Goal: Transaction & Acquisition: Purchase product/service

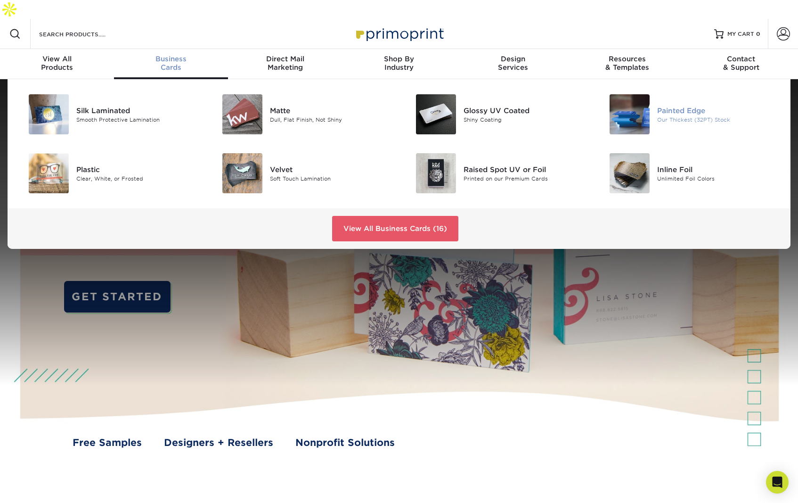
click at [636, 94] on img at bounding box center [630, 114] width 40 height 40
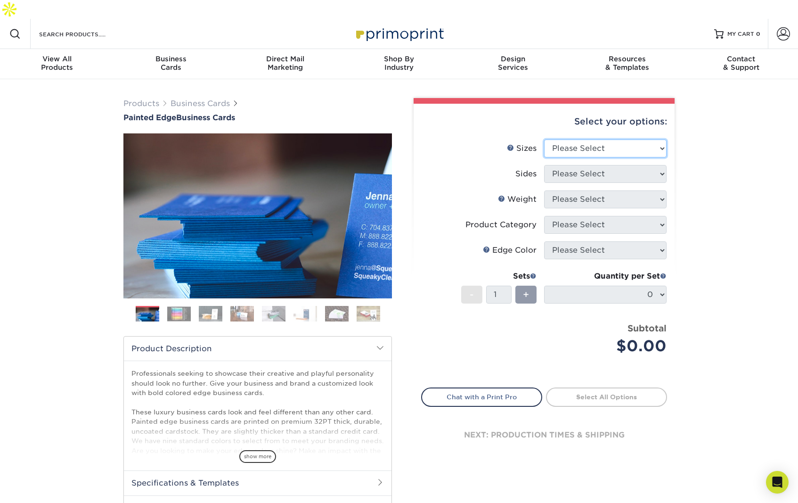
click at [600, 139] on select "Please Select 2" x 3.5" - Standard 2.125" x 3.375" - European 2.5" x 2.5" - Squ…" at bounding box center [605, 148] width 122 height 18
select select "2.00x3.50"
click at [544, 139] on select "Please Select 2" x 3.5" - Standard 2.125" x 3.375" - European 2.5" x 2.5" - Squ…" at bounding box center [605, 148] width 122 height 18
click at [598, 165] on select "Please Select Print Both Sides Print Front Only" at bounding box center [605, 174] width 122 height 18
select select "13abbda7-1d64-4f25-8bb2-c179b224825d"
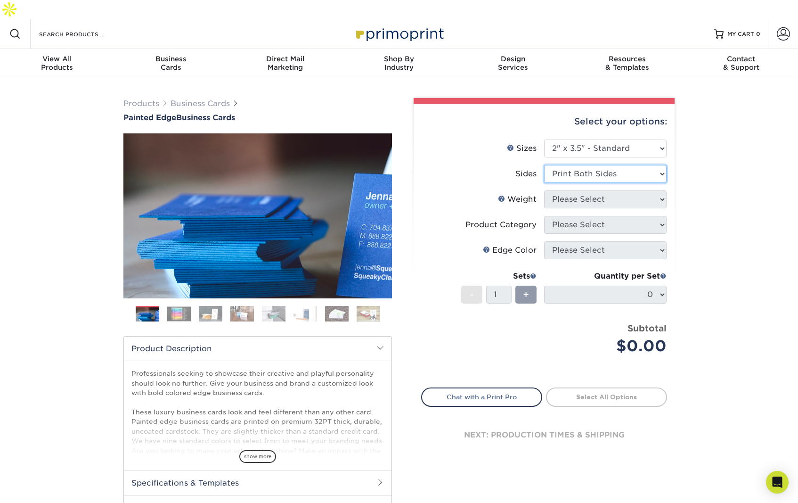
click at [544, 165] on select "Please Select Print Both Sides Print Front Only" at bounding box center [605, 174] width 122 height 18
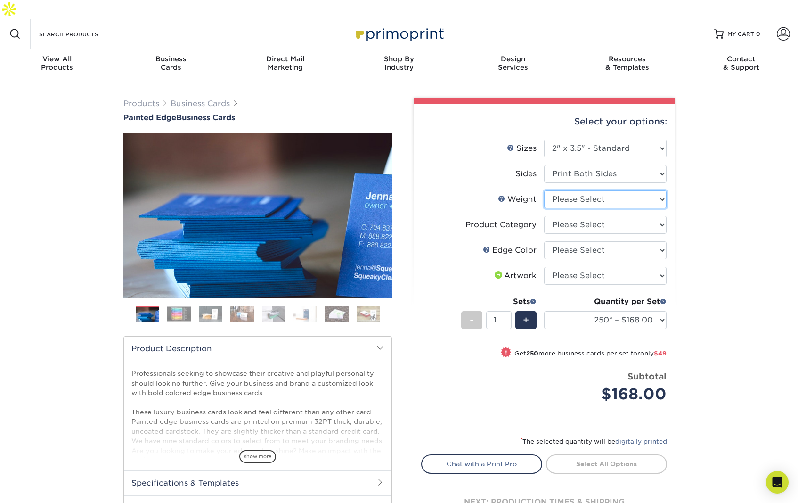
click at [605, 190] on select "Please Select 32PTUC" at bounding box center [605, 199] width 122 height 18
select select "32PTUC"
click at [544, 190] on select "Please Select 32PTUC" at bounding box center [605, 199] width 122 height 18
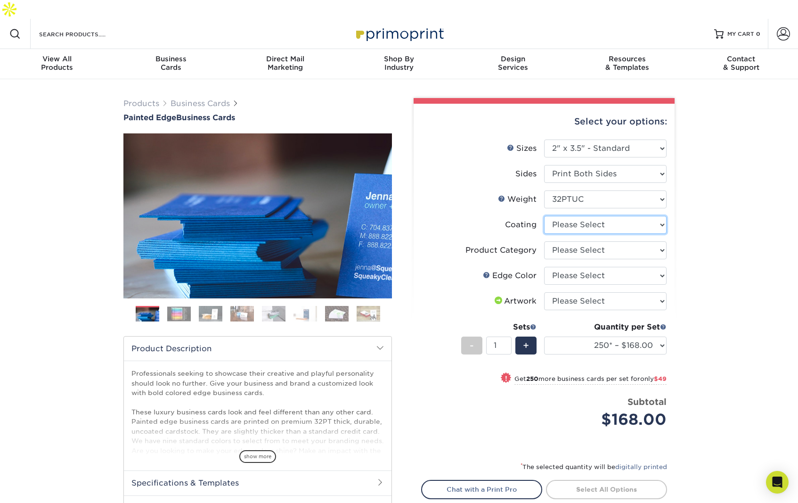
click at [604, 216] on select at bounding box center [605, 225] width 122 height 18
select select "3e7618de-abca-4bda-9f97-8b9129e913d8"
click at [544, 216] on select at bounding box center [605, 225] width 122 height 18
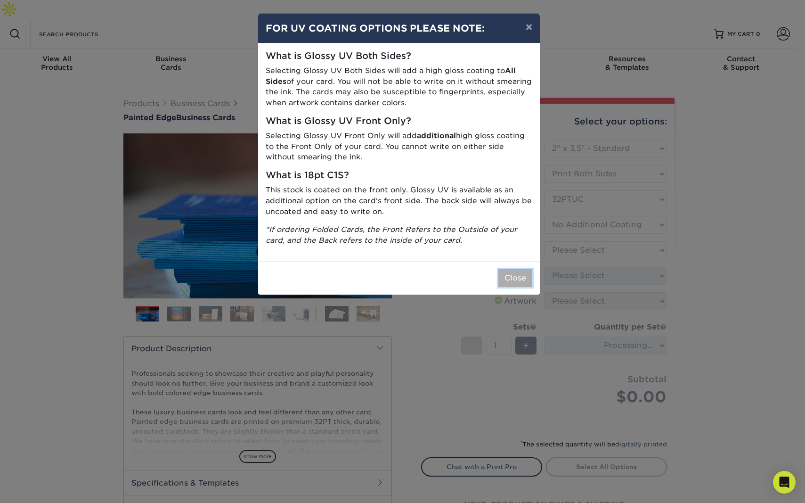
click at [514, 276] on button "Close" at bounding box center [515, 278] width 34 height 18
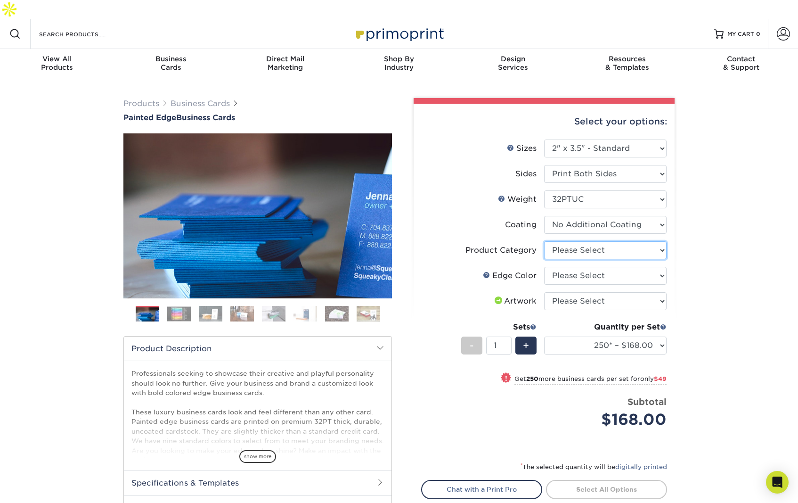
click at [589, 241] on select "Please Select Business Cards" at bounding box center [605, 250] width 122 height 18
select select "3b5148f1-0588-4f88-a218-97bcfdce65c1"
click at [544, 241] on select "Please Select Business Cards" at bounding box center [605, 250] width 122 height 18
click at [595, 267] on select "Please Select Charcoal Black Brown Blue Pearlescent Blue Pearlescent Gold Pearl…" at bounding box center [605, 276] width 122 height 18
click at [544, 267] on select "Please Select Charcoal Black Brown Blue Pearlescent Blue Pearlescent Gold Pearl…" at bounding box center [605, 276] width 122 height 18
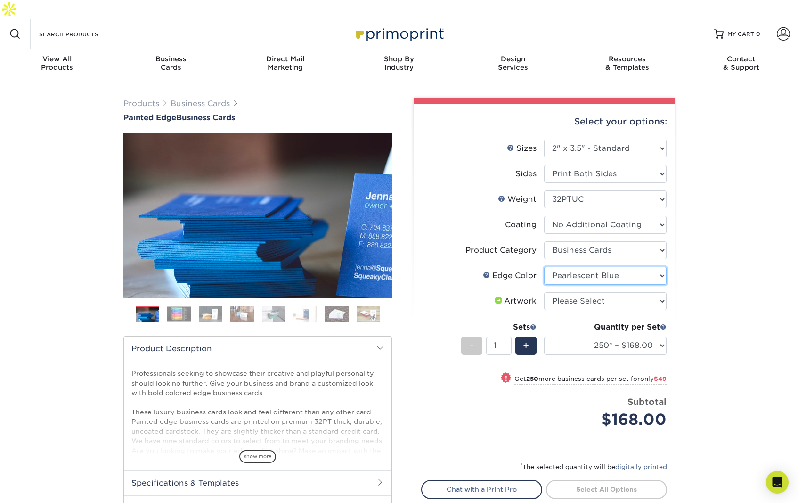
click at [616, 267] on select "Please Select Charcoal Black Brown Blue Pearlescent Blue Pearlescent Gold Pearl…" at bounding box center [605, 276] width 122 height 18
select select "8edf2e46-2dbb-4a7c-bc5c-20ba781fe219"
click at [544, 267] on select "Please Select Charcoal Black Brown Blue Pearlescent Blue Pearlescent Gold Pearl…" at bounding box center [605, 276] width 122 height 18
click at [608, 292] on select "Please Select I will upload files I need a design - $100" at bounding box center [605, 301] width 122 height 18
select select "upload"
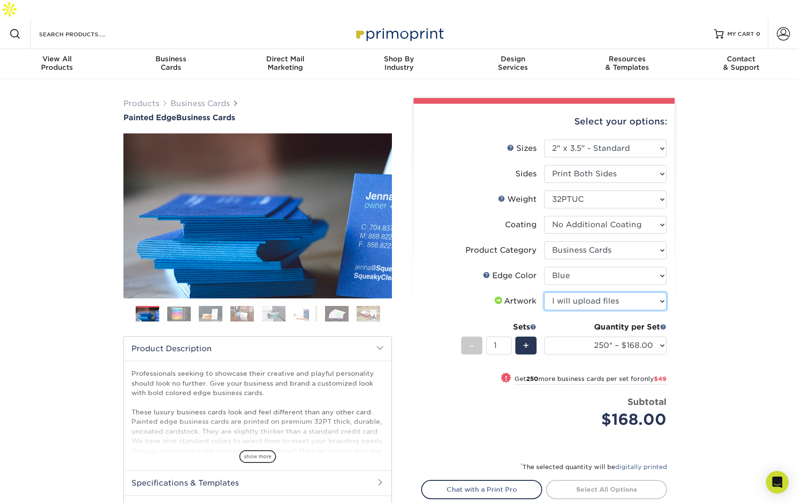
click at [544, 292] on select "Please Select I will upload files I need a design - $100" at bounding box center [605, 301] width 122 height 18
click at [415, 327] on div "Select your options: Sizes Help Sizes Please Select 2" x 3.5" - Standard 2.125"…" at bounding box center [544, 333] width 261 height 459
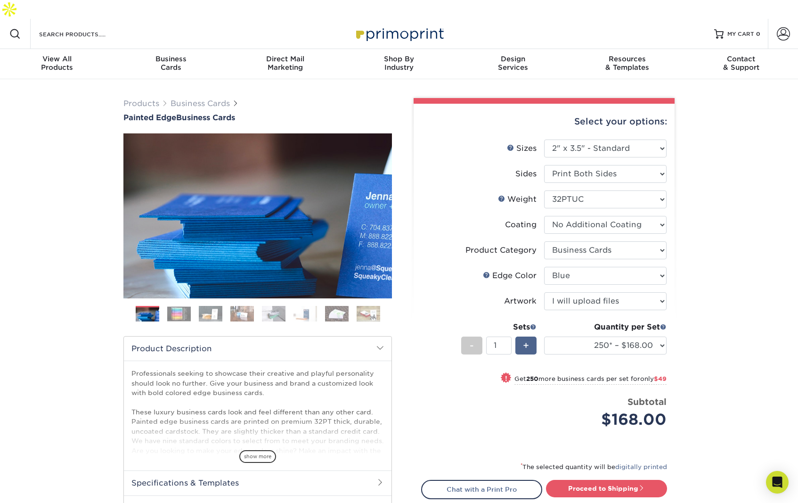
click at [532, 336] on div "+" at bounding box center [525, 345] width 21 height 18
type input "2"
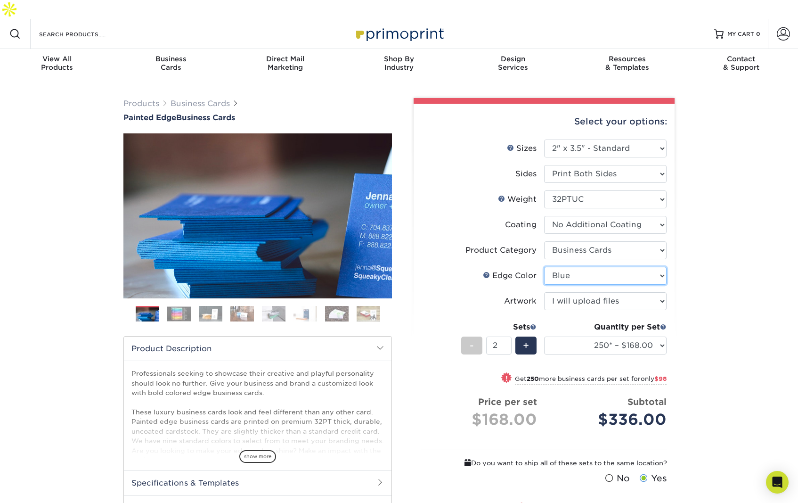
click at [591, 267] on select "Please Select Charcoal Black Brown Blue Pearlescent Blue Pearlescent Gold Pearl…" at bounding box center [605, 276] width 122 height 18
click at [180, 306] on img at bounding box center [179, 313] width 24 height 15
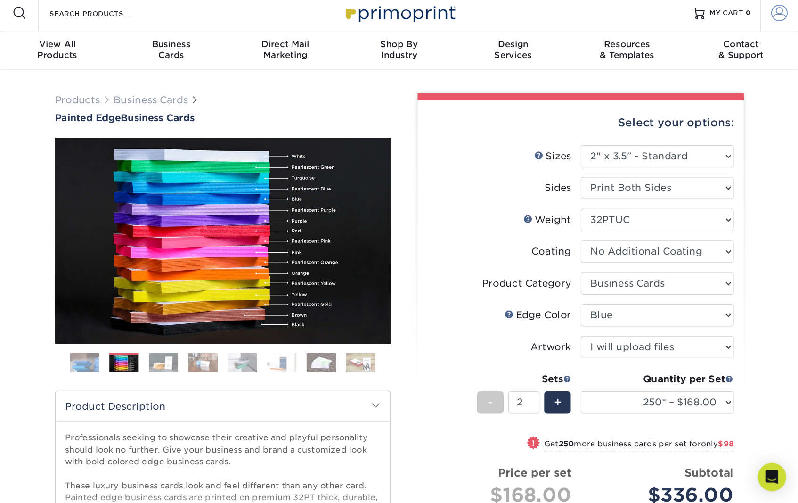
scroll to position [24, 0]
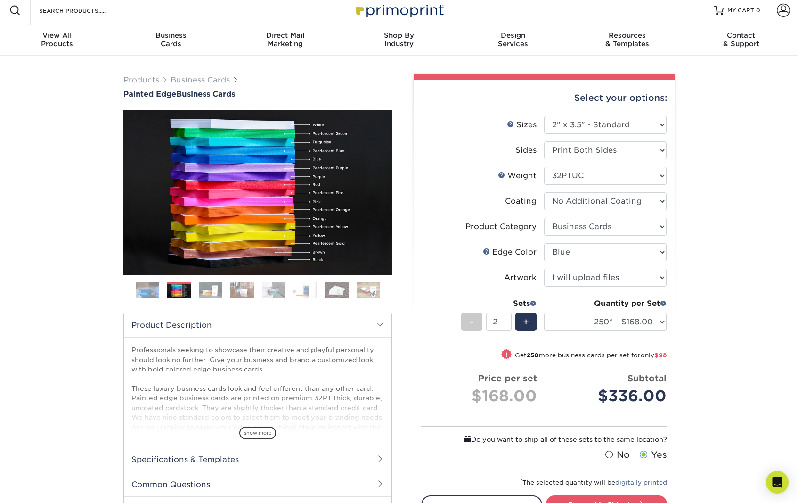
drag, startPoint x: 384, startPoint y: 0, endPoint x: 462, endPoint y: 231, distance: 243.7
click at [462, 243] on label "Edge Color" at bounding box center [483, 252] width 122 height 18
click at [632, 269] on select "Please Select I will upload files I need a design - $100" at bounding box center [605, 278] width 122 height 18
click at [544, 269] on select "Please Select I will upload files I need a design - $100" at bounding box center [605, 278] width 122 height 18
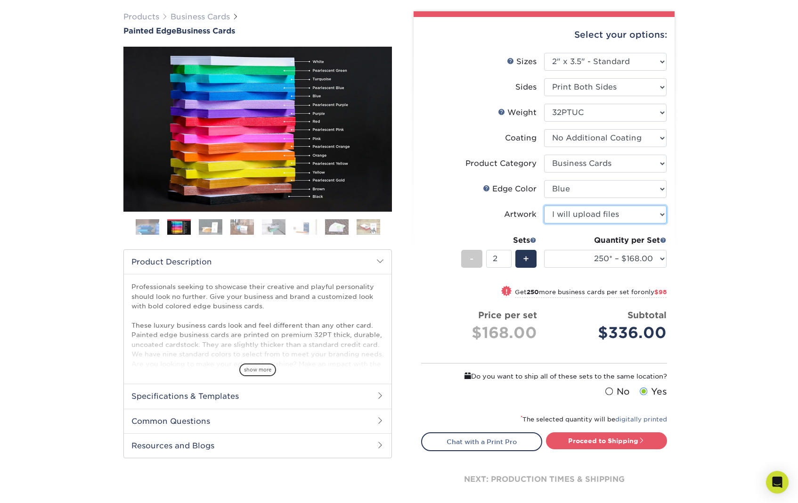
scroll to position [71, 0]
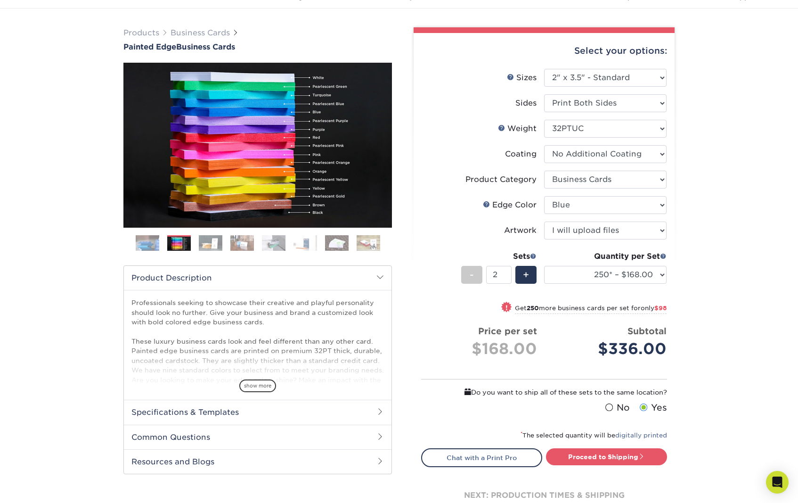
click at [424, 225] on li "Artwork Please Select I will upload files I need a design - $100" at bounding box center [544, 233] width 245 height 25
click at [639, 266] on select "250* – $168.00 500* – $217.00 1000* – $339.00" at bounding box center [605, 275] width 122 height 18
click at [626, 171] on select "Please Select Business Cards" at bounding box center [605, 180] width 122 height 18
click at [763, 161] on div "Products Business Cards Painted Edge Business Cards Previous Next" at bounding box center [399, 282] width 798 height 549
click at [648, 196] on select "Please Select Charcoal Black Brown Blue Pearlescent Blue Pearlescent Gold Pearl…" at bounding box center [605, 205] width 122 height 18
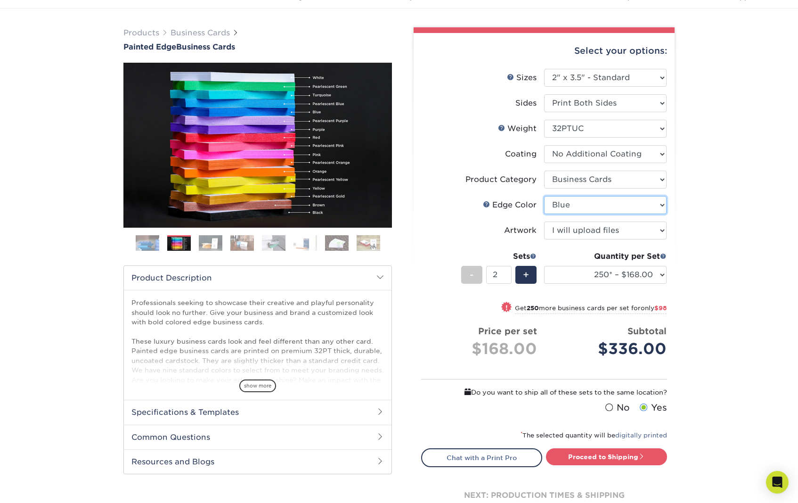
select select "211cd225-22d2-46f5-b9be-c5fa0d34557d"
click at [544, 196] on select "Please Select Charcoal Black Brown Blue Pearlescent Blue Pearlescent Gold Pearl…" at bounding box center [605, 205] width 122 height 18
click at [444, 302] on div "! Get 250 more business cards per set for only $98" at bounding box center [544, 313] width 245 height 23
select select "500* – $217.00"
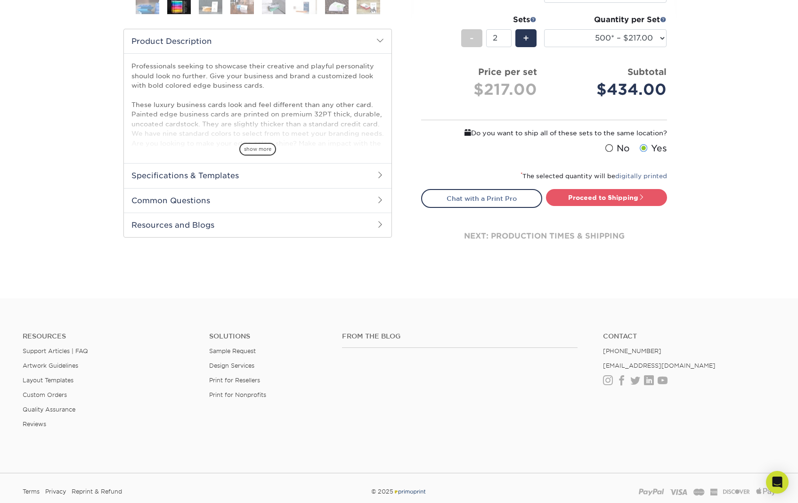
scroll to position [353, 0]
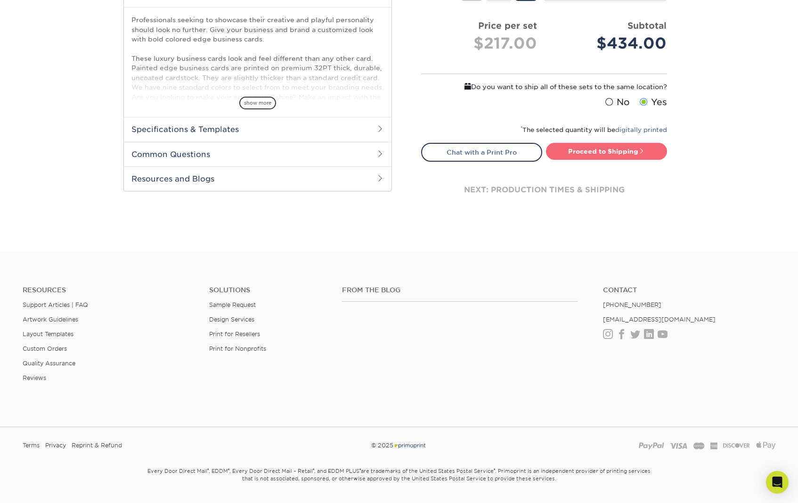
click at [641, 147] on span at bounding box center [641, 150] width 7 height 7
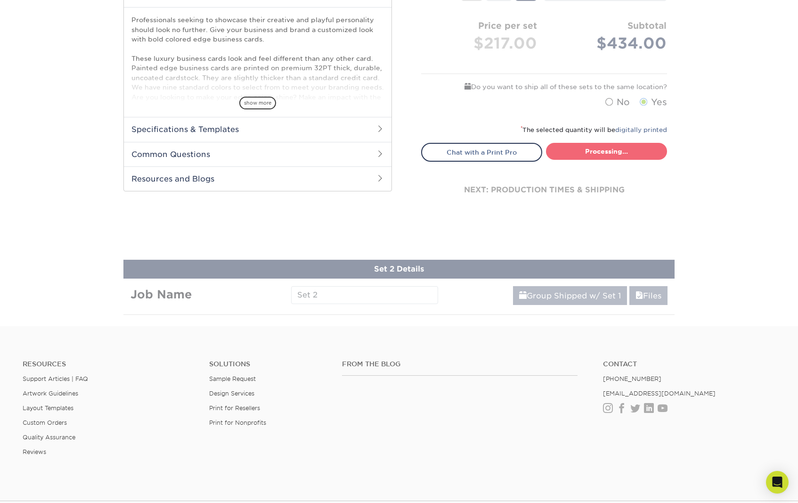
select select "31d45b01-d4a6-4b39-b84d-4391606115ca"
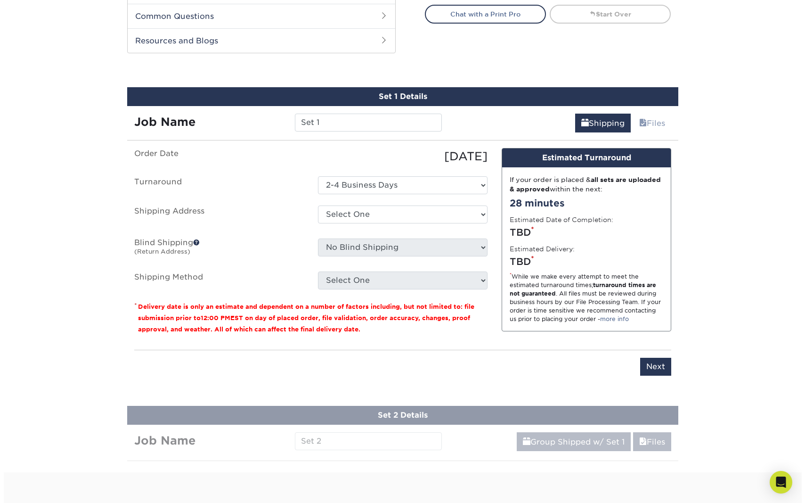
scroll to position [503, 0]
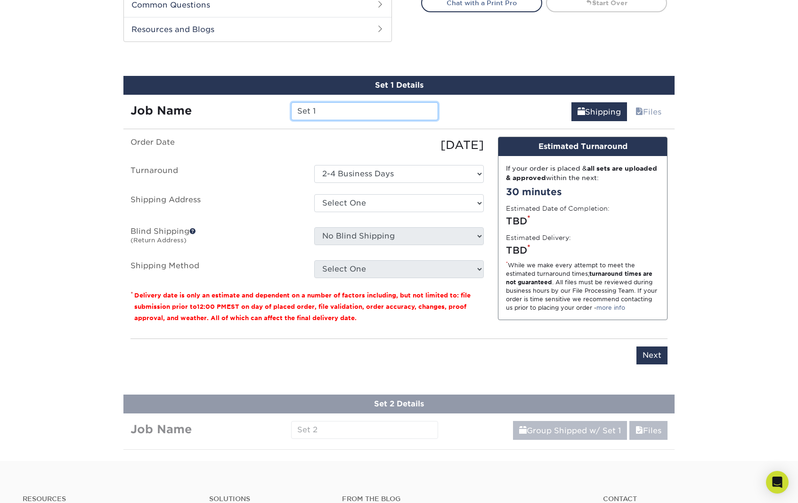
drag, startPoint x: 330, startPoint y: 92, endPoint x: 294, endPoint y: 86, distance: 36.7
click at [294, 102] on input "Set 1" at bounding box center [364, 111] width 147 height 18
type input "AL"
click at [376, 194] on select "Select One + Add New Address - Login" at bounding box center [399, 203] width 170 height 18
select select "newaddress"
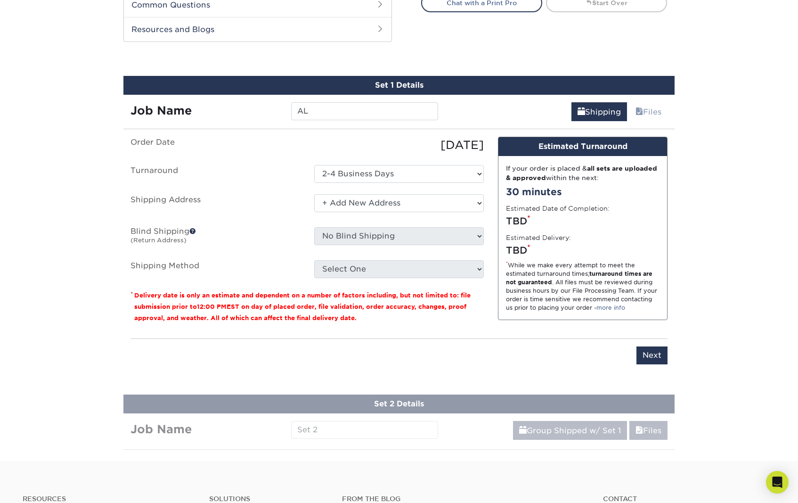
click at [314, 194] on select "Select One + Add New Address - Login" at bounding box center [399, 203] width 170 height 18
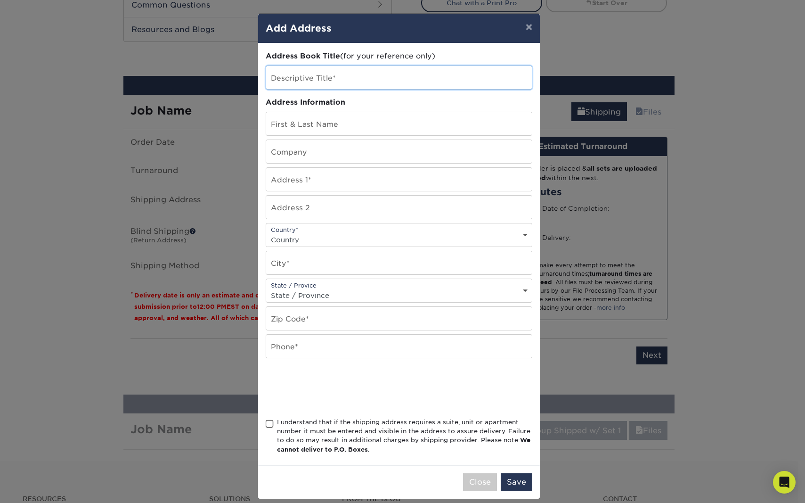
click at [338, 81] on input "text" at bounding box center [399, 77] width 266 height 23
type input "o"
type input "office"
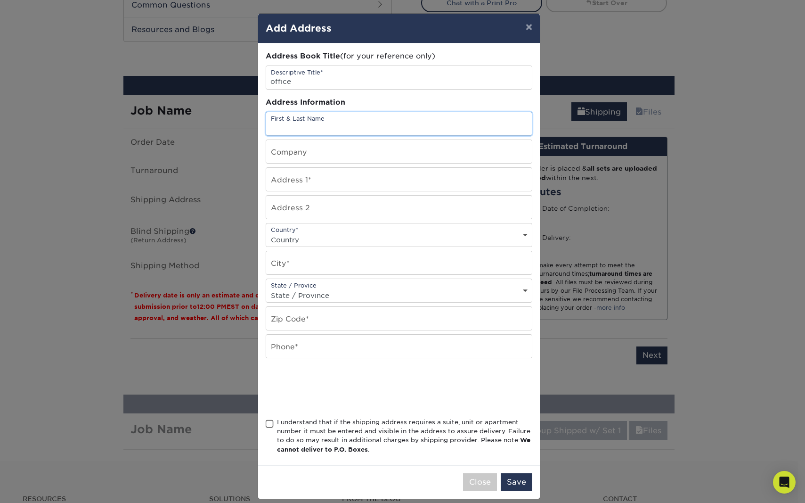
click at [326, 124] on input "text" at bounding box center [399, 123] width 266 height 23
type input "[PERSON_NAME]"
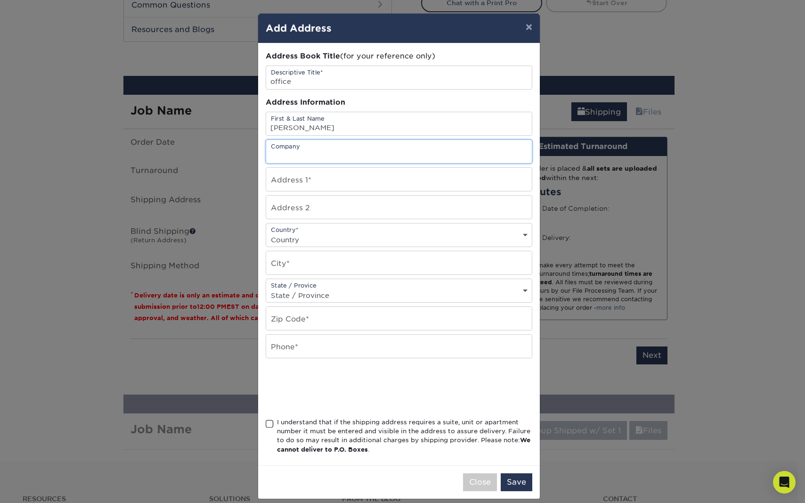
click at [311, 158] on input "text" at bounding box center [399, 151] width 266 height 23
type input "SparkyAI!"
click at [319, 177] on input "text" at bounding box center [399, 179] width 266 height 23
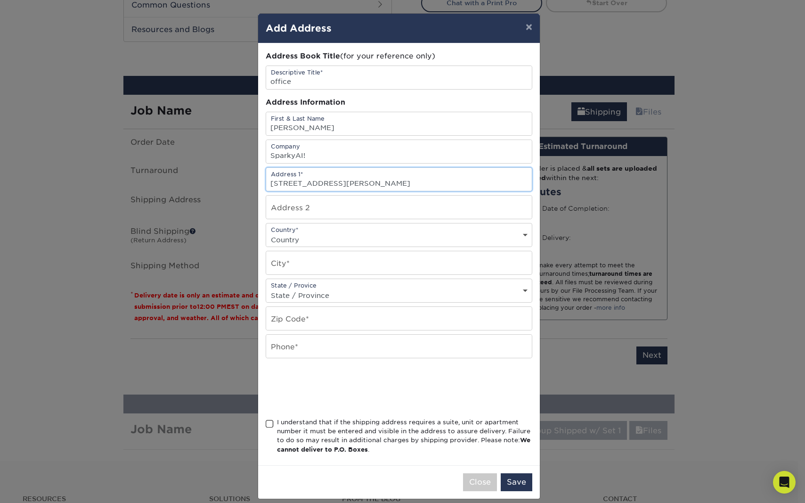
type input "[STREET_ADDRESS][PERSON_NAME]"
click at [322, 208] on input "text" at bounding box center [399, 207] width 266 height 23
click at [307, 237] on select "Country United States Canada ----------------------------- Afghanistan Albania …" at bounding box center [399, 240] width 266 height 14
select select "US"
click at [266, 233] on select "Country United States Canada ----------------------------- Afghanistan Albania …" at bounding box center [399, 240] width 266 height 14
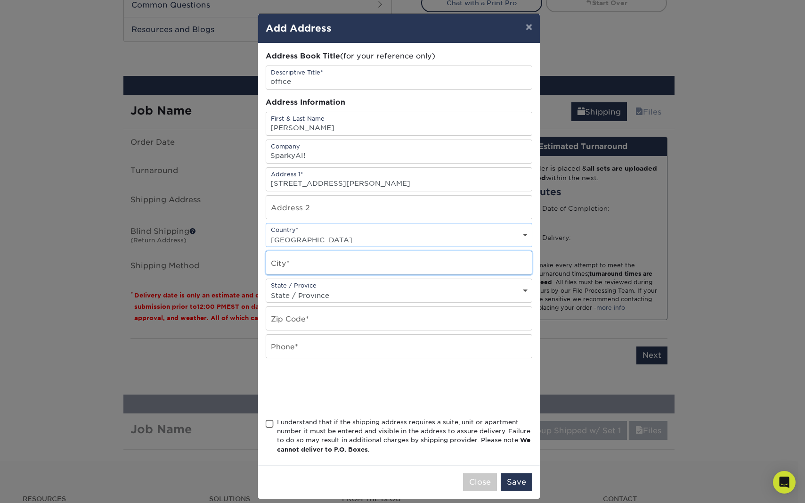
click at [309, 265] on input "text" at bounding box center [399, 262] width 266 height 23
type input "Atlanta"
click at [323, 295] on select "State / Province Alabama Alaska Arizona Arkansas California Colorado Connecticu…" at bounding box center [399, 295] width 266 height 14
select select "GA"
click at [266, 288] on select "State / Province Alabama Alaska Arizona Arkansas California Colorado Connecticu…" at bounding box center [399, 295] width 266 height 14
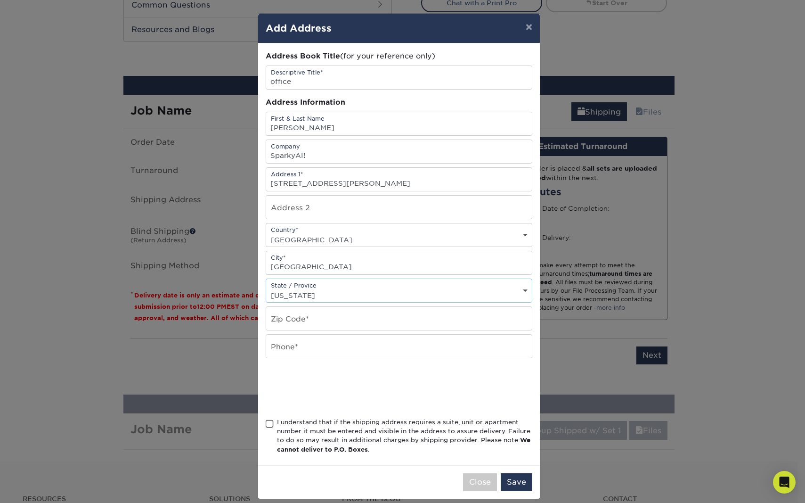
scroll to position [9, 0]
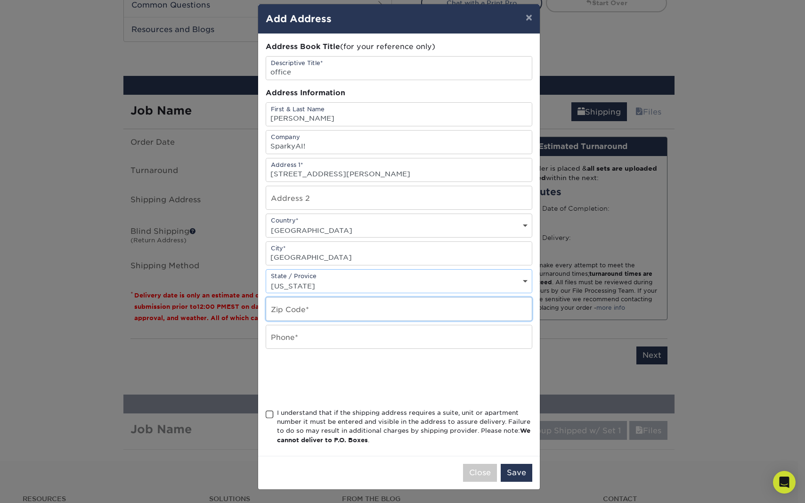
click at [303, 308] on input "text" at bounding box center [399, 308] width 266 height 23
type input "30303"
click at [319, 338] on input "text" at bounding box center [399, 336] width 266 height 23
type input "4042710131"
click at [268, 416] on span at bounding box center [270, 414] width 8 height 9
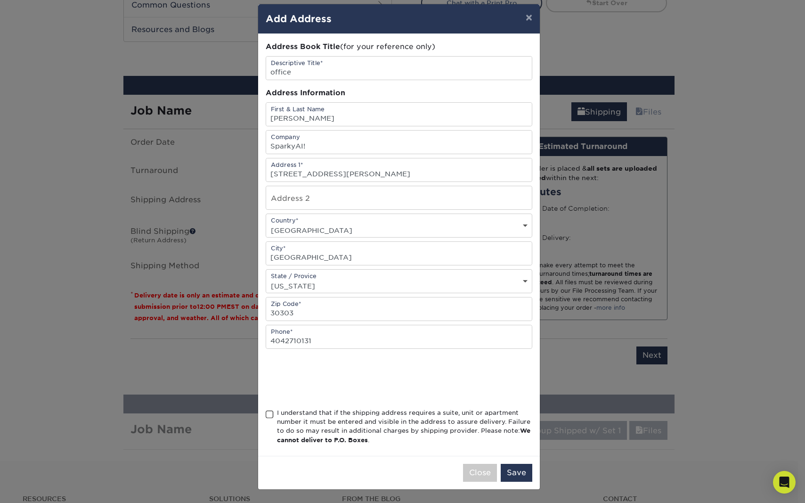
click at [0, 0] on input "I understand that if the shipping address requires a suite, unit or apartment n…" at bounding box center [0, 0] width 0 height 0
click at [523, 474] on button "Save" at bounding box center [517, 473] width 32 height 18
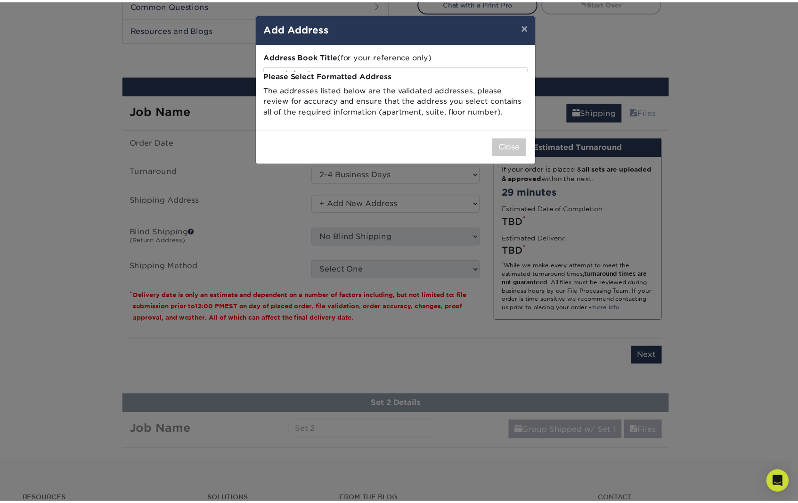
scroll to position [0, 0]
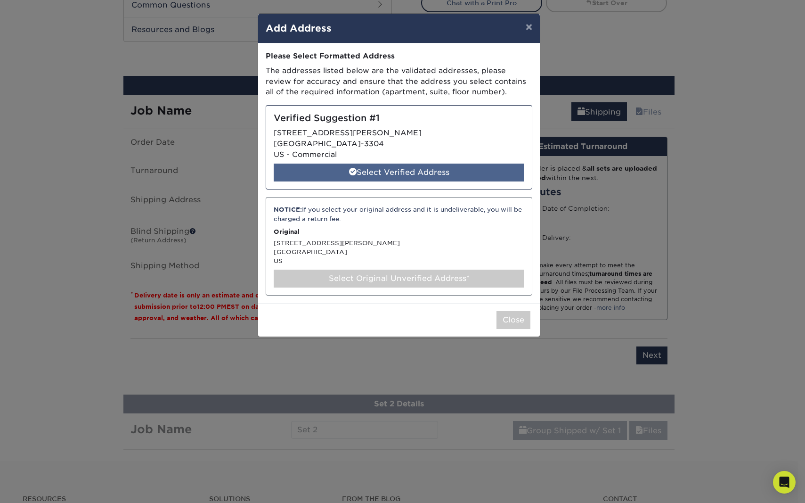
click at [392, 174] on div "Select Verified Address" at bounding box center [399, 172] width 251 height 18
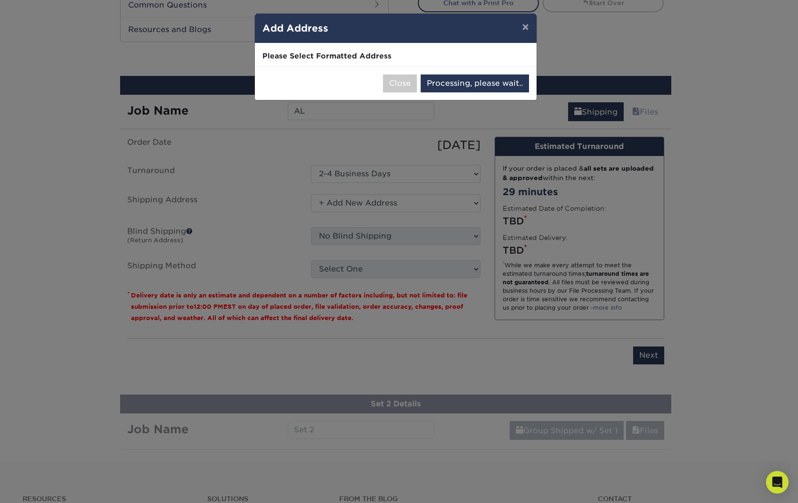
select select "286751"
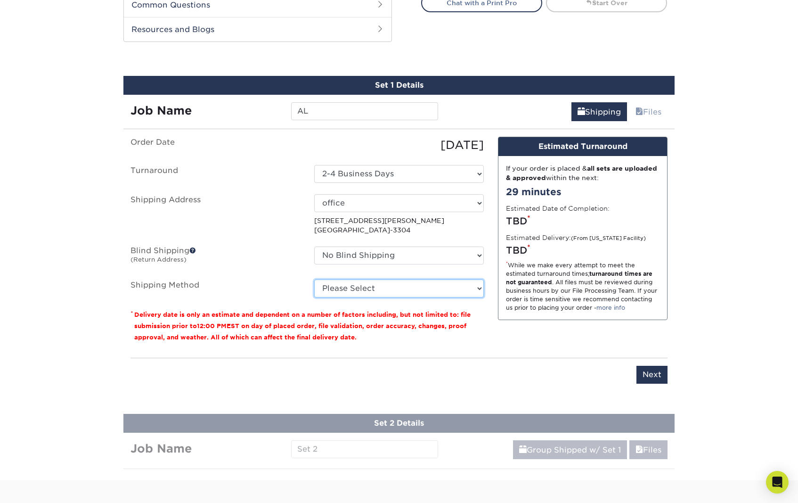
click at [375, 279] on select "Please Select Ground Shipping (+$15.86) 3 Day Shipping Service (+$19.43) 2 Day …" at bounding box center [399, 288] width 170 height 18
click at [314, 279] on select "Please Select Ground Shipping (+$15.86) 3 Day Shipping Service (+$19.43) 2 Day …" at bounding box center [399, 288] width 170 height 18
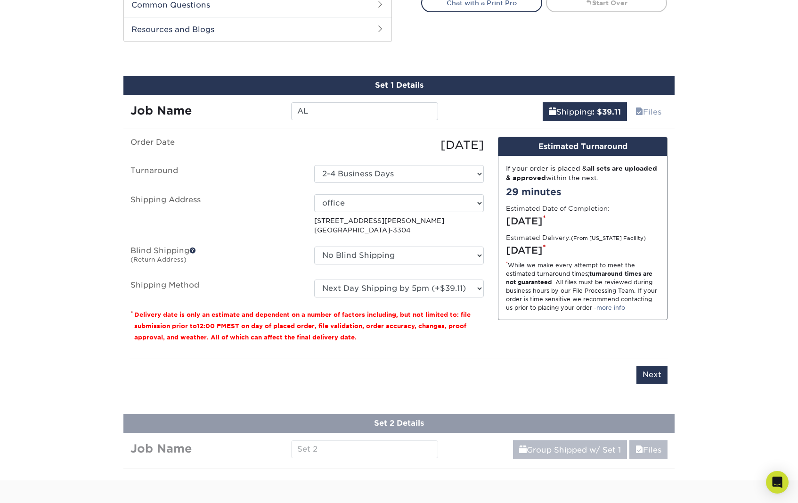
click at [358, 311] on small "Delivery date is only an estimate and dependent on a number of factors includin…" at bounding box center [302, 326] width 336 height 30
click at [383, 279] on select "Please Select Ground Shipping (+$15.86) 3 Day Shipping Service (+$19.43) 2 Day …" at bounding box center [399, 288] width 170 height 18
click at [314, 279] on select "Please Select Ground Shipping (+$15.86) 3 Day Shipping Service (+$19.43) 2 Day …" at bounding box center [399, 288] width 170 height 18
click at [393, 279] on select "Please Select Ground Shipping (+$15.86) 3 Day Shipping Service (+$19.43) 2 Day …" at bounding box center [399, 288] width 170 height 18
select select "13"
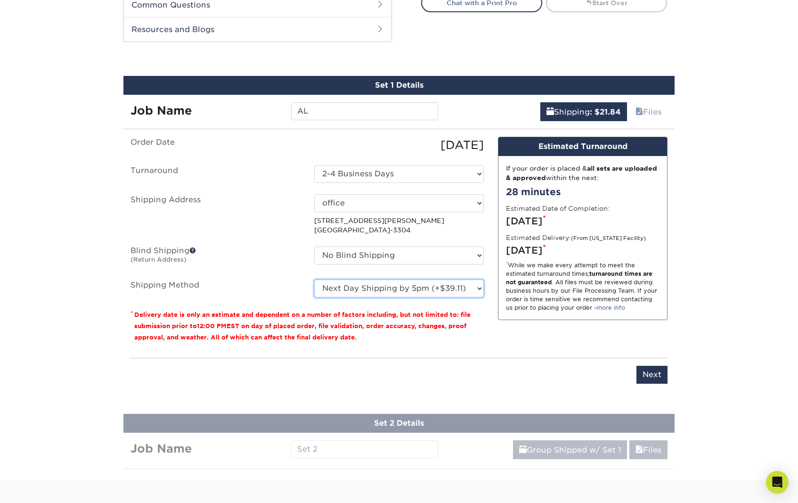
click at [314, 279] on select "Please Select Ground Shipping (+$15.86) 3 Day Shipping Service (+$19.43) 2 Day …" at bounding box center [399, 288] width 170 height 18
click at [299, 331] on div "You've choosen mailing services! If you have a csv address list please upload i…" at bounding box center [399, 266] width 537 height 258
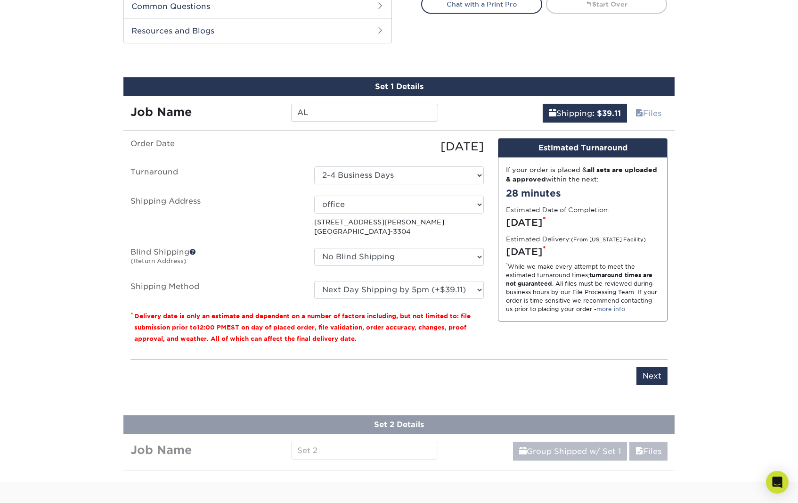
scroll to position [454, 0]
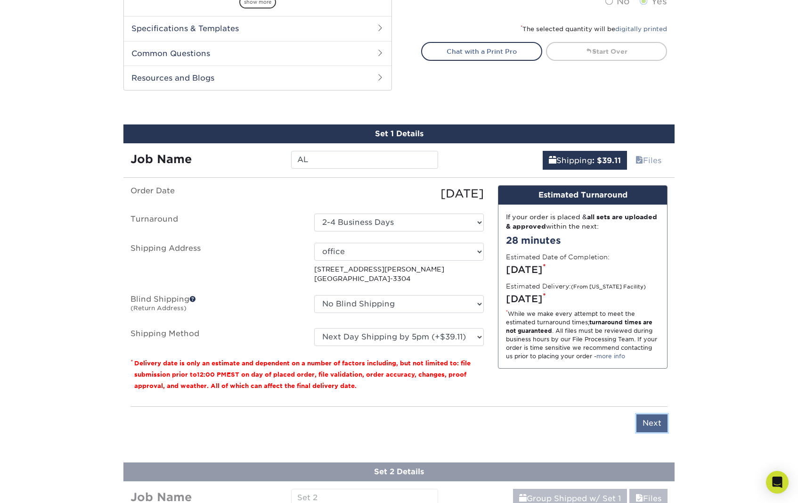
click at [658, 414] on input "Next" at bounding box center [651, 423] width 31 height 18
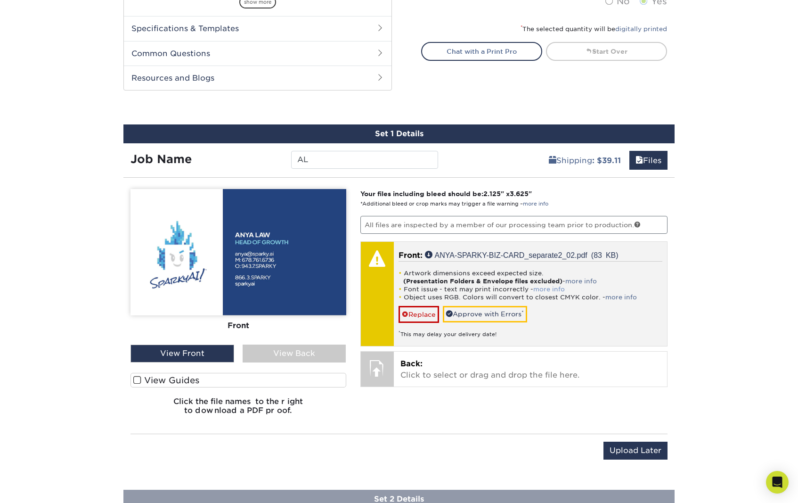
click at [545, 286] on link "more info" at bounding box center [549, 289] width 32 height 7
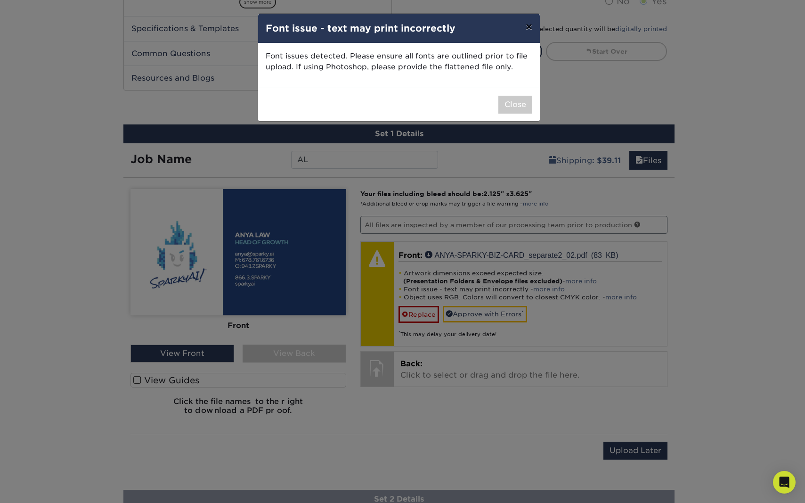
click at [529, 29] on button "×" at bounding box center [529, 27] width 22 height 26
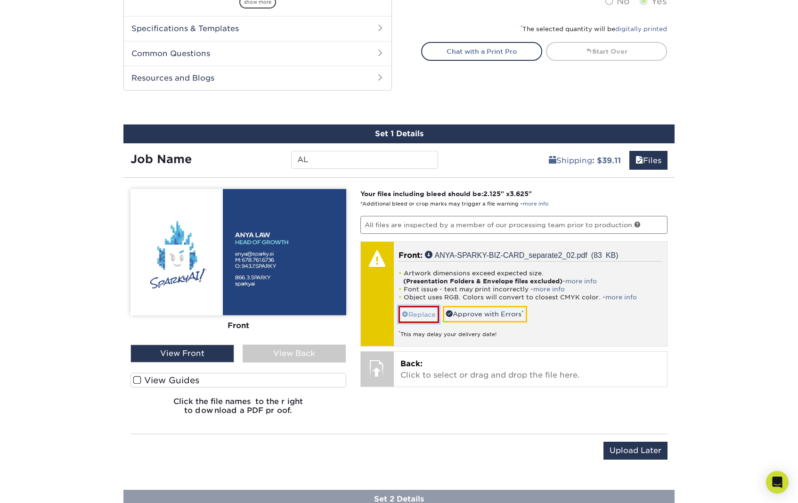
click at [413, 306] on link "Replace" at bounding box center [419, 314] width 41 height 16
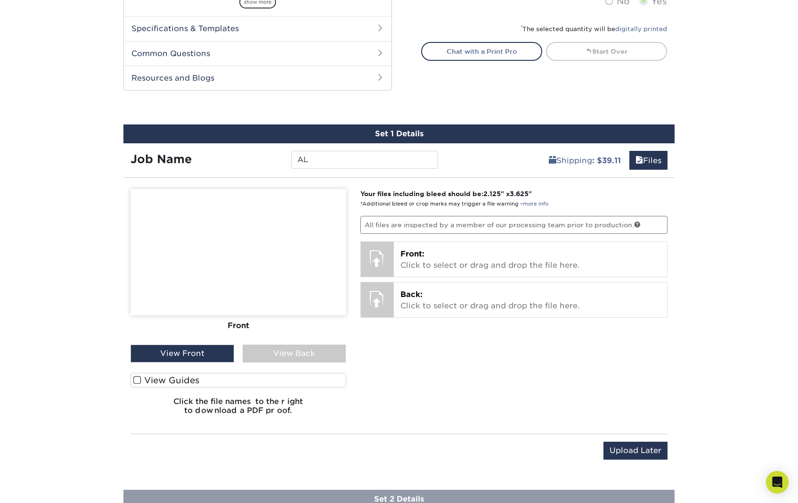
click at [634, 343] on div "Your files including bleed should be: 2.125 " x 3.625 " *Additional bleed or cr…" at bounding box center [514, 305] width 322 height 233
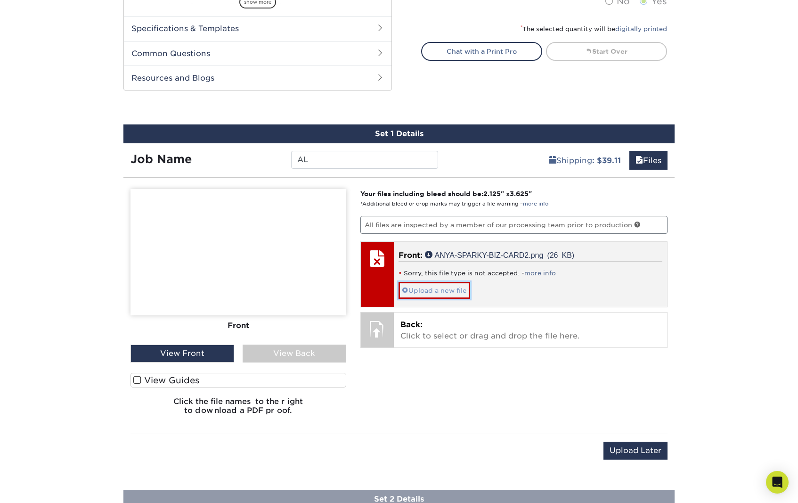
click at [427, 282] on link "Upload a new file" at bounding box center [435, 290] width 72 height 16
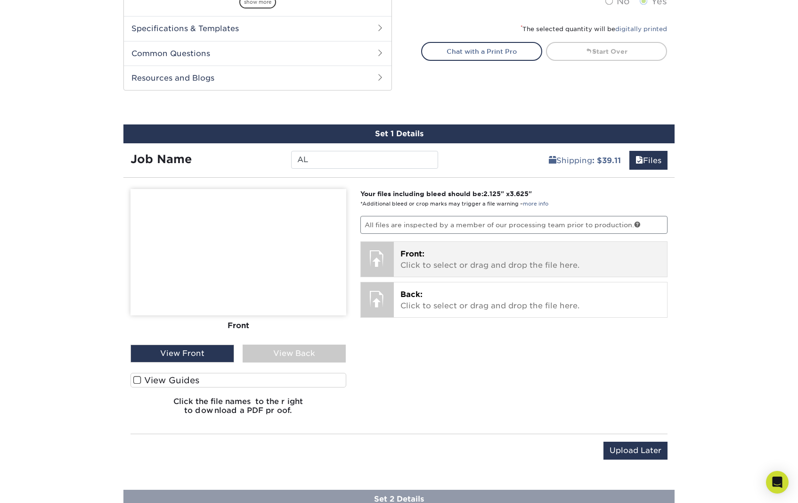
click at [449, 248] on p "Front: Click to select or drag and drop the file here." at bounding box center [530, 259] width 261 height 23
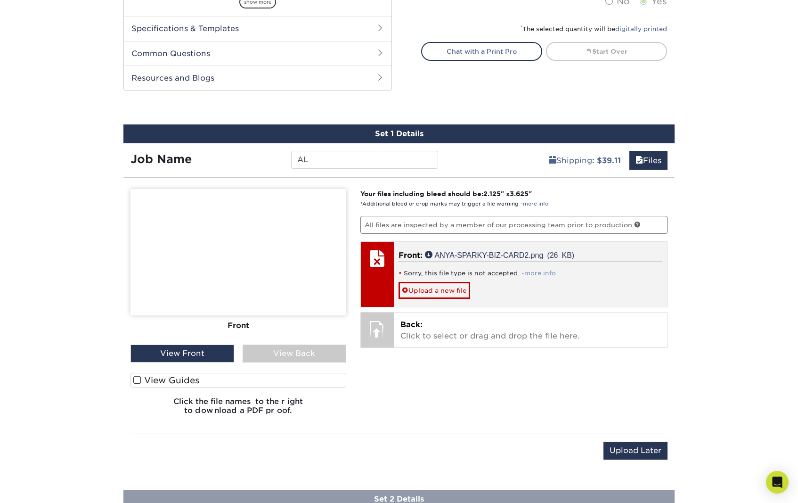
click at [551, 269] on link "more info" at bounding box center [540, 272] width 32 height 7
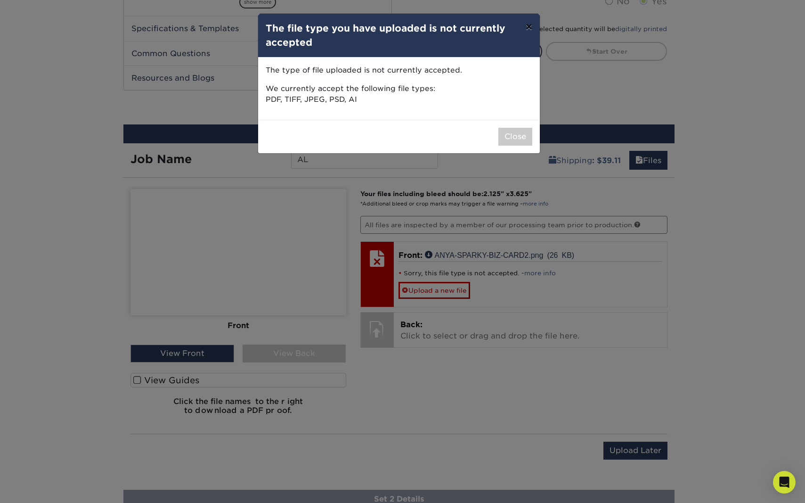
click at [528, 29] on button "×" at bounding box center [529, 27] width 22 height 26
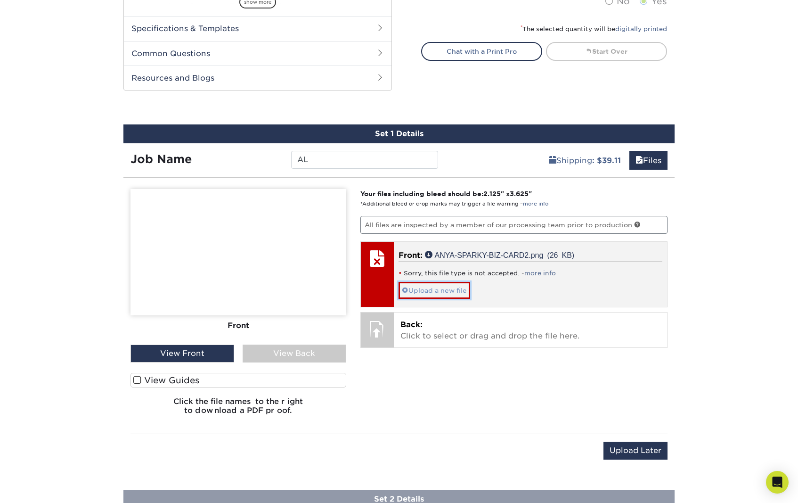
click at [432, 282] on link "Upload a new file" at bounding box center [435, 290] width 72 height 16
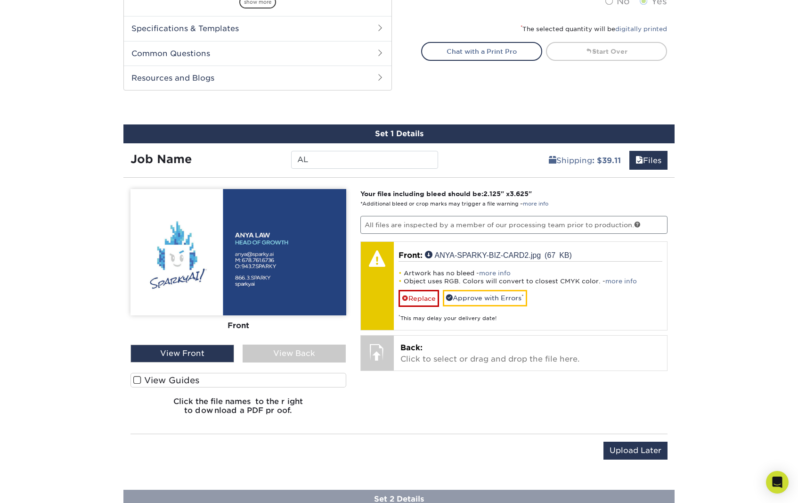
click at [188, 344] on div "View Front" at bounding box center [183, 353] width 104 height 18
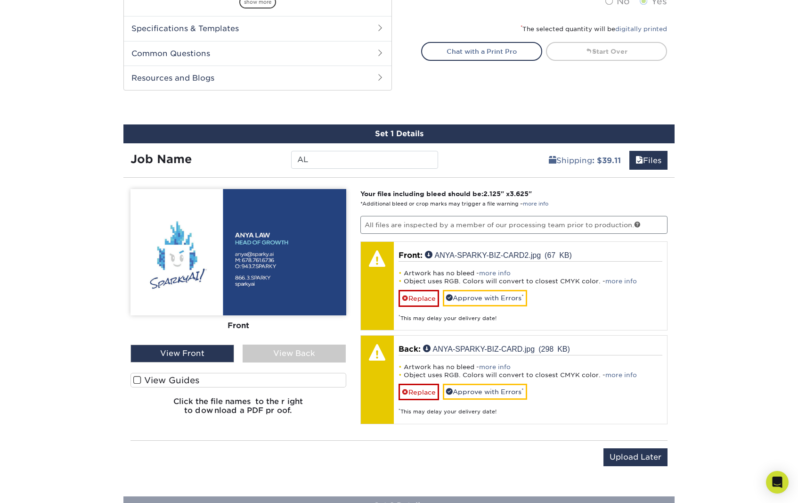
click at [310, 344] on div "View Back" at bounding box center [295, 353] width 104 height 18
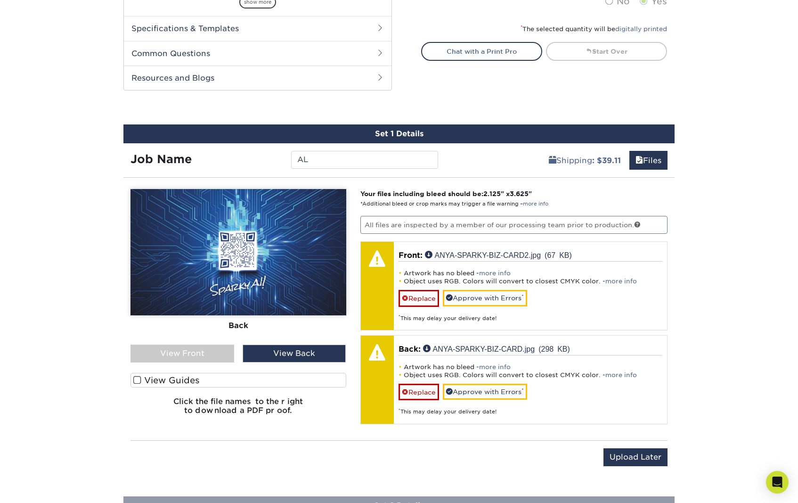
click at [201, 344] on div "View Front" at bounding box center [183, 353] width 104 height 18
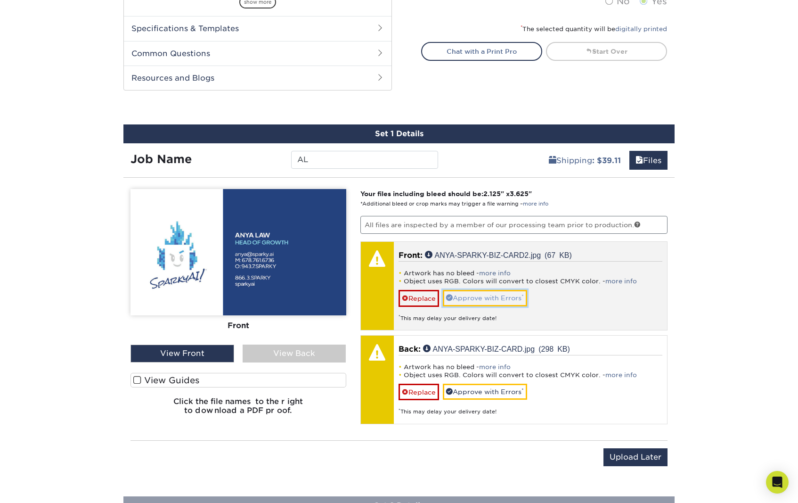
click at [495, 290] on link "Approve with Errors *" at bounding box center [485, 298] width 84 height 16
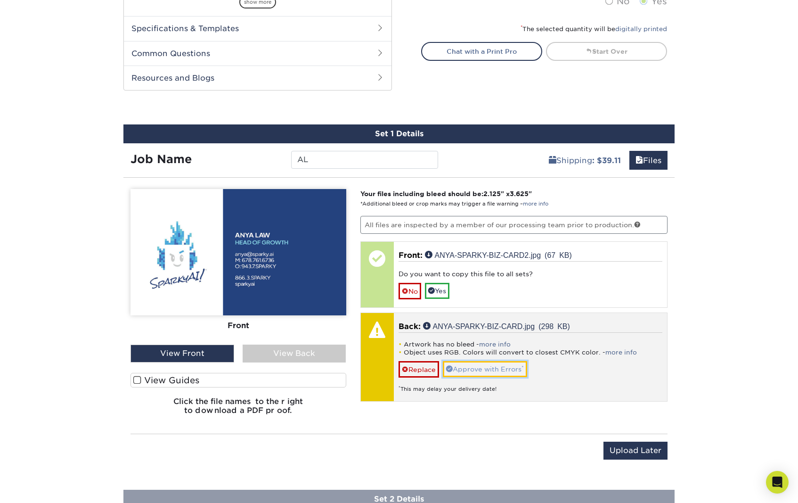
click at [491, 361] on link "Approve with Errors *" at bounding box center [485, 369] width 84 height 16
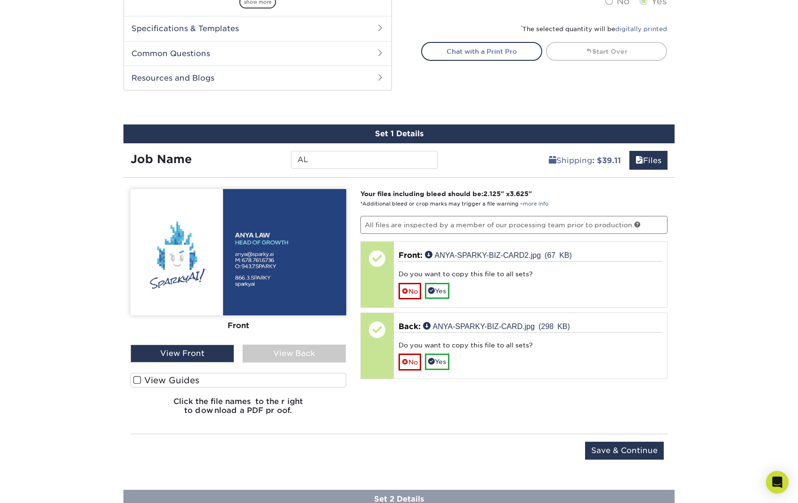
click at [718, 353] on div "Products Business Cards Painted Edge Business Cards Previous Next" at bounding box center [399, 90] width 798 height 931
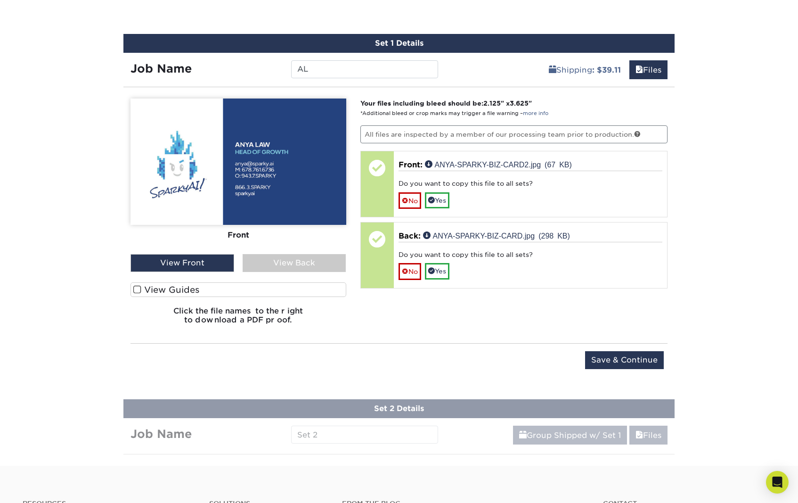
scroll to position [548, 0]
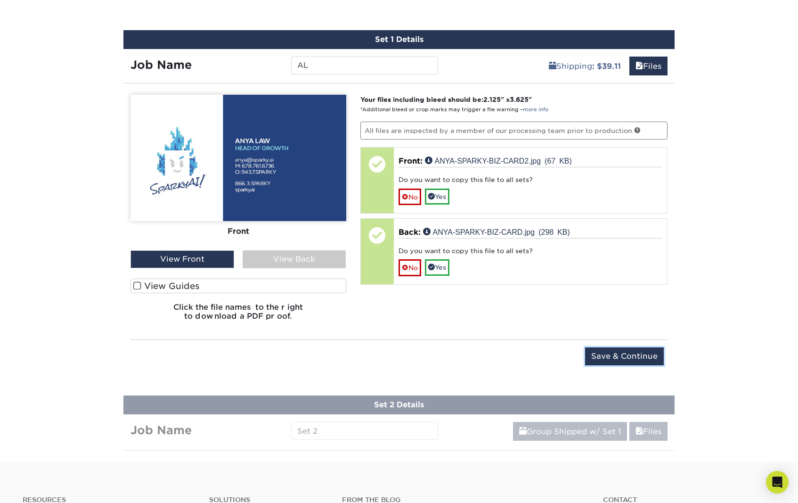
drag, startPoint x: 624, startPoint y: 341, endPoint x: 204, endPoint y: 333, distance: 419.4
click at [245, 347] on div "Upload Later Save & Continue Continue" at bounding box center [399, 361] width 537 height 29
click at [137, 281] on span at bounding box center [137, 285] width 8 height 9
click at [0, 0] on input "View Guides" at bounding box center [0, 0] width 0 height 0
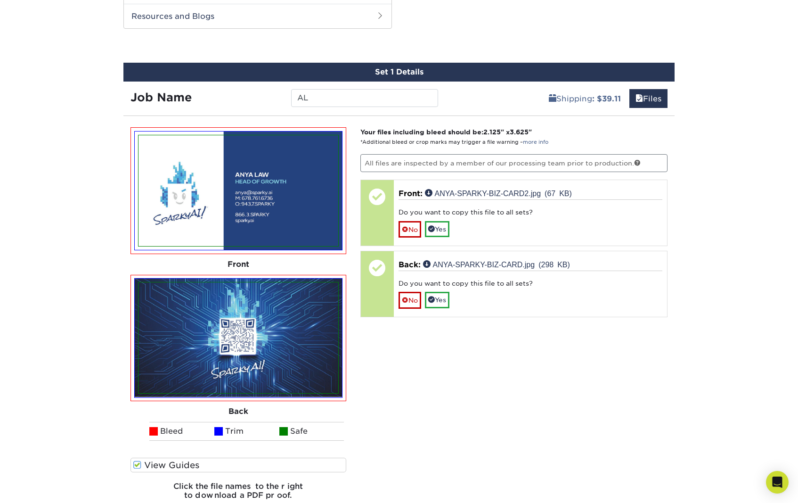
scroll to position [501, 0]
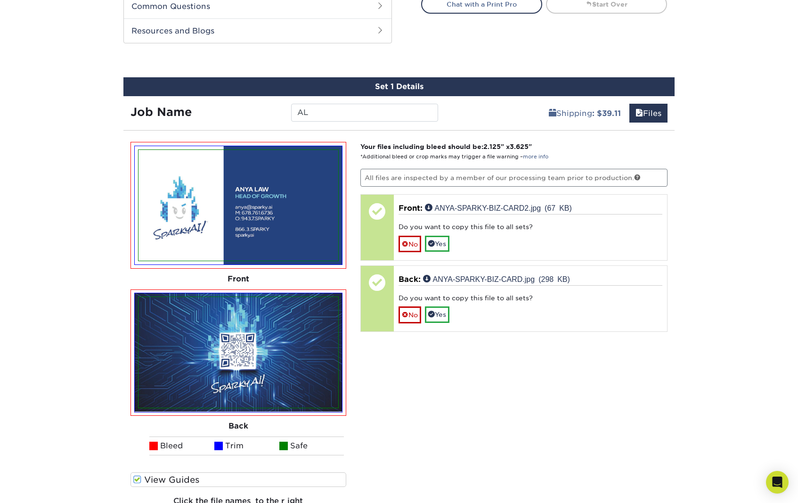
click at [76, 361] on div "Products Business Cards Painted Edge Business Cards Previous Next" at bounding box center [399, 117] width 798 height 1078
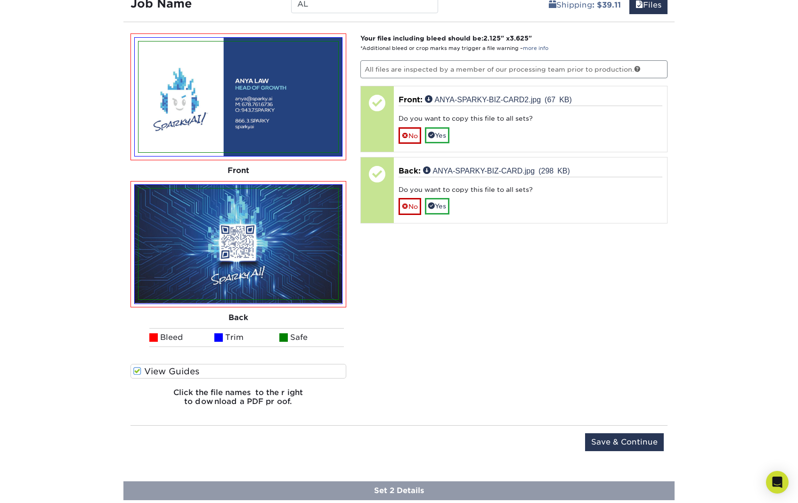
scroll to position [643, 0]
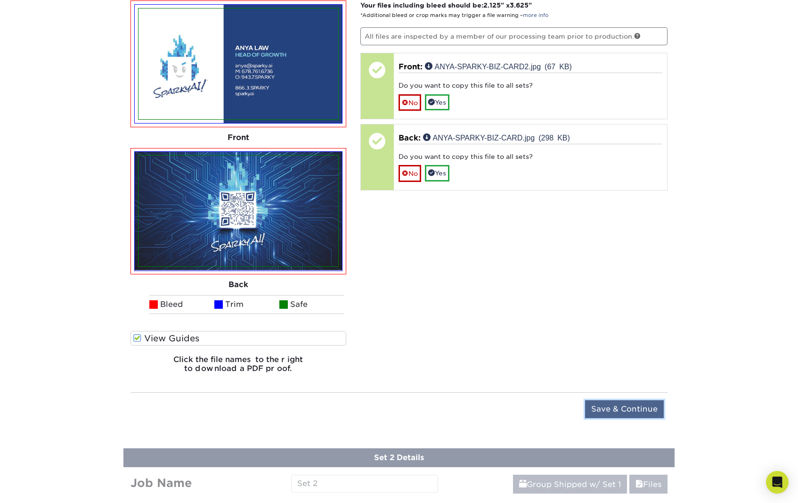
click at [597, 400] on input "Save & Continue" at bounding box center [624, 409] width 79 height 18
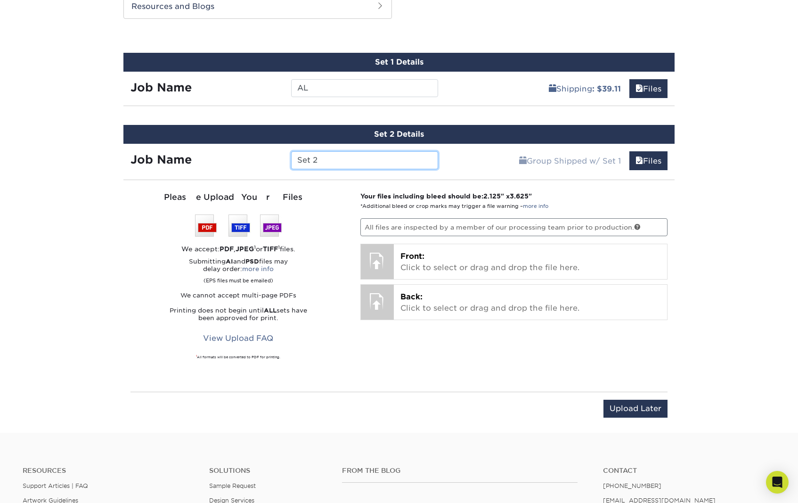
scroll to position [494, 0]
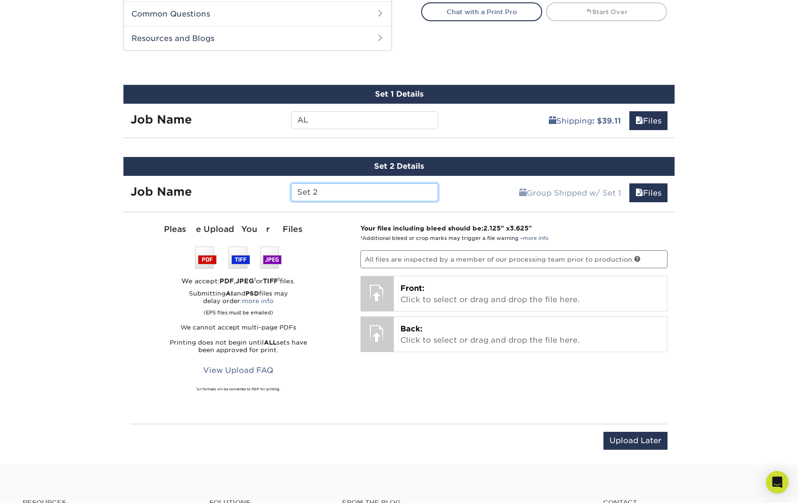
drag, startPoint x: 326, startPoint y: 174, endPoint x: 286, endPoint y: 170, distance: 40.7
click at [286, 183] on div "Set 2" at bounding box center [364, 192] width 161 height 18
type input "TT"
click at [61, 209] on div "Products Business Cards Painted Edge Business Cards Previous Next" at bounding box center [399, 24] width 798 height 879
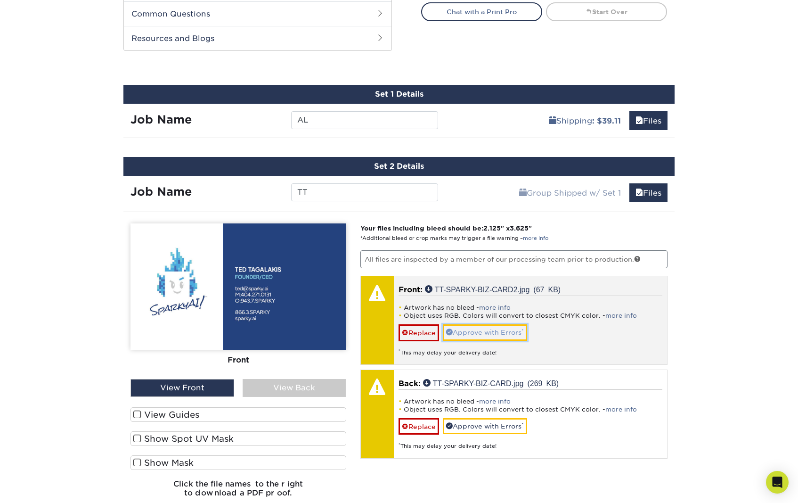
click at [484, 324] on link "Approve with Errors *" at bounding box center [485, 332] width 84 height 16
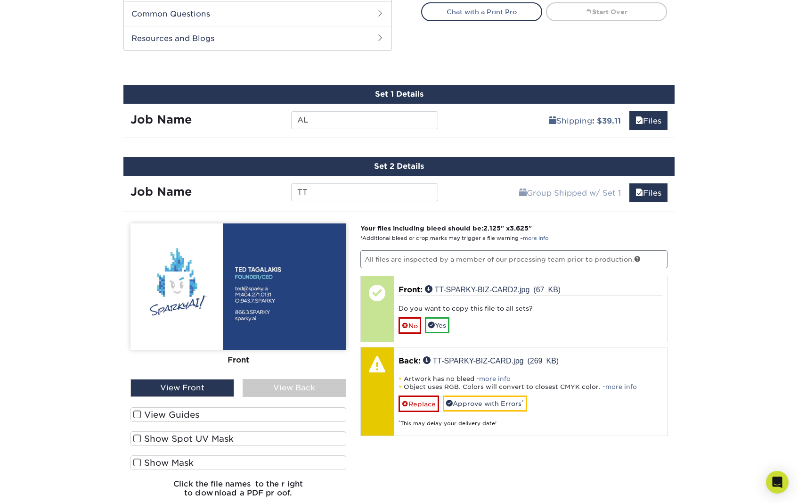
click at [301, 379] on div "View Back" at bounding box center [295, 388] width 104 height 18
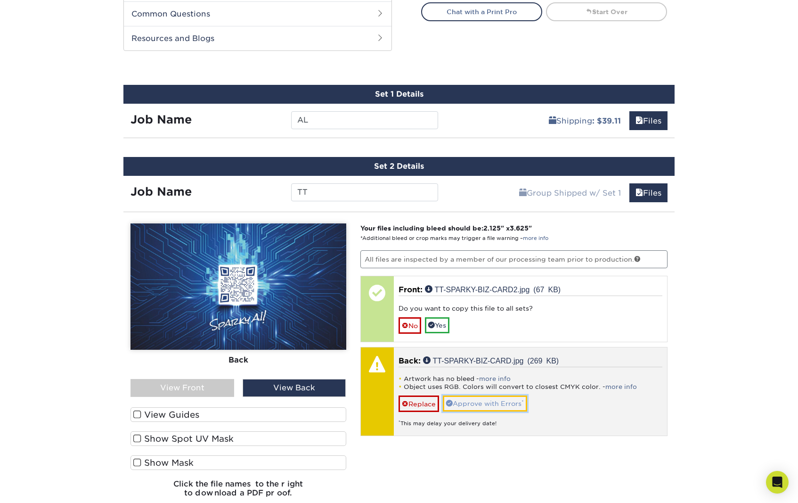
click at [496, 395] on link "Approve with Errors *" at bounding box center [485, 403] width 84 height 16
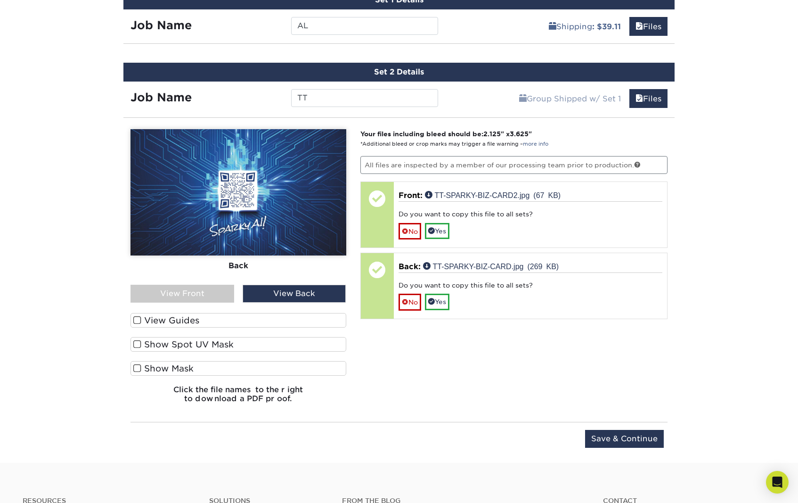
scroll to position [541, 0]
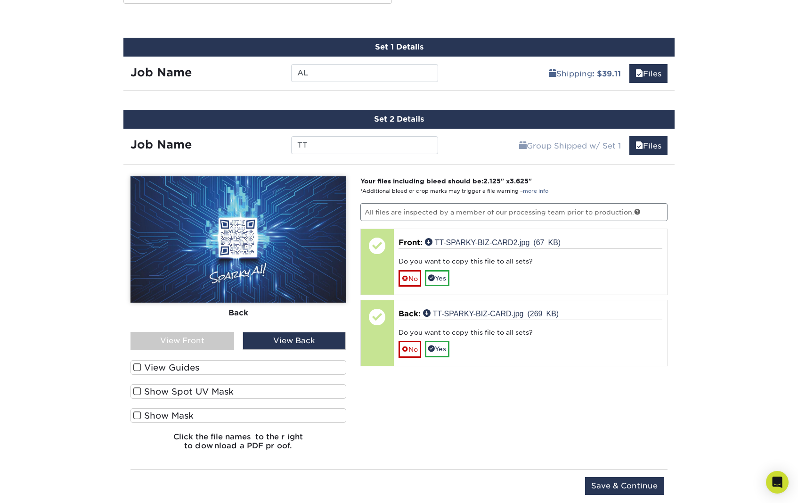
click at [136, 387] on span at bounding box center [137, 391] width 8 height 9
click at [0, 0] on input "Show Spot UV Mask" at bounding box center [0, 0] width 0 height 0
click at [183, 332] on div "View Front" at bounding box center [183, 341] width 104 height 18
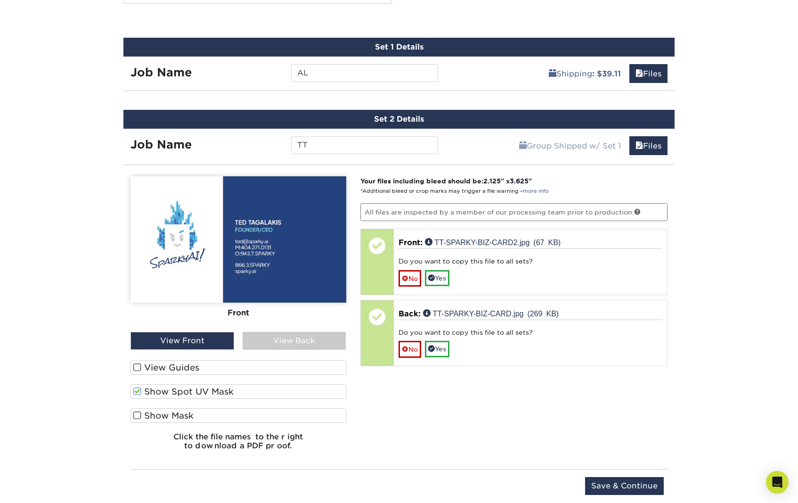
click at [136, 411] on span at bounding box center [137, 415] width 8 height 9
click at [0, 0] on input "Show Mask" at bounding box center [0, 0] width 0 height 0
click at [139, 363] on span at bounding box center [137, 367] width 8 height 9
click at [0, 0] on input "View Guides" at bounding box center [0, 0] width 0 height 0
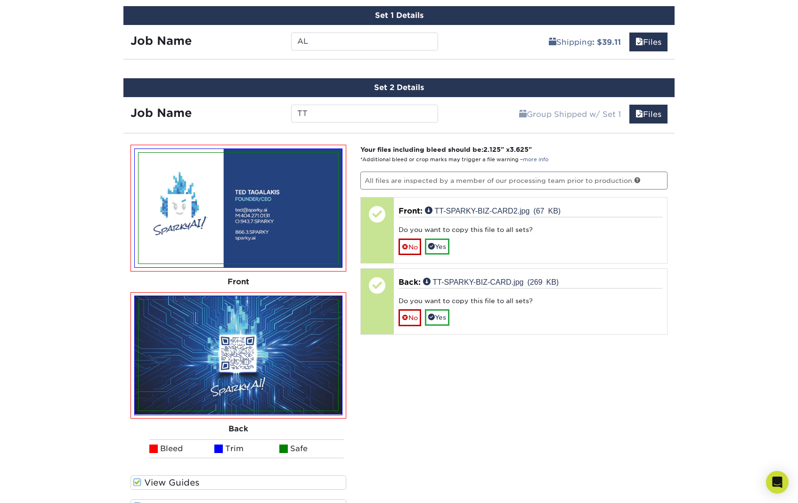
scroll to position [588, 0]
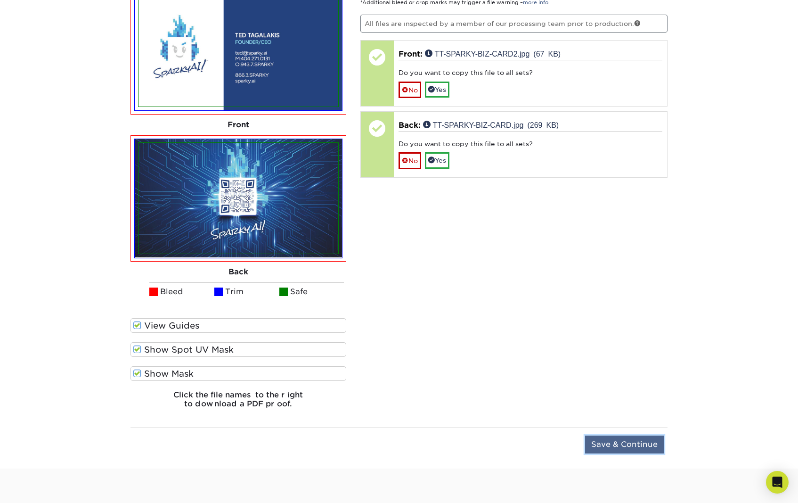
click at [627, 435] on input "Save & Continue" at bounding box center [624, 444] width 79 height 18
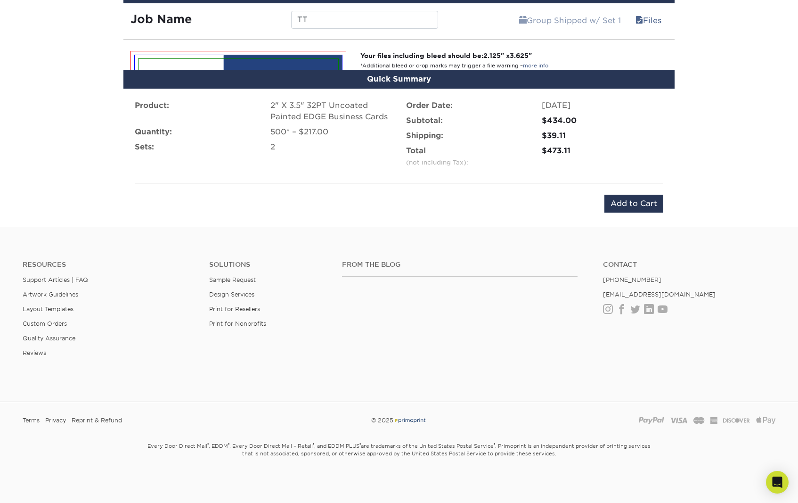
scroll to position [633, 0]
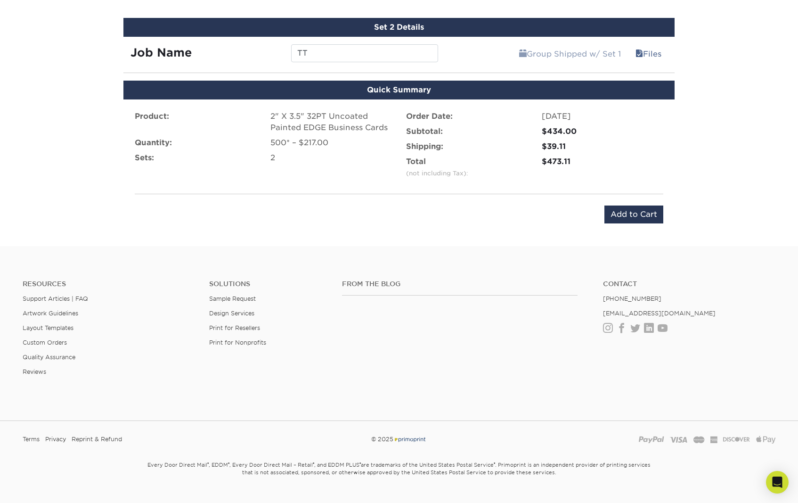
click at [455, 342] on div "From the Blog Contact (888) 822-5815 info@primoprint.com Instagram Facebook Twi…" at bounding box center [559, 335] width 448 height 111
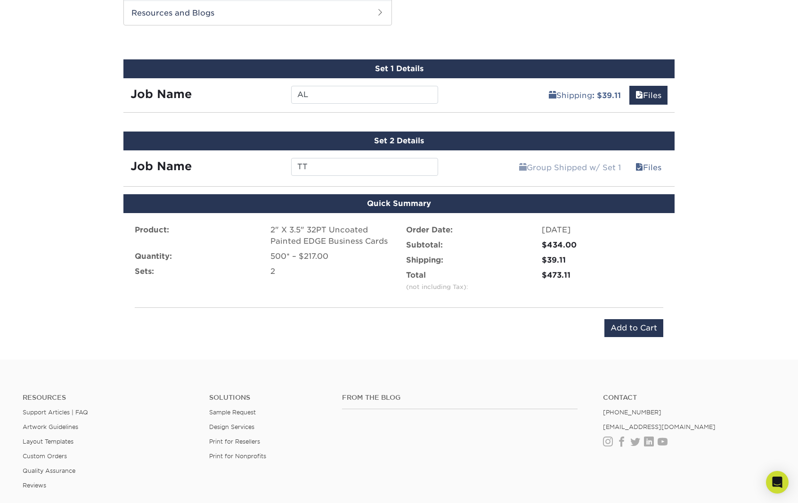
scroll to position [491, 0]
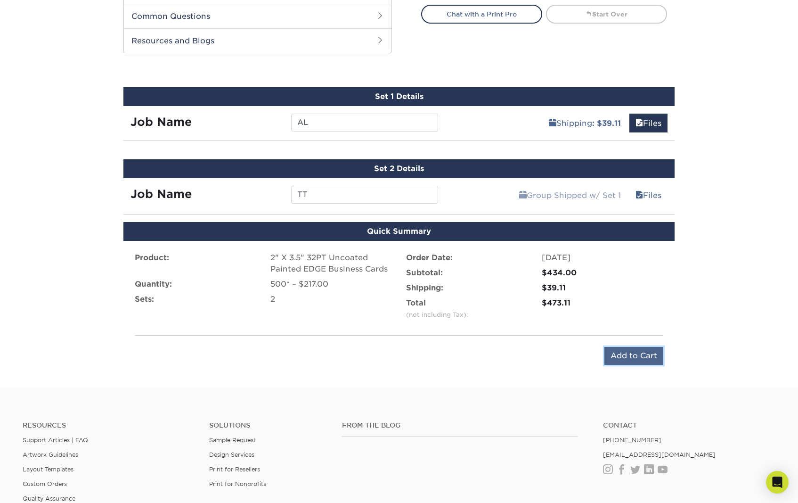
click at [636, 347] on input "Add to Cart" at bounding box center [633, 356] width 59 height 18
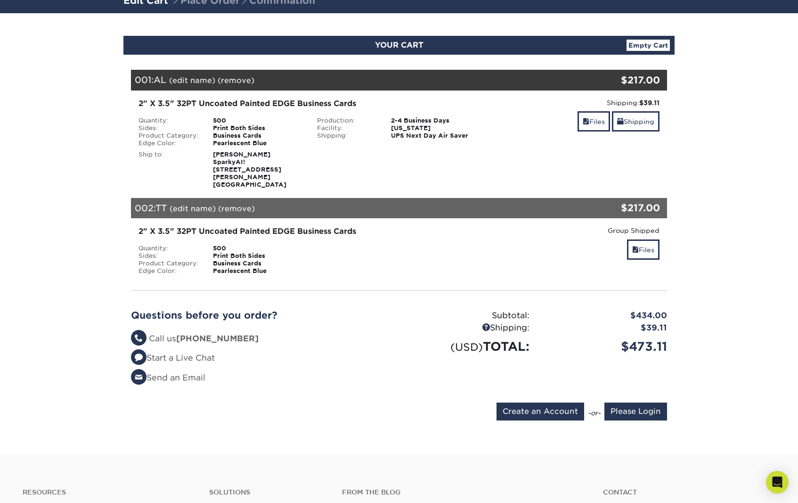
scroll to position [94, 0]
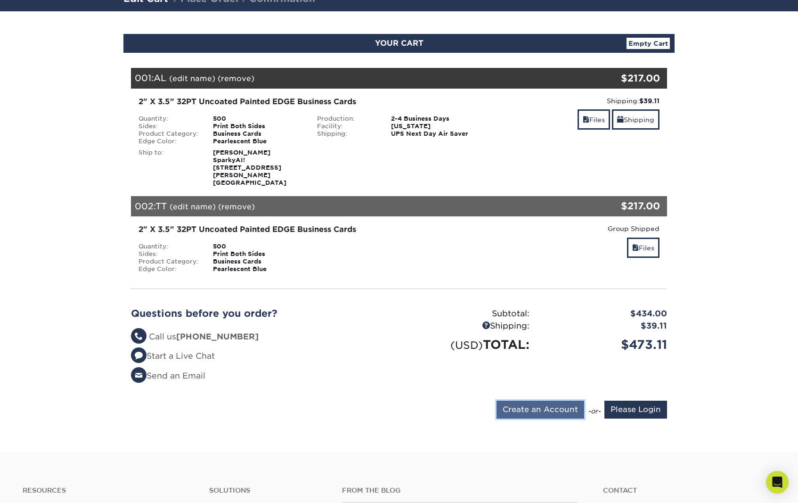
click at [527, 400] on input "Create an Account" at bounding box center [541, 409] width 88 height 18
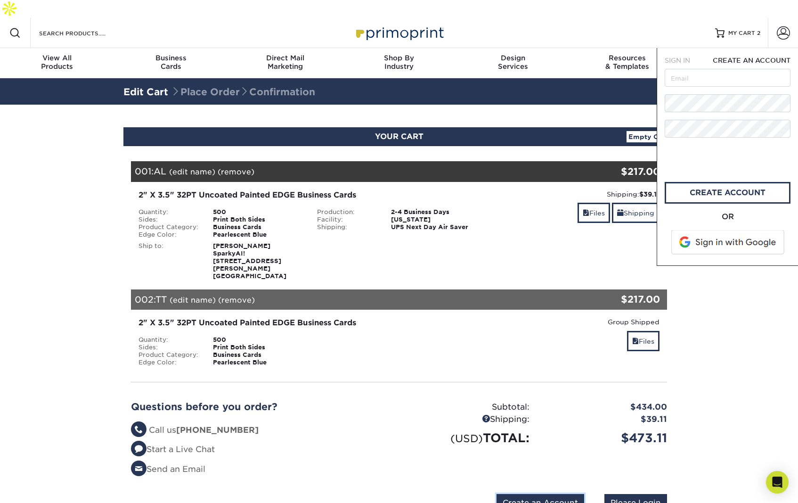
scroll to position [0, 0]
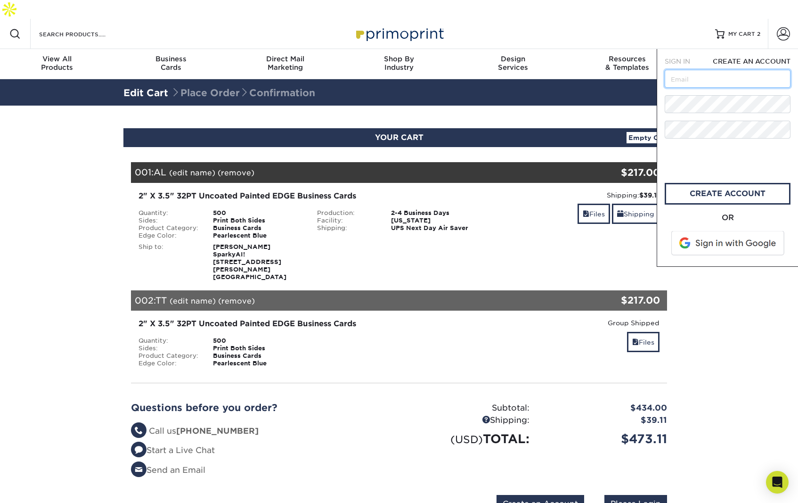
click at [714, 70] on input "text" at bounding box center [728, 79] width 126 height 18
click at [719, 279] on section "YOUR CART Empty Cart Your Cart is Empty Account Login Create Account Contact Us…" at bounding box center [399, 326] width 798 height 441
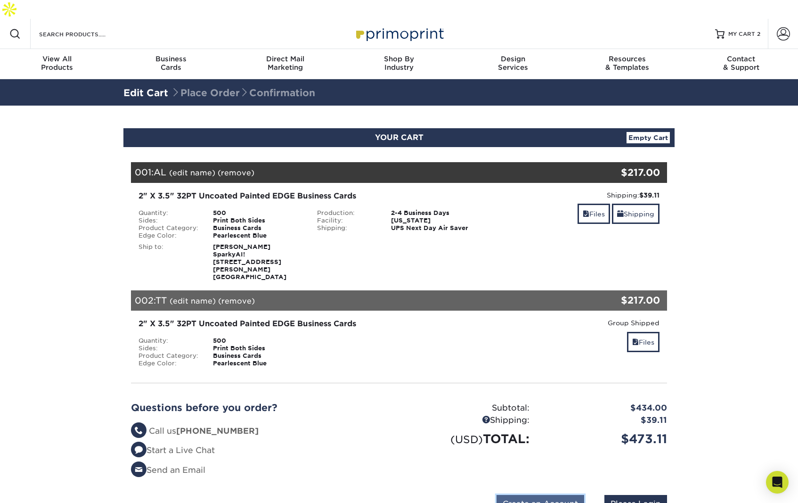
click at [549, 495] on input "Create an Account" at bounding box center [541, 504] width 88 height 18
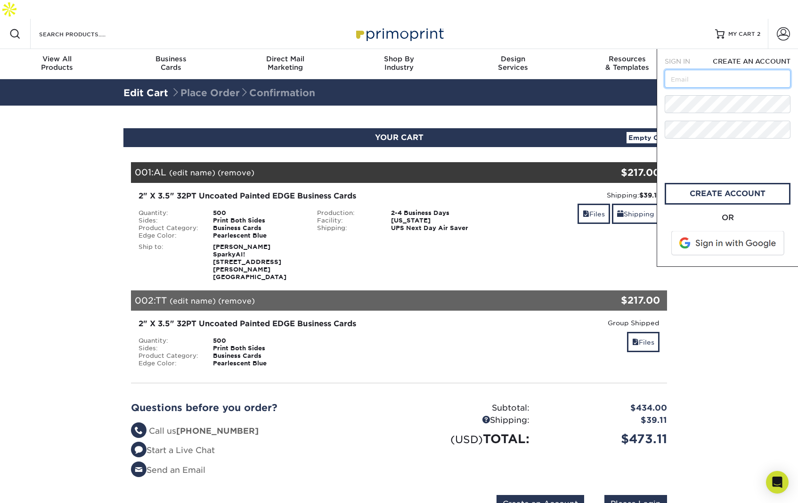
click at [706, 70] on input "text" at bounding box center [728, 79] width 126 height 18
type input "T"
type input "ted@sparky.ai"
click at [665, 113] on nordpass-icon at bounding box center [665, 113] width 0 height 0
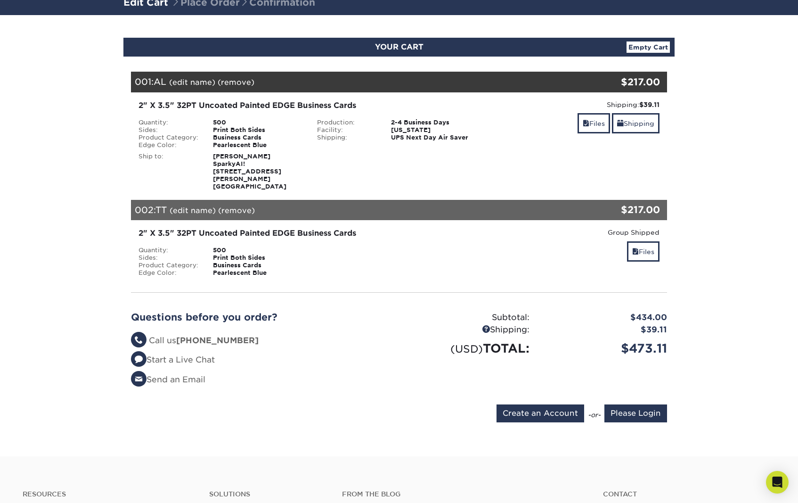
scroll to position [94, 0]
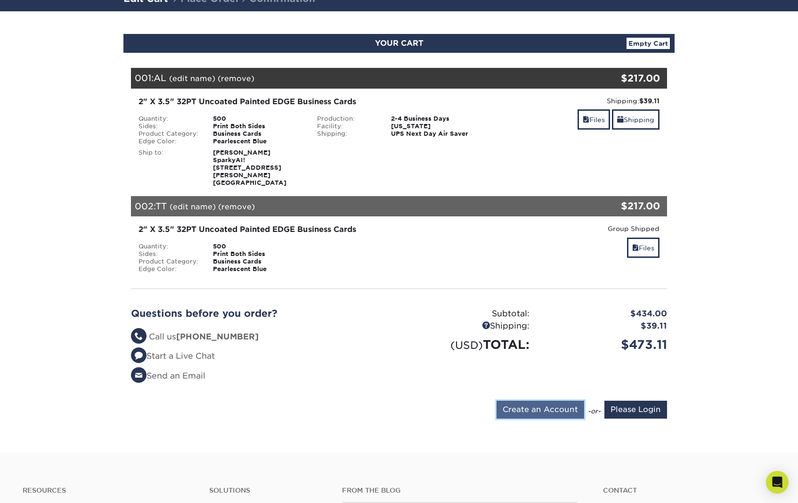
click at [547, 400] on input "Create an Account" at bounding box center [541, 409] width 88 height 18
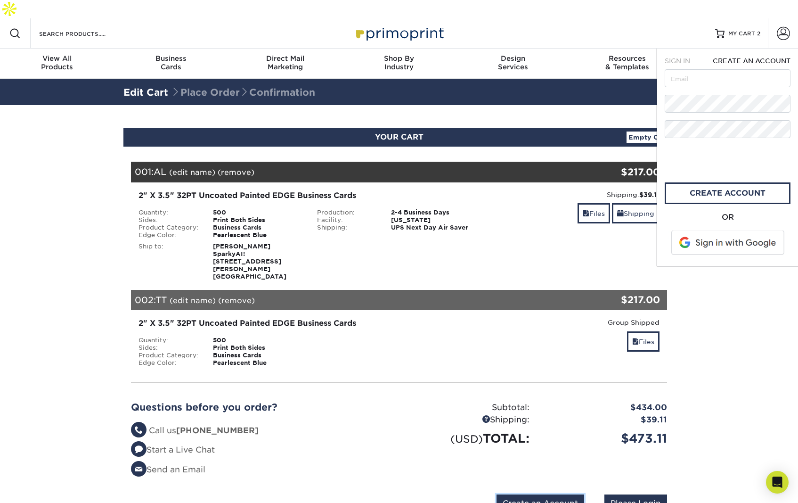
scroll to position [0, 0]
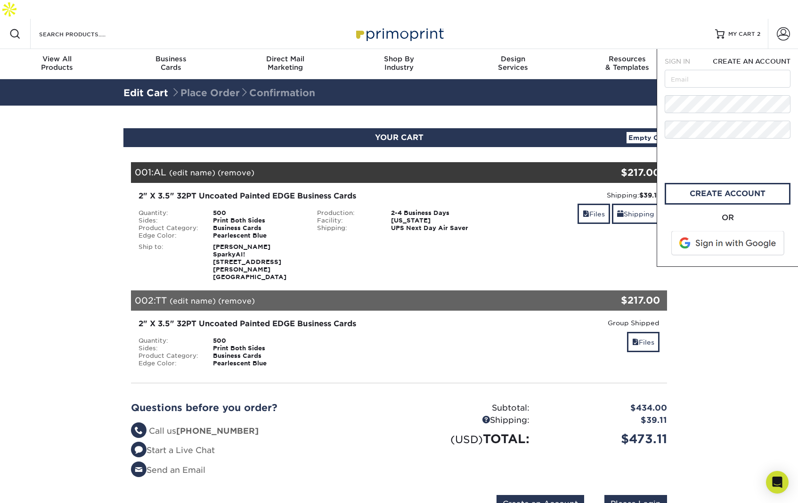
click at [665, 113] on nordpass-icon at bounding box center [665, 113] width 0 height 0
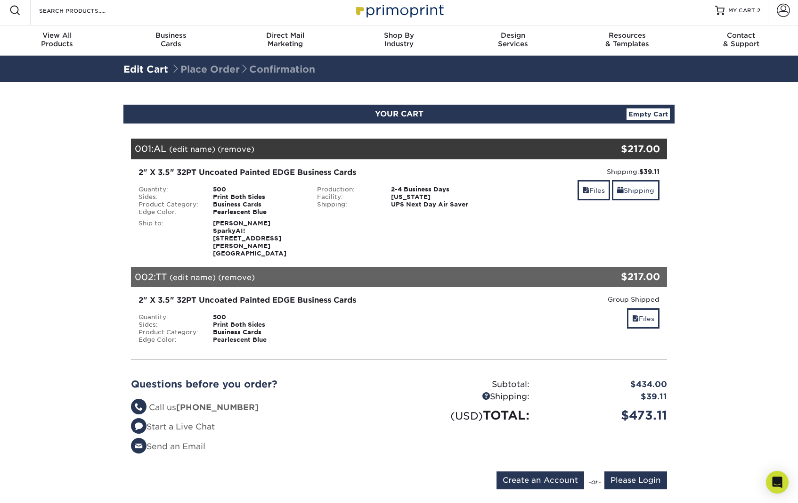
scroll to position [47, 0]
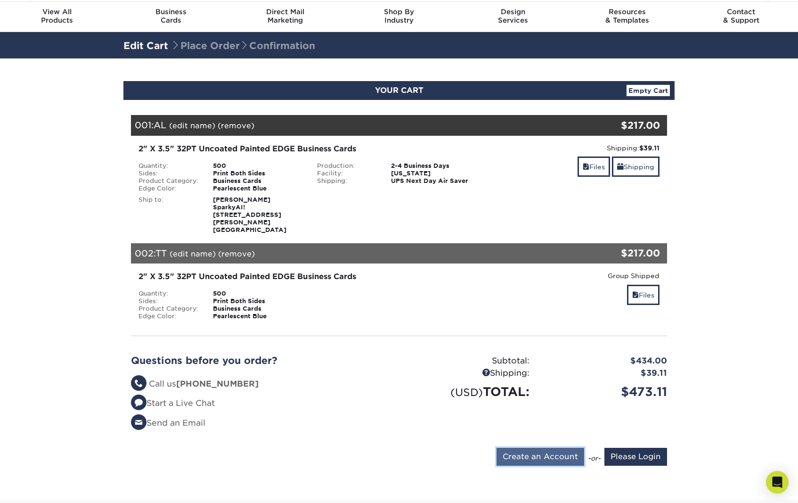
click at [545, 448] on input "Create an Account" at bounding box center [541, 457] width 88 height 18
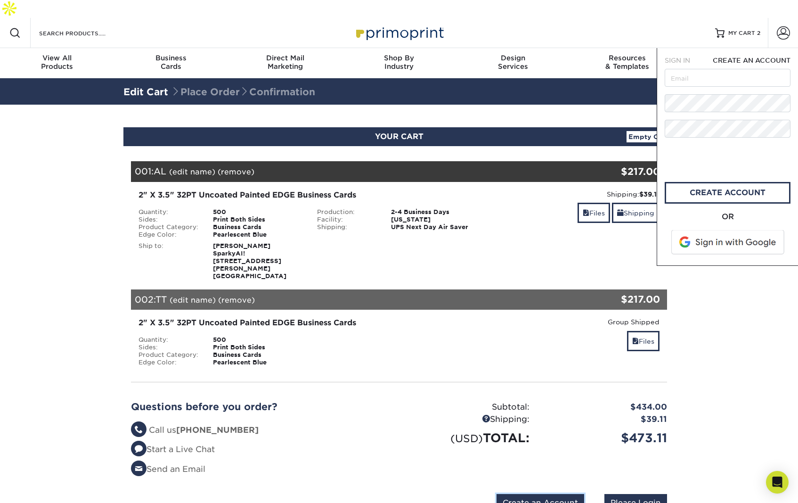
scroll to position [0, 0]
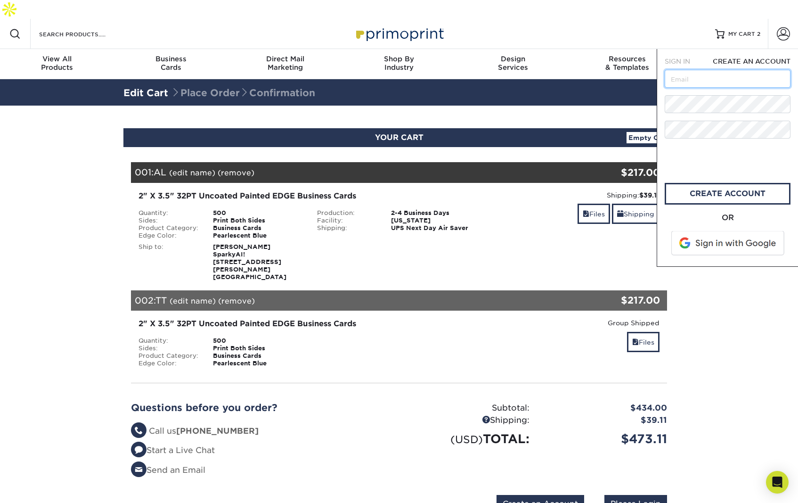
click at [701, 70] on input "text" at bounding box center [728, 79] width 126 height 18
click at [697, 70] on input "text" at bounding box center [728, 79] width 126 height 18
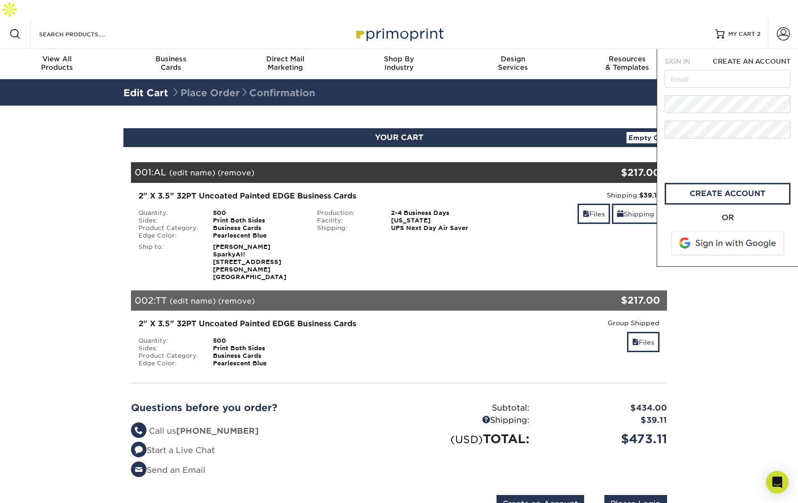
click at [693, 57] on div "SIGN IN" at bounding box center [681, 61] width 47 height 9
click at [699, 70] on input "text" at bounding box center [728, 79] width 126 height 18
type input "ted@sparky.ai"
click at [665, 139] on nordpass-icon at bounding box center [665, 139] width 0 height 0
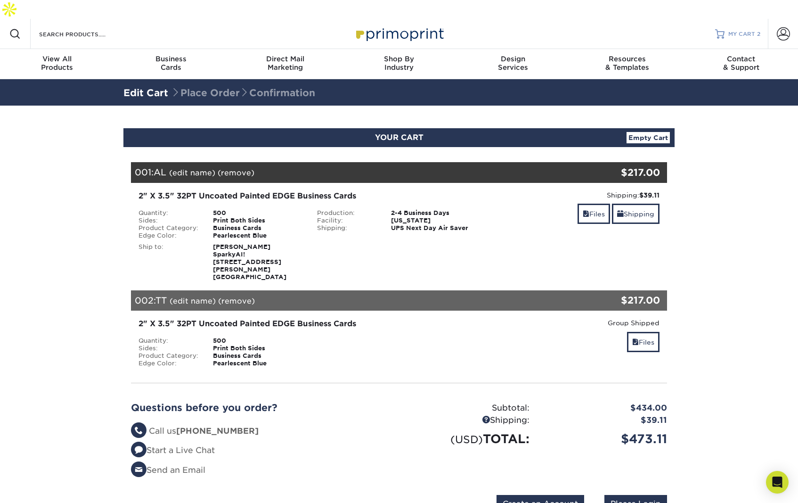
click at [749, 30] on span "MY CART" at bounding box center [741, 34] width 27 height 8
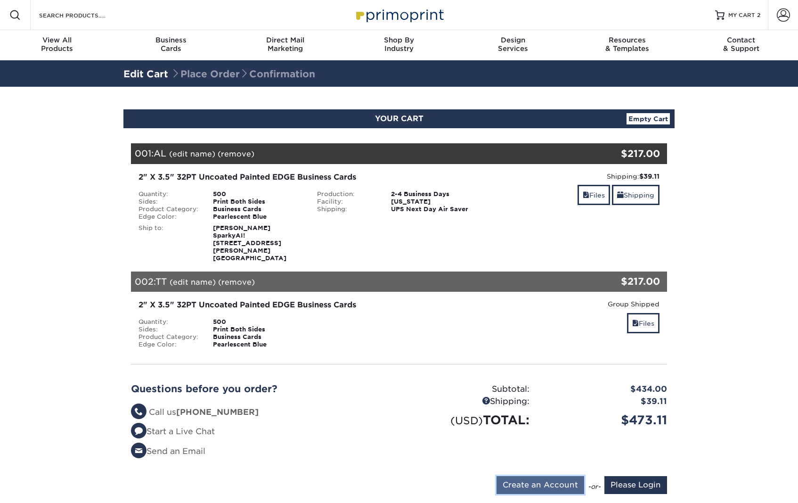
click at [553, 476] on input "Create an Account" at bounding box center [541, 485] width 88 height 18
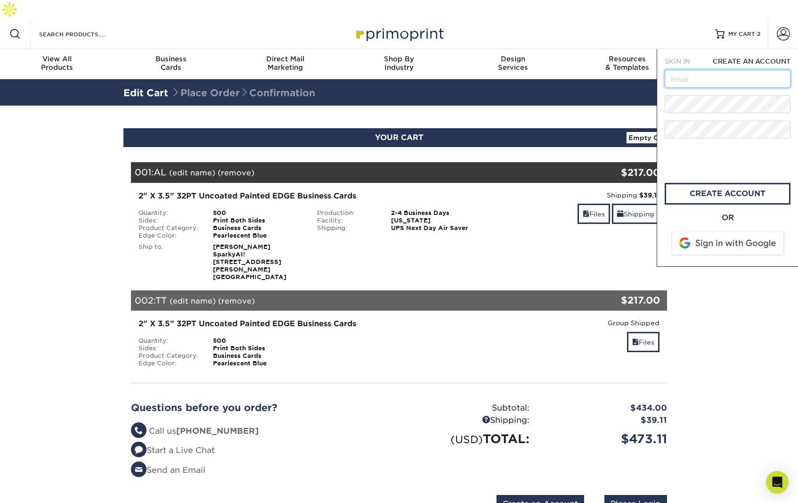
click at [687, 70] on input "text" at bounding box center [728, 79] width 126 height 18
type input "ted@sparky.ai"
click at [692, 183] on link "create account" at bounding box center [728, 194] width 126 height 22
click at [666, 212] on div "OR" at bounding box center [728, 217] width 126 height 11
click at [636, 495] on input "Please Login" at bounding box center [635, 504] width 63 height 18
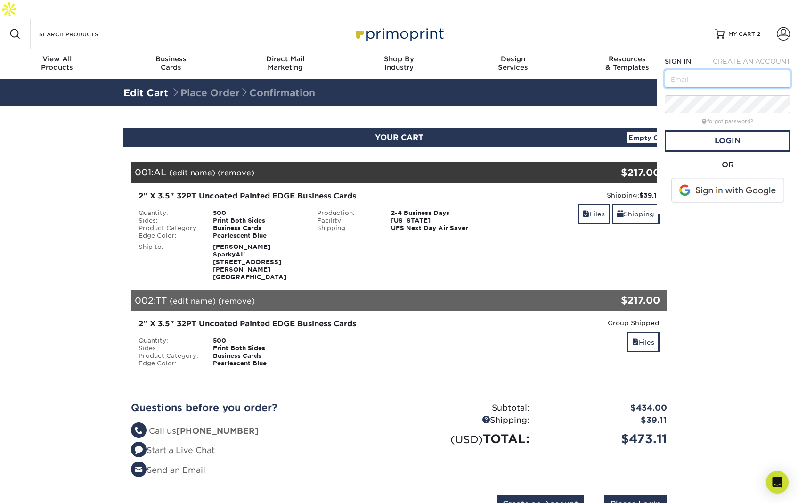
click at [684, 70] on input "text" at bounding box center [728, 79] width 126 height 18
type input "ted@sparky.ai"
click at [728, 130] on link "Login" at bounding box center [728, 141] width 126 height 22
click at [675, 159] on div "OR" at bounding box center [728, 164] width 126 height 11
click at [89, 334] on section "YOUR CART Empty Cart Your Cart is Empty Account Login Create Account Contact Us…" at bounding box center [399, 326] width 798 height 441
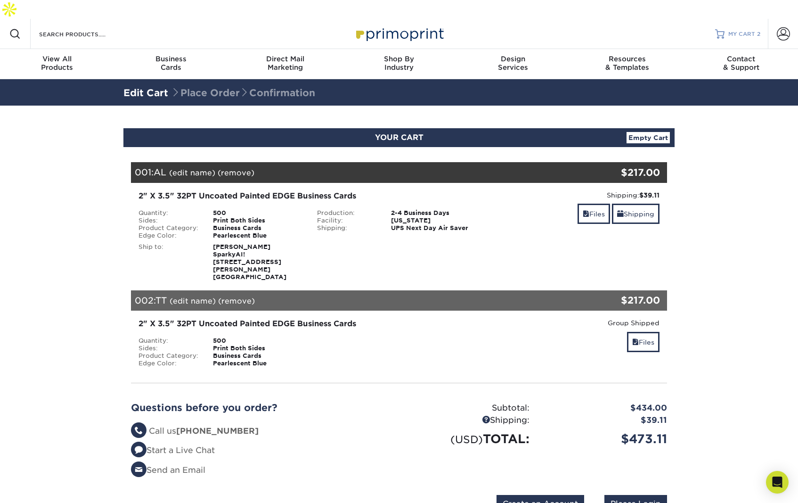
click at [744, 30] on span "MY CART" at bounding box center [741, 34] width 27 height 8
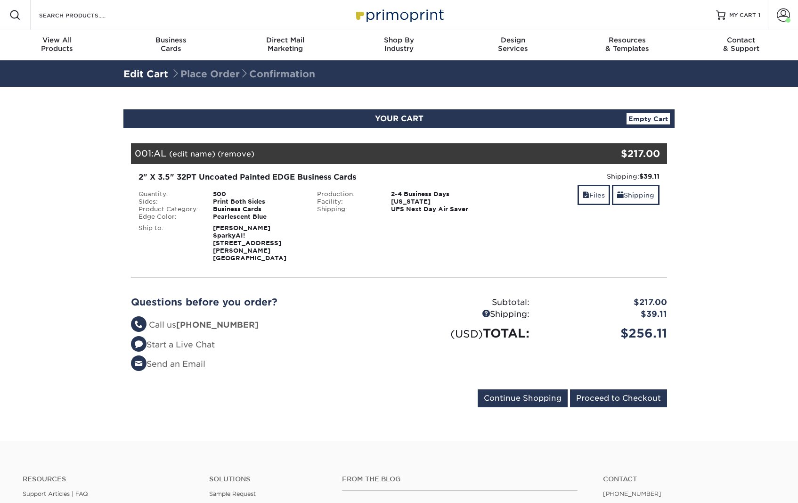
click at [544, 479] on ul "From the Blog" at bounding box center [465, 483] width 247 height 16
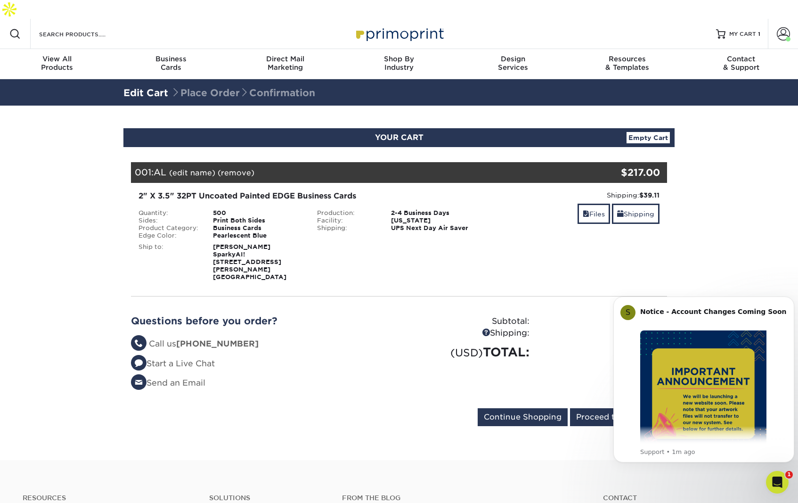
scroll to position [47, 0]
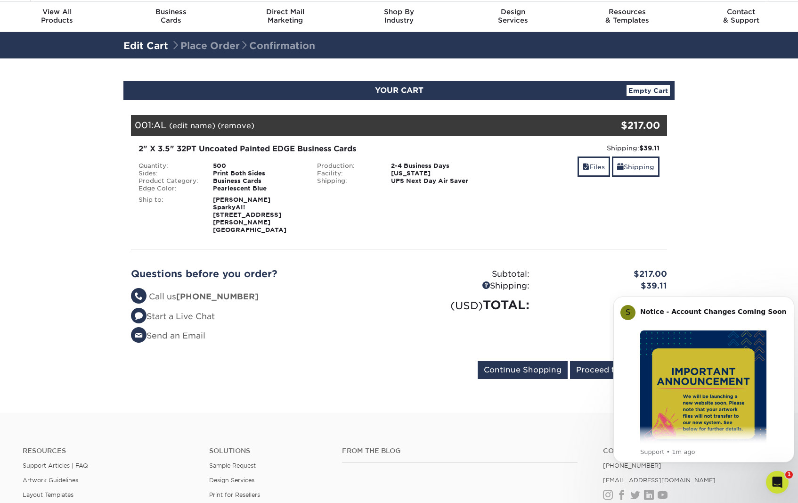
click at [766, 278] on section "YOUR CART Empty Cart Your Cart is Empty View Account Active Orders Order Histor…" at bounding box center [399, 235] width 798 height 354
click at [440, 361] on form "Continue Shopping Proceed to Checkout" at bounding box center [399, 372] width 536 height 22
click at [778, 478] on icon "Open Intercom Messenger" at bounding box center [776, 481] width 16 height 16
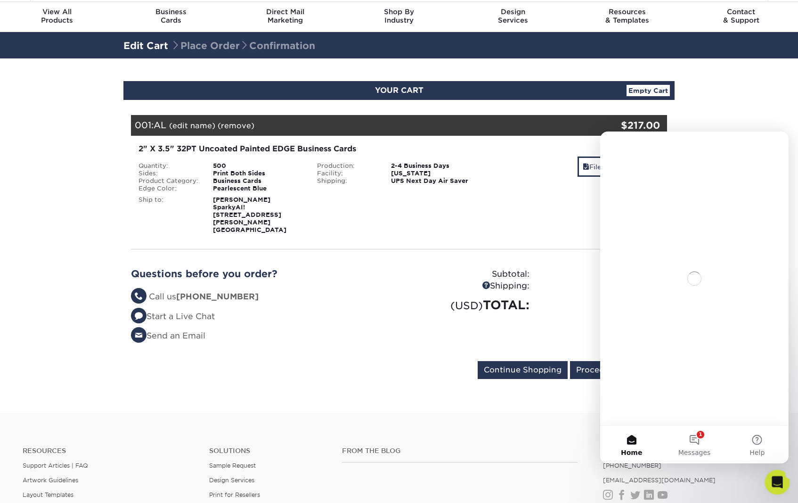
scroll to position [0, 0]
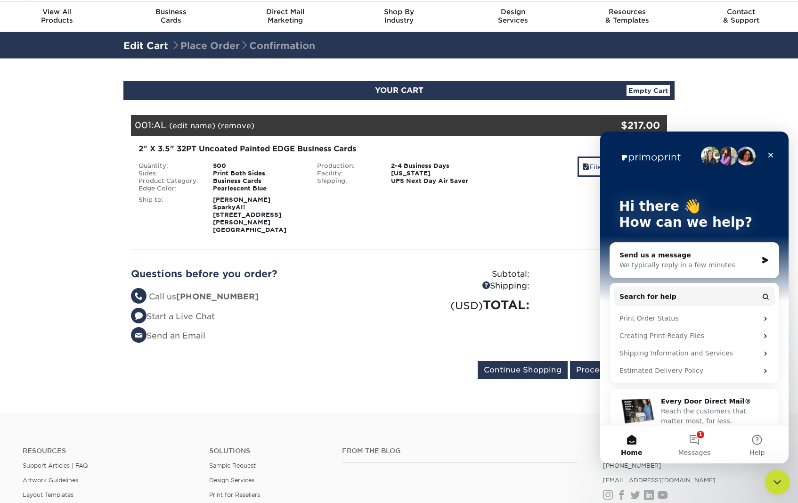
click at [777, 473] on div "Close Intercom Messenger" at bounding box center [776, 480] width 23 height 23
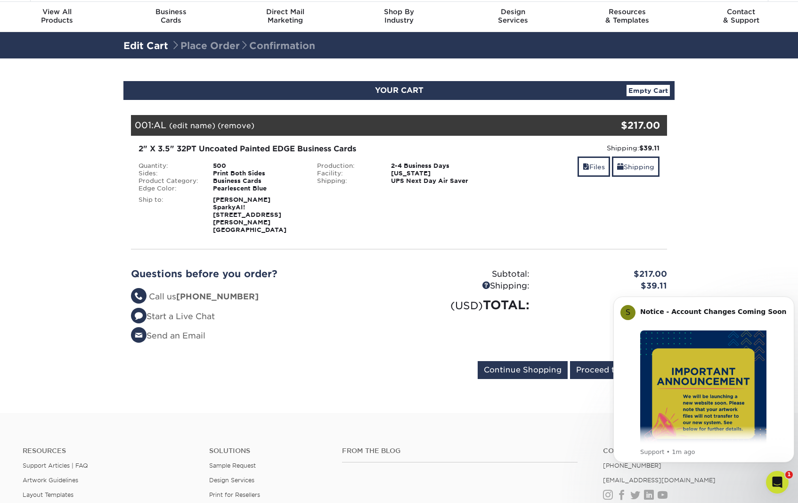
click at [396, 289] on div "Questions before you order? Questions? Call us [PHONE_NUMBER] Start a Live Chat…" at bounding box center [261, 309] width 275 height 82
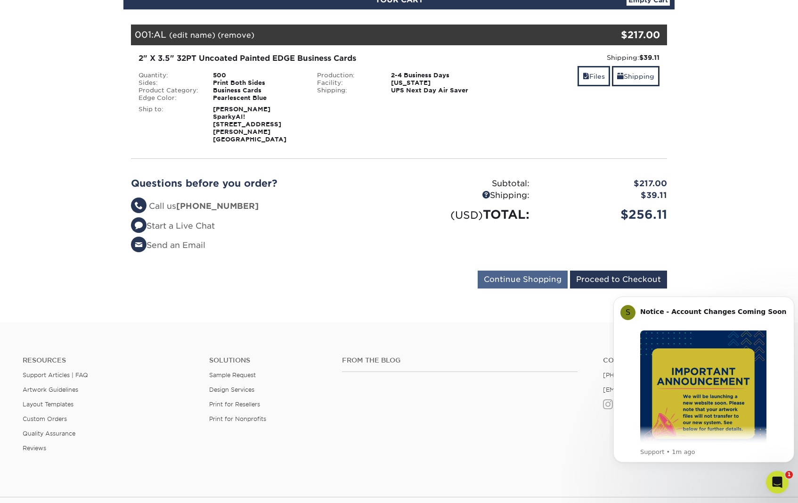
scroll to position [141, 0]
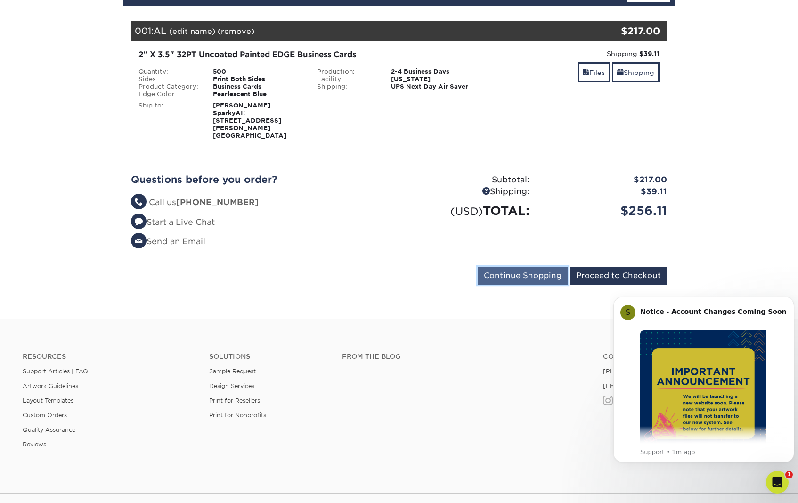
click at [531, 267] on input "Continue Shopping" at bounding box center [523, 276] width 90 height 18
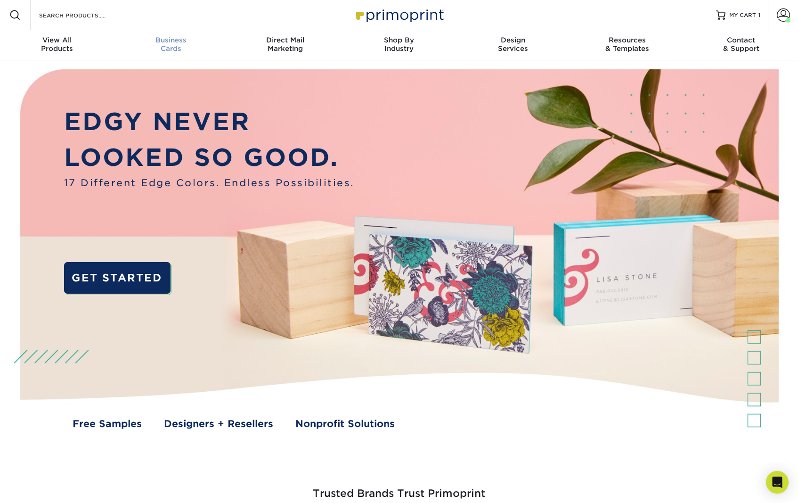
click at [176, 46] on div "Business Cards" at bounding box center [171, 44] width 114 height 17
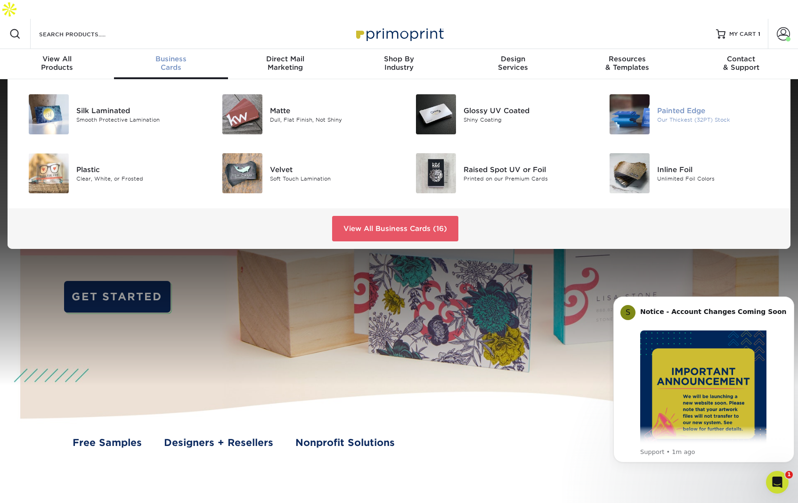
click at [646, 94] on img at bounding box center [630, 114] width 40 height 40
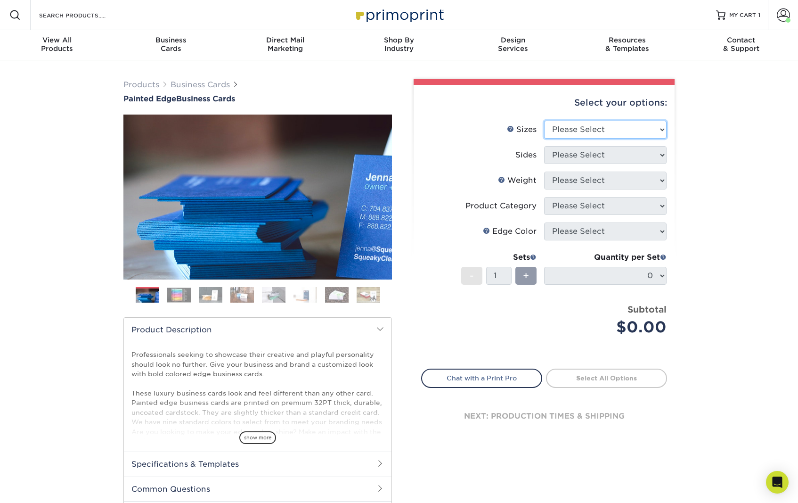
click at [588, 134] on select "Please Select 2" x 3.5" - Standard 2.125" x 3.375" - European 2.5" x 2.5" - Squ…" at bounding box center [605, 130] width 122 height 18
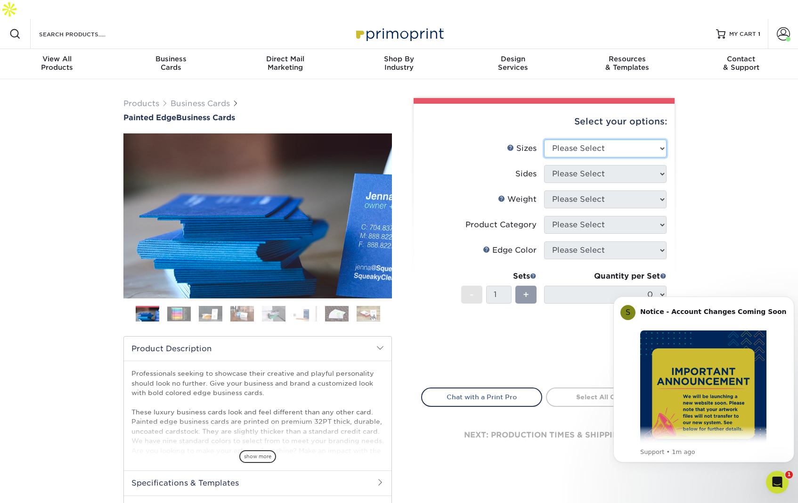
select select "2.00x3.50"
click at [544, 139] on select "Please Select 2" x 3.5" - Standard 2.125" x 3.375" - European 2.5" x 2.5" - Squ…" at bounding box center [605, 148] width 122 height 18
click at [586, 165] on select "Please Select Print Both Sides Print Front Only" at bounding box center [605, 174] width 122 height 18
select select "13abbda7-1d64-4f25-8bb2-c179b224825d"
click at [544, 165] on select "Please Select Print Both Sides Print Front Only" at bounding box center [605, 174] width 122 height 18
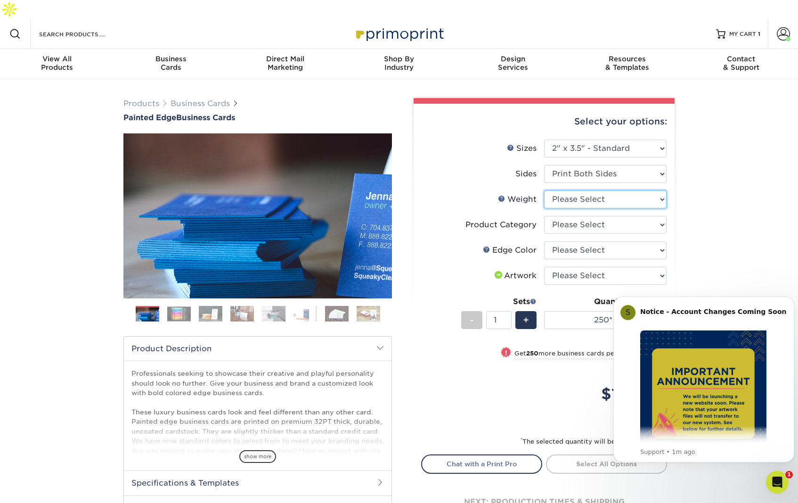
click at [585, 190] on select "Please Select 32PTUC" at bounding box center [605, 199] width 122 height 18
select select "32PTUC"
click at [544, 190] on select "Please Select 32PTUC" at bounding box center [605, 199] width 122 height 18
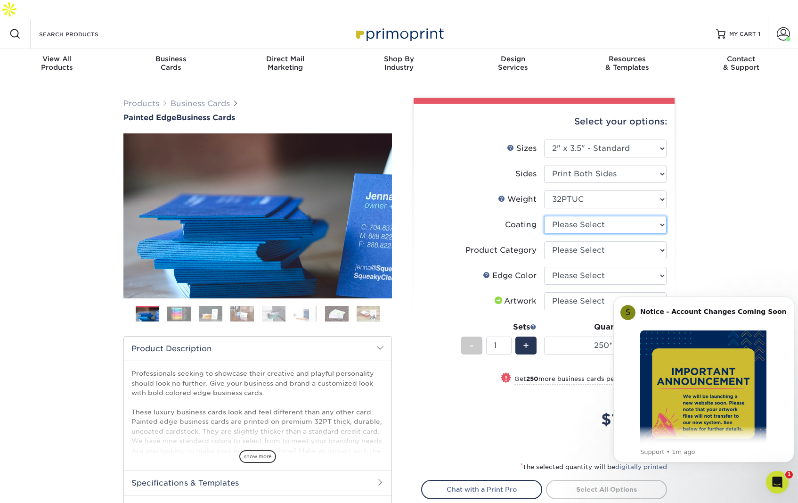
click at [593, 216] on select at bounding box center [605, 225] width 122 height 18
select select "3e7618de-abca-4bda-9f97-8b9129e913d8"
click at [544, 216] on select at bounding box center [605, 225] width 122 height 18
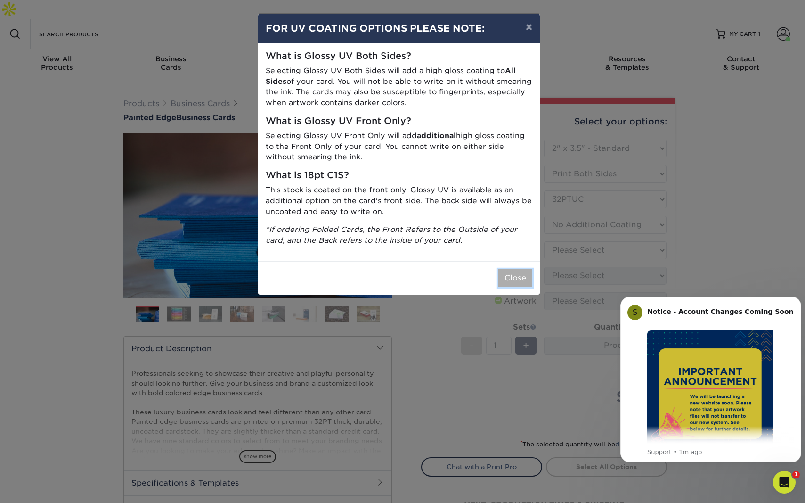
click at [514, 274] on button "Close" at bounding box center [515, 278] width 34 height 18
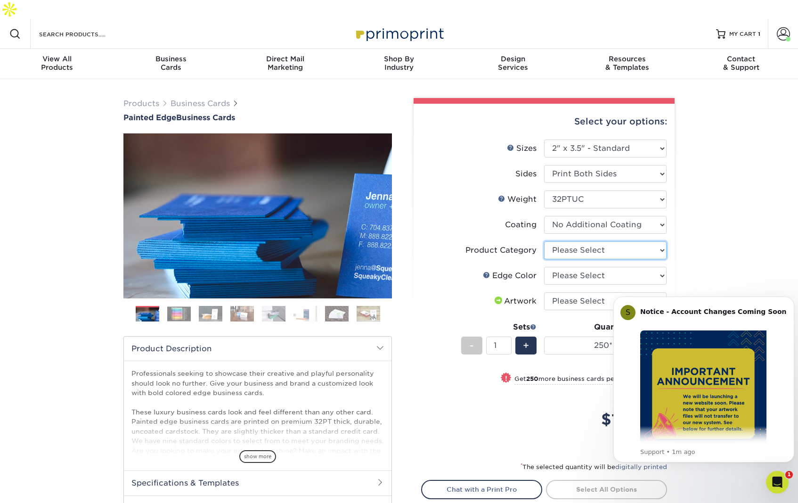
click at [572, 241] on select "Please Select Business Cards" at bounding box center [605, 250] width 122 height 18
select select "3b5148f1-0588-4f88-a218-97bcfdce65c1"
click at [544, 241] on select "Please Select Business Cards" at bounding box center [605, 250] width 122 height 18
click at [577, 267] on select "Please Select Charcoal Black Brown Blue Pearlescent Blue Pearlescent Gold Pearl…" at bounding box center [605, 276] width 122 height 18
select select "211cd225-22d2-46f5-b9be-c5fa0d34557d"
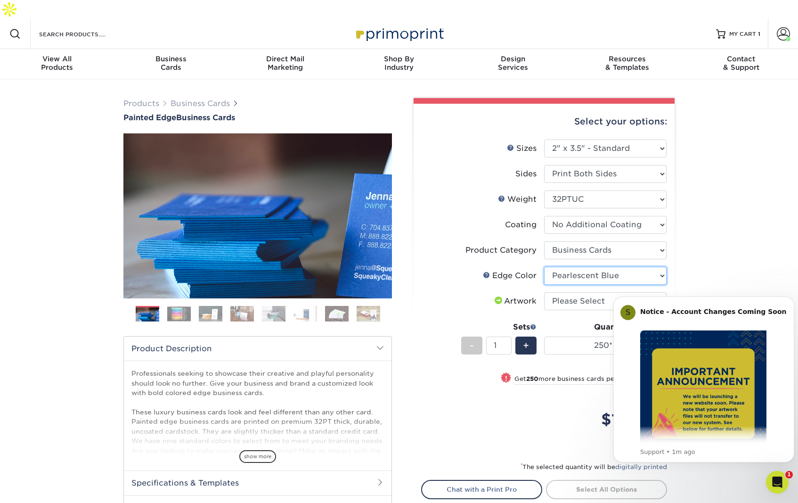
click at [544, 267] on select "Please Select Charcoal Black Brown Blue Pearlescent Blue Pearlescent Gold Pearl…" at bounding box center [605, 276] width 122 height 18
click at [711, 237] on div "Products Business Cards Painted Edge Business Cards Previous Next" at bounding box center [399, 334] width 798 height 510
click at [577, 292] on select "Please Select I will upload files I need a design - $100" at bounding box center [605, 301] width 122 height 18
select select "upload"
click at [544, 292] on select "Please Select I will upload files I need a design - $100" at bounding box center [605, 301] width 122 height 18
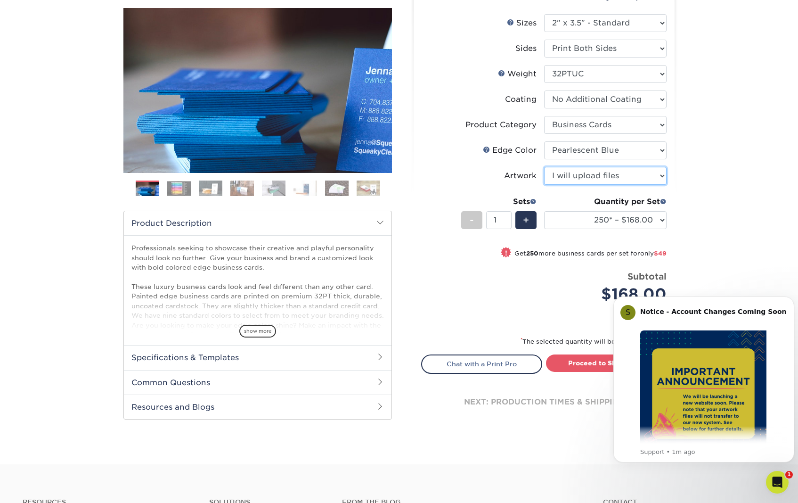
scroll to position [141, 0]
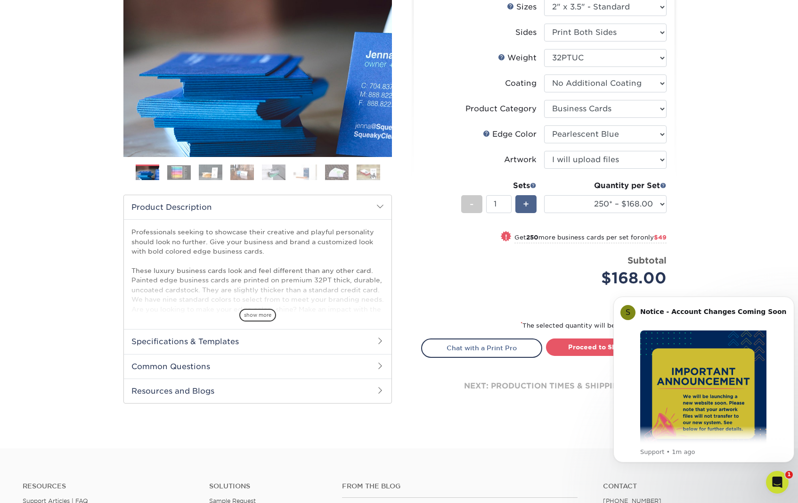
click at [530, 195] on div "+" at bounding box center [525, 204] width 21 height 18
type input "2"
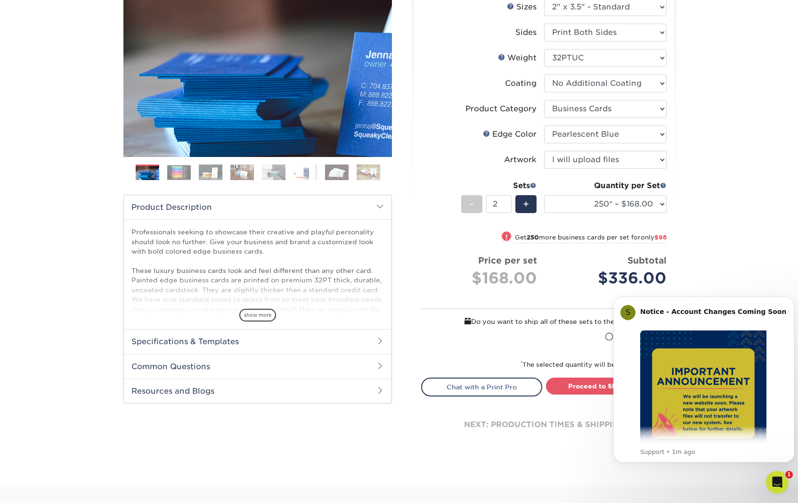
click at [442, 233] on div "! Get 250 more business cards per set for only $98" at bounding box center [544, 242] width 245 height 23
select select "500* – $217.00"
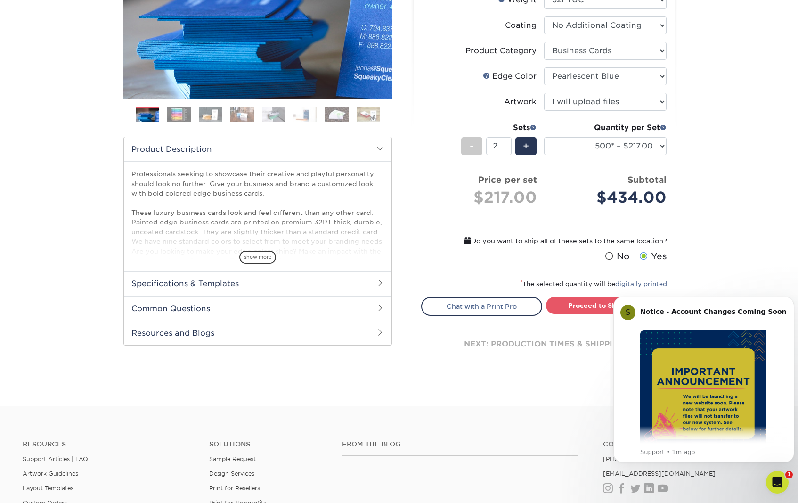
scroll to position [236, 0]
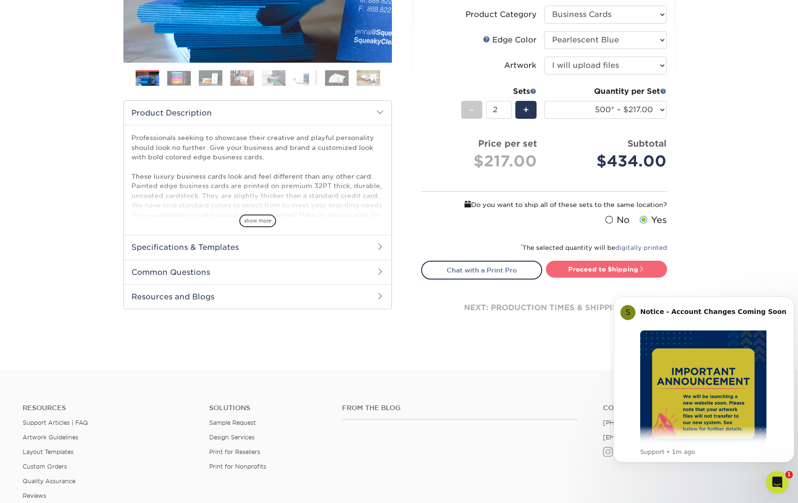
click at [634, 261] on link "Proceed to Shipping" at bounding box center [606, 269] width 121 height 17
type input "Set 1"
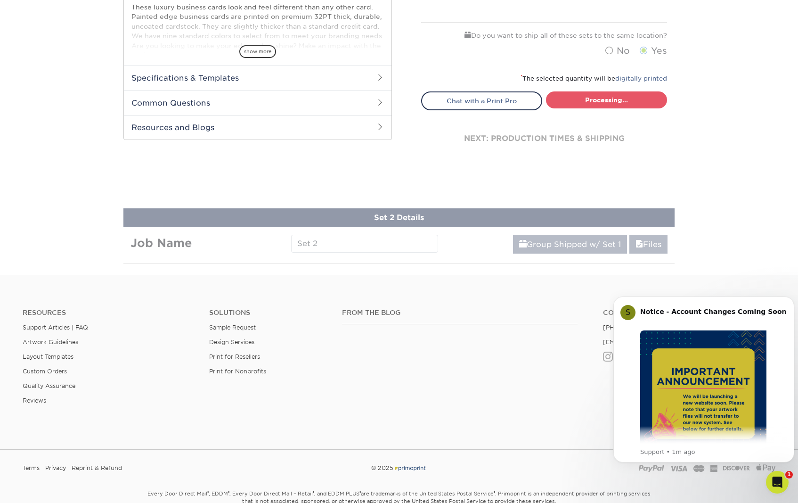
select select "31d45b01-d4a6-4b39-b84d-4391606115ca"
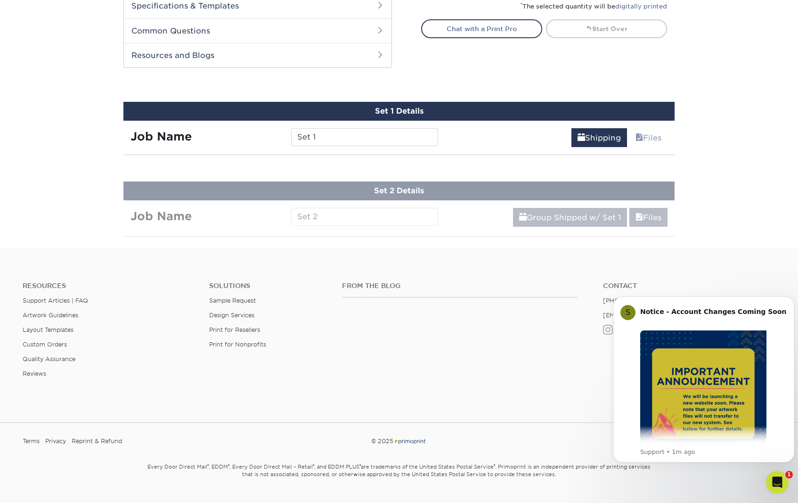
scroll to position [503, 0]
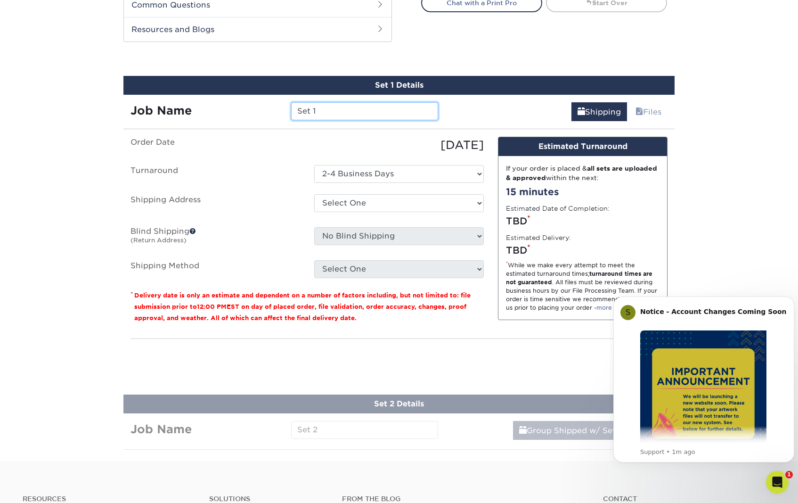
drag, startPoint x: 321, startPoint y: 91, endPoint x: 286, endPoint y: 87, distance: 36.1
click at [286, 102] on div "Set 1" at bounding box center [364, 111] width 161 height 18
type input "TT"
click at [369, 194] on select "Select One office + Add New Address" at bounding box center [399, 203] width 170 height 18
select select "286751"
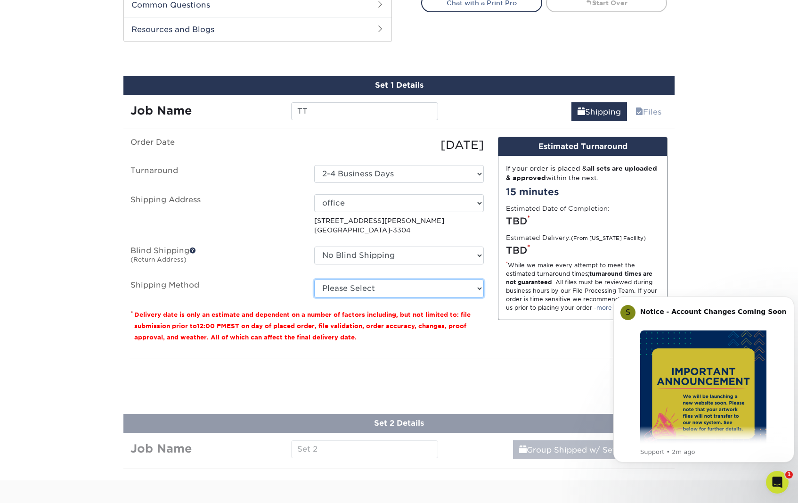
click at [366, 279] on select "Please Select Ground Shipping (+$15.86) 3 Day Shipping Service (+$19.43) 2 Day …" at bounding box center [399, 288] width 170 height 18
select select "13"
click at [314, 279] on select "Please Select Ground Shipping (+$15.86) 3 Day Shipping Service (+$19.43) 2 Day …" at bounding box center [399, 288] width 170 height 18
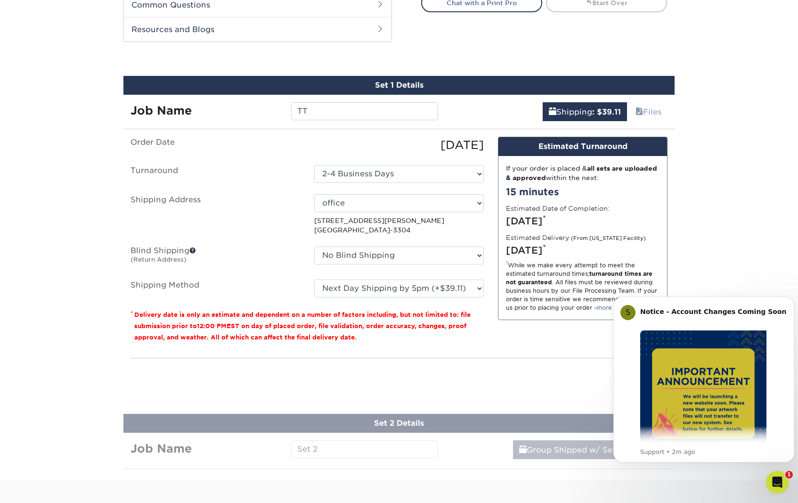
click at [528, 363] on div "Please enter job name and select desired turnaround time, shipping address and …" at bounding box center [399, 371] width 537 height 26
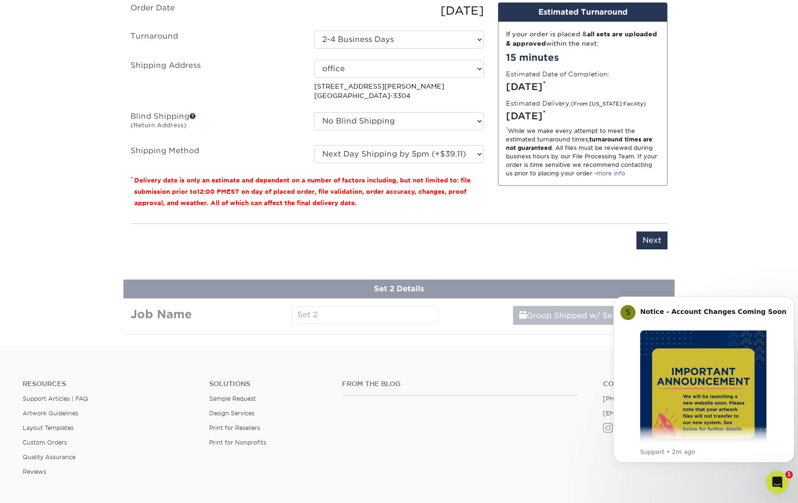
scroll to position [691, 0]
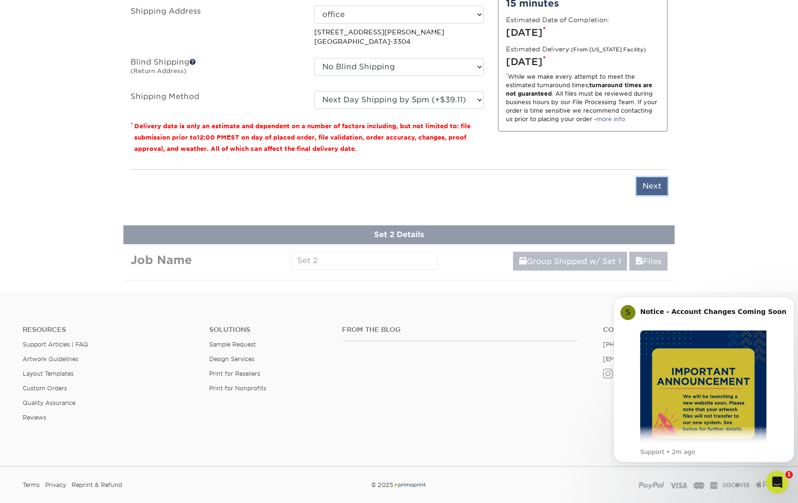
click at [667, 177] on input "Next" at bounding box center [651, 186] width 31 height 18
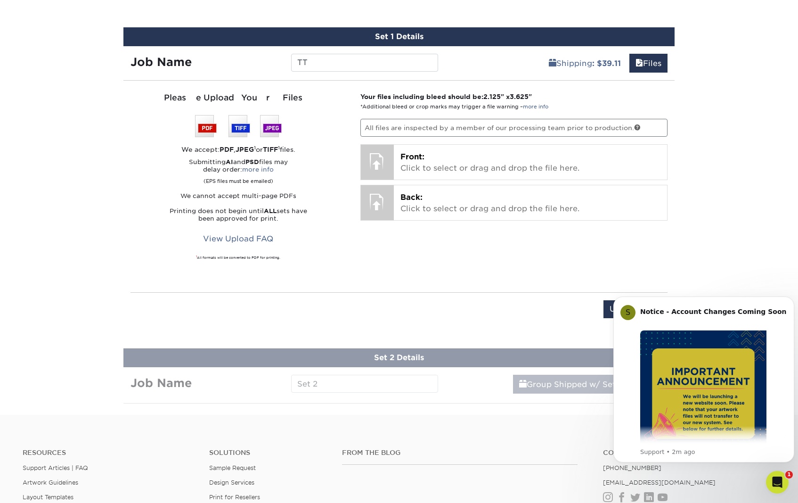
scroll to position [550, 0]
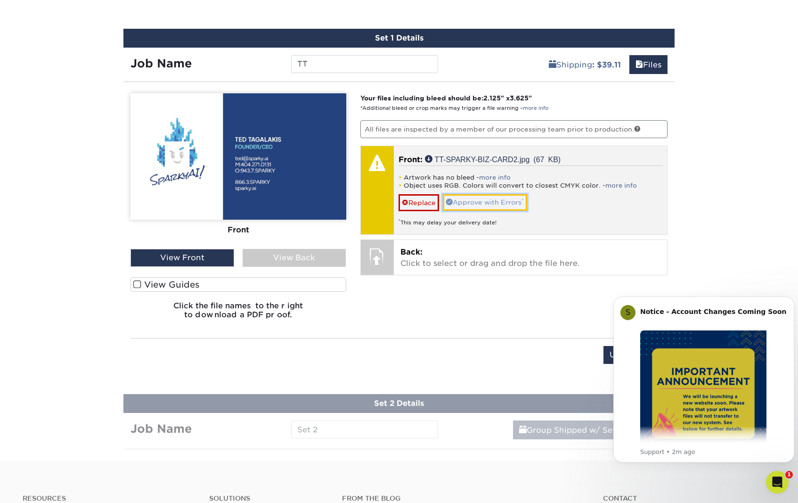
click at [481, 194] on link "Approve with Errors *" at bounding box center [485, 202] width 84 height 16
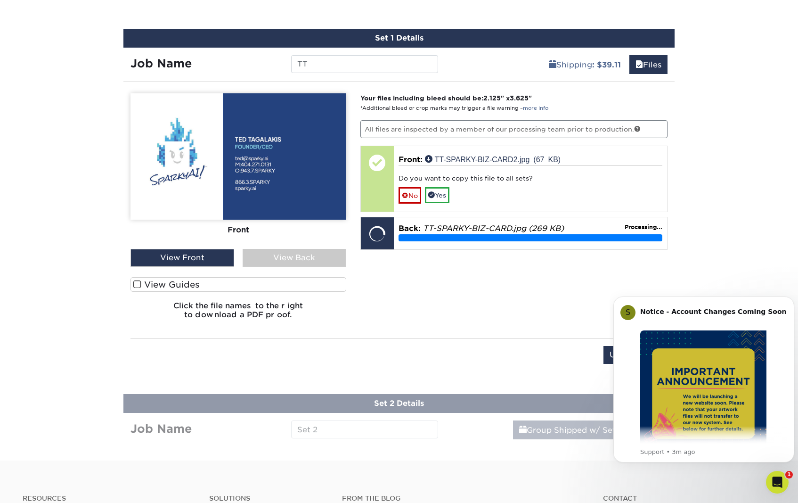
click at [135, 280] on span at bounding box center [137, 284] width 8 height 9
click at [0, 0] on input "View Guides" at bounding box center [0, 0] width 0 height 0
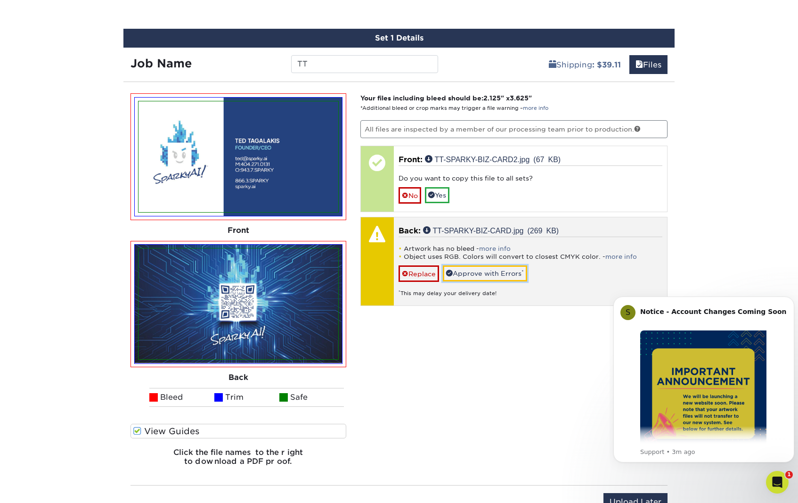
drag, startPoint x: 491, startPoint y: 250, endPoint x: 489, endPoint y: 258, distance: 7.9
click at [491, 265] on link "Approve with Errors *" at bounding box center [485, 273] width 84 height 16
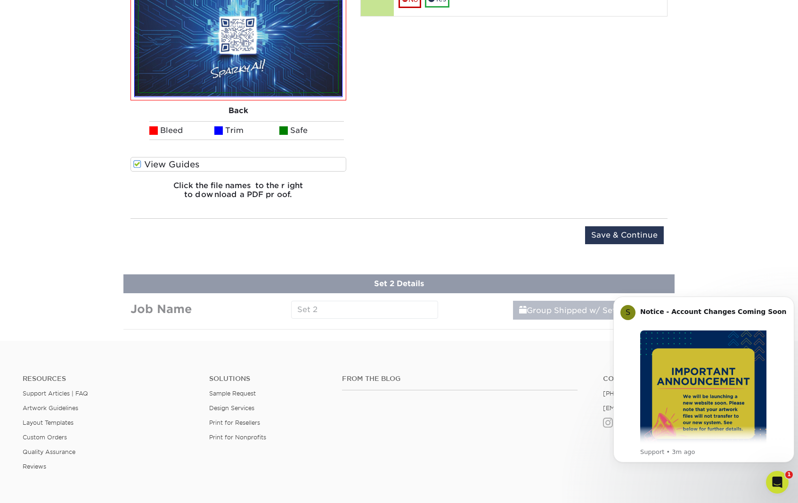
scroll to position [880, 0]
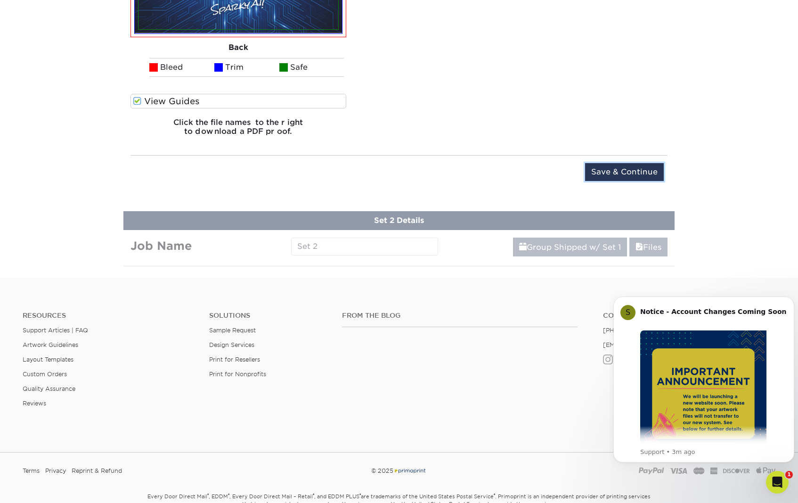
drag, startPoint x: 619, startPoint y: 152, endPoint x: 497, endPoint y: 161, distance: 122.3
click at [497, 163] on div "Upload Later Save & Continue Continue" at bounding box center [399, 177] width 537 height 29
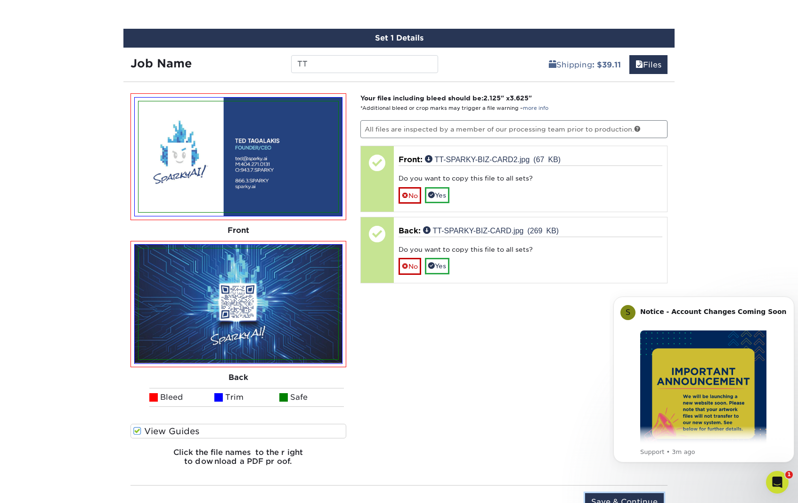
scroll to position [911, 0]
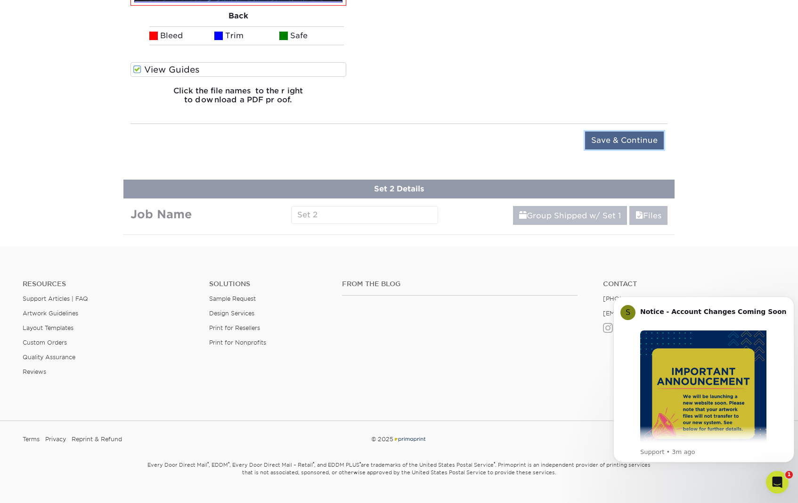
click at [618, 131] on input "Save & Continue" at bounding box center [624, 140] width 79 height 18
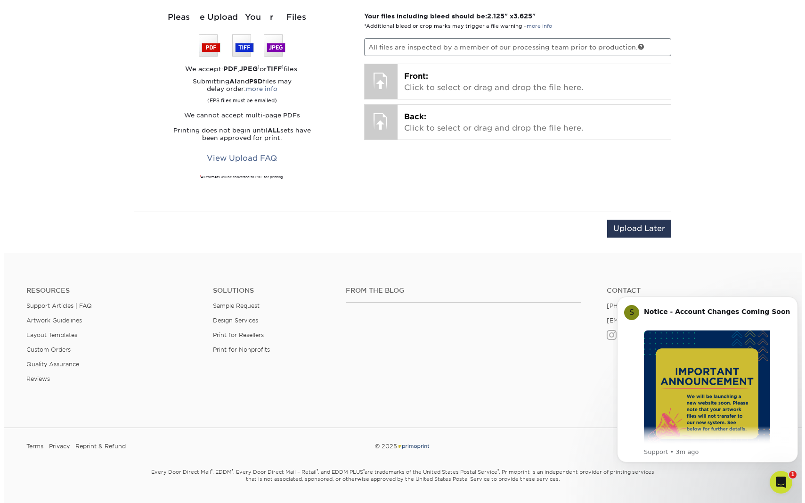
scroll to position [707, 0]
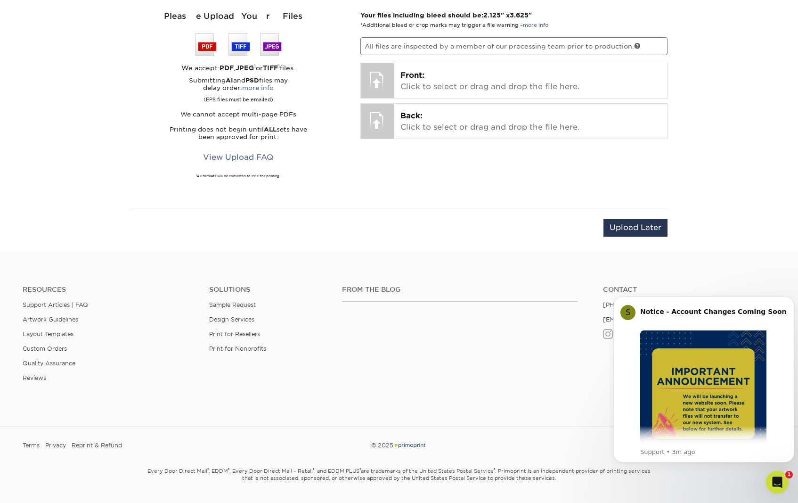
click at [626, 211] on div "Upload Later Save & Continue Continue" at bounding box center [399, 229] width 537 height 37
click at [629, 219] on input "Upload Later" at bounding box center [636, 228] width 64 height 18
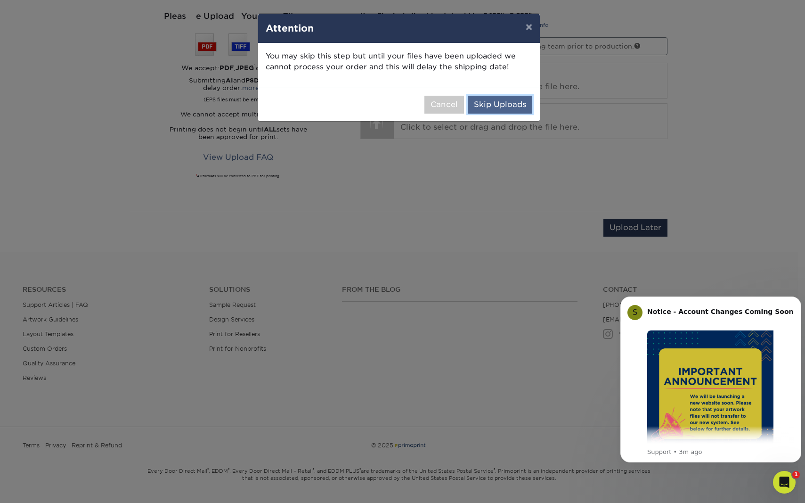
click at [501, 102] on button "Skip Uploads" at bounding box center [500, 105] width 65 height 18
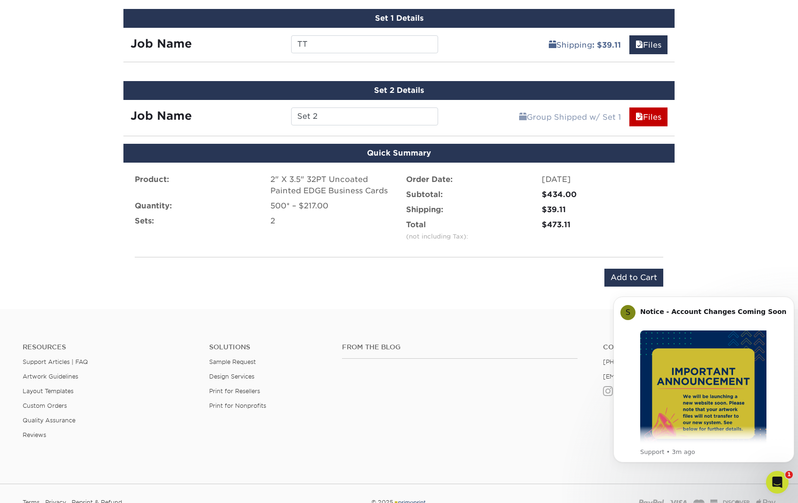
scroll to position [539, 0]
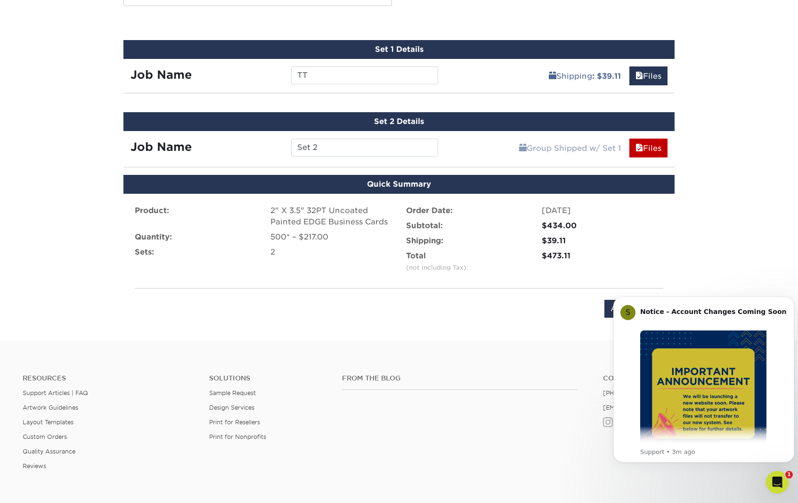
click at [611, 289] on html "S Notice - Account Changes Coming Soon ​ Past Order Files Will Not Transfer: Wh…" at bounding box center [704, 391] width 188 height 213
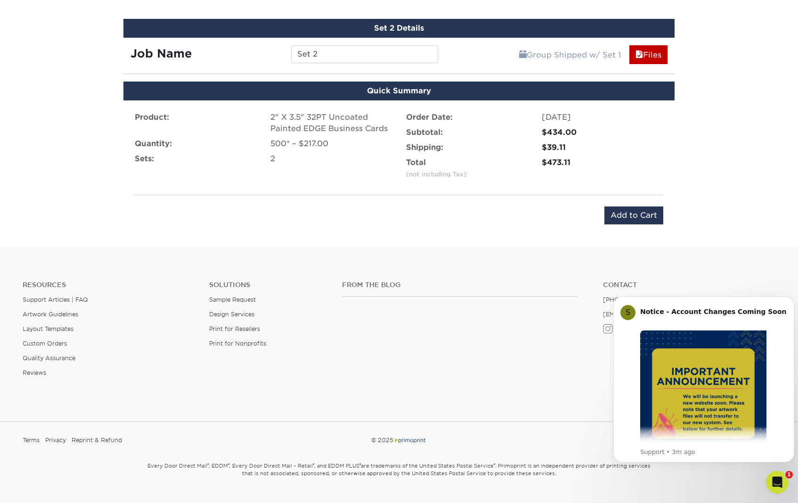
scroll to position [633, 0]
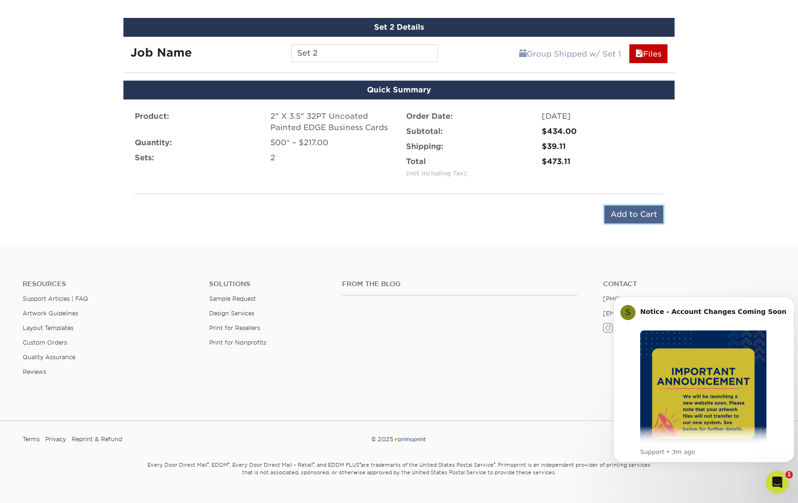
click at [636, 205] on input "Add to Cart" at bounding box center [633, 214] width 59 height 18
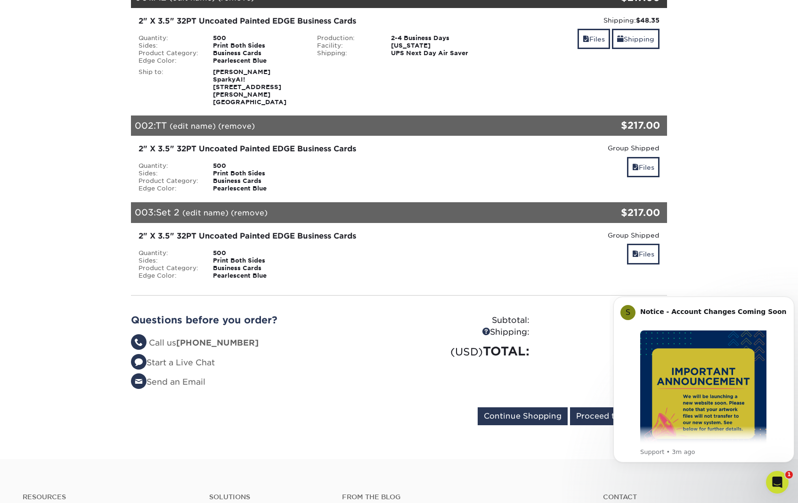
scroll to position [236, 0]
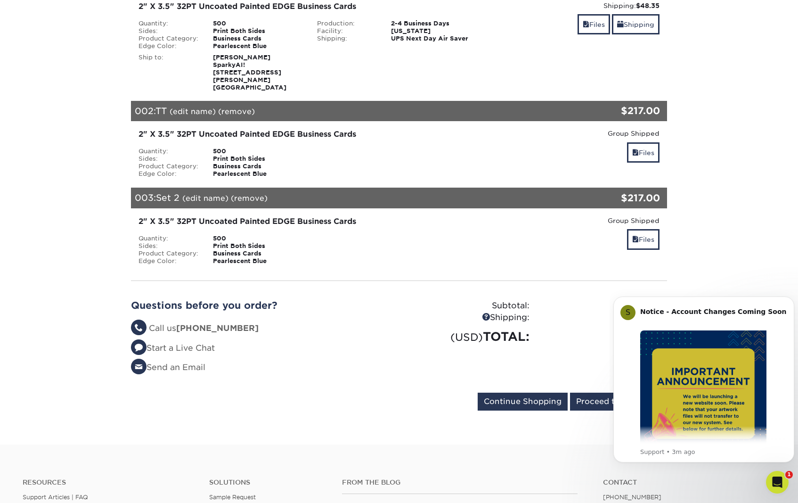
click at [153, 188] on div "003: Set 2 (edit name) (remove) Are you sure you want to remove this product ? …" at bounding box center [354, 198] width 447 height 21
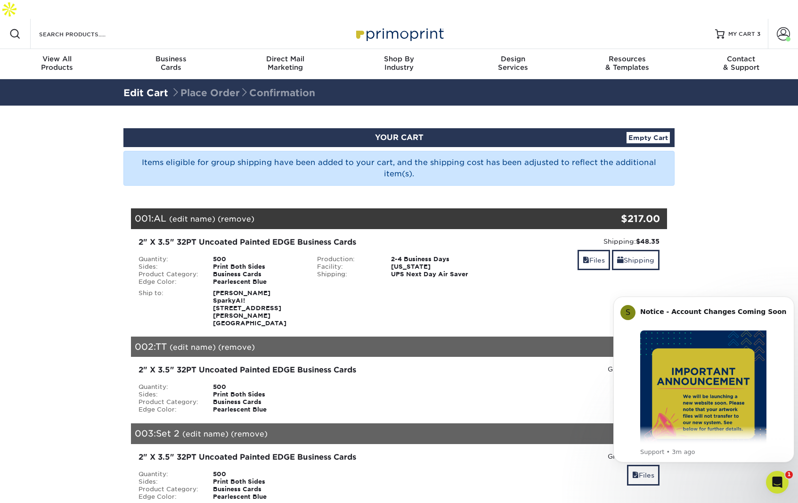
scroll to position [47, 0]
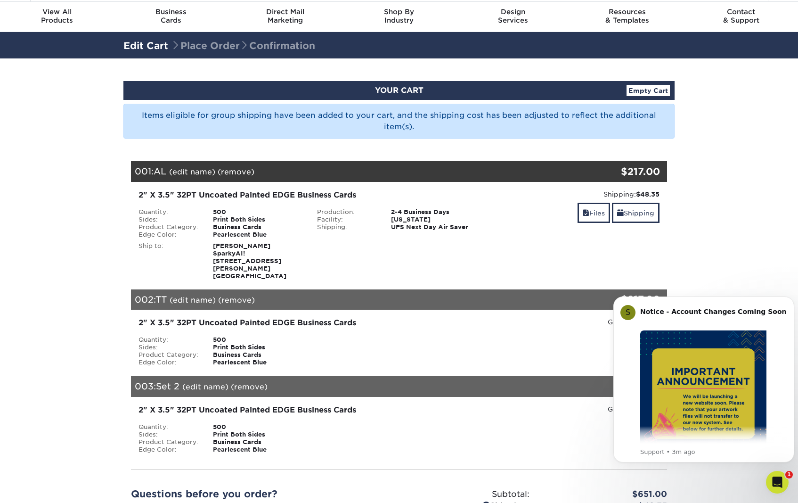
click at [651, 85] on link "Empty Cart" at bounding box center [648, 90] width 43 height 11
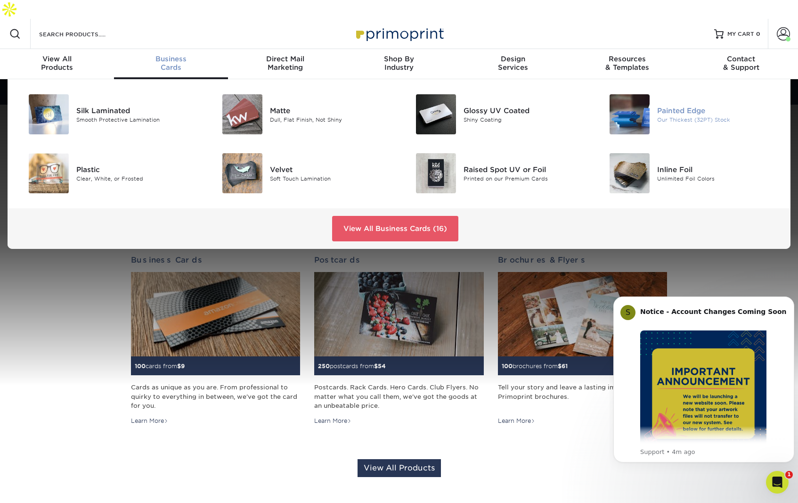
click at [630, 101] on img at bounding box center [630, 114] width 40 height 40
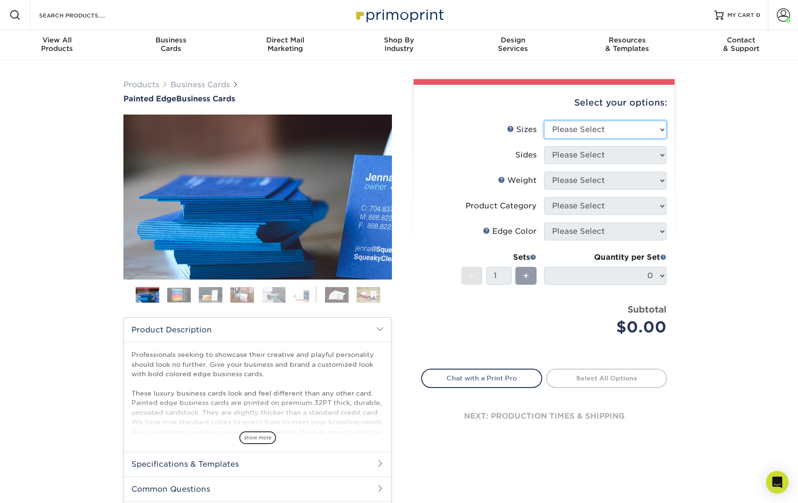
click at [608, 122] on select "Please Select 2" x 3.5" - Standard 2.125" x 3.375" - European 2.5" x 2.5" - Squ…" at bounding box center [605, 130] width 122 height 18
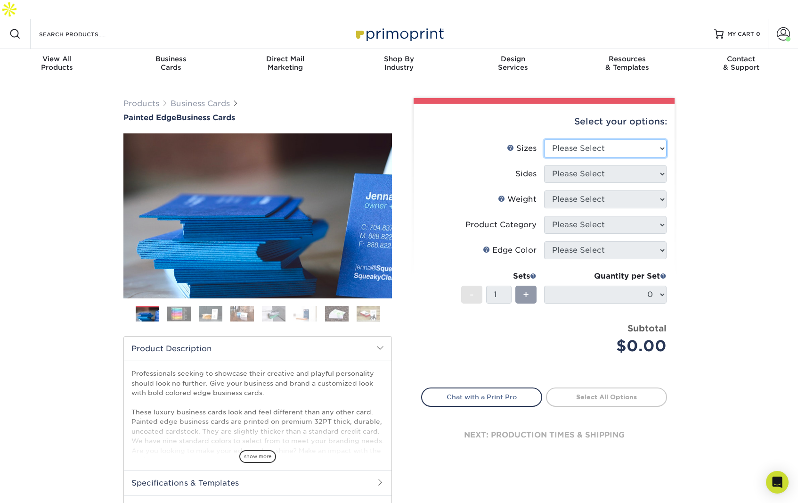
select select "2.00x3.50"
click at [544, 139] on select "Please Select 2" x 3.5" - Standard 2.125" x 3.375" - European 2.5" x 2.5" - Squ…" at bounding box center [605, 148] width 122 height 18
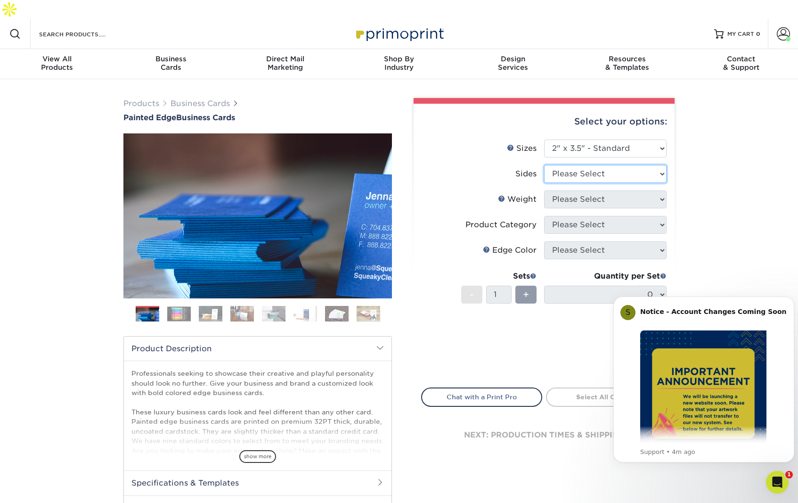
click at [599, 165] on select "Please Select Print Both Sides Print Front Only" at bounding box center [605, 174] width 122 height 18
select select "13abbda7-1d64-4f25-8bb2-c179b224825d"
click at [544, 165] on select "Please Select Print Both Sides Print Front Only" at bounding box center [605, 174] width 122 height 18
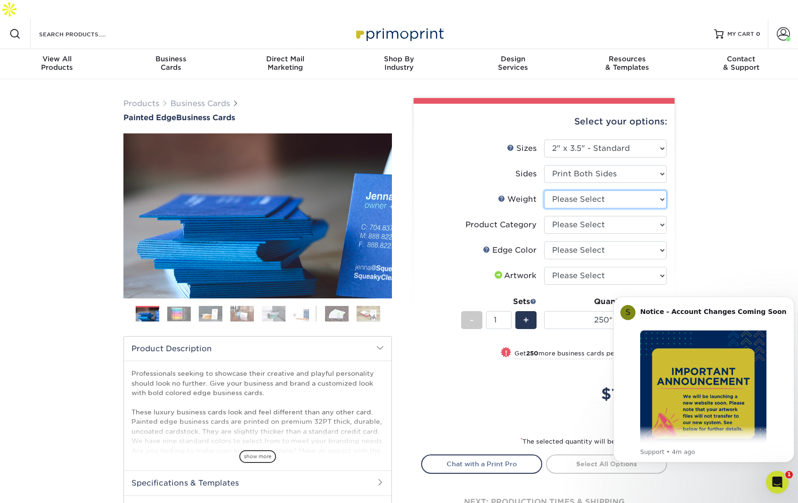
click at [599, 190] on select "Please Select 32PTUC" at bounding box center [605, 199] width 122 height 18
select select "32PTUC"
click at [544, 190] on select "Please Select 32PTUC" at bounding box center [605, 199] width 122 height 18
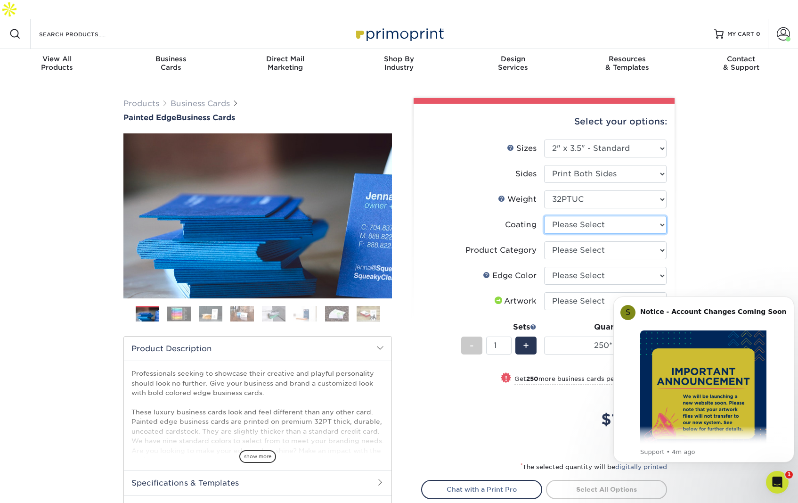
click at [596, 216] on select at bounding box center [605, 225] width 122 height 18
select select "3e7618de-abca-4bda-9f97-8b9129e913d8"
click at [544, 216] on select at bounding box center [605, 225] width 122 height 18
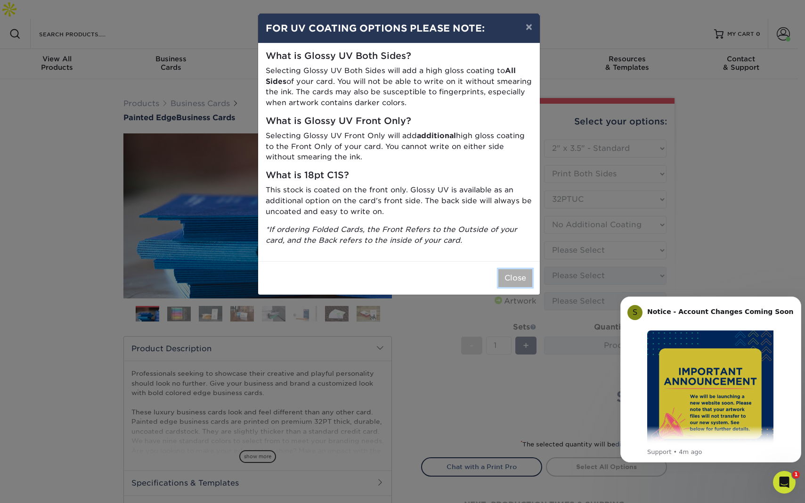
click at [514, 275] on button "Close" at bounding box center [515, 278] width 34 height 18
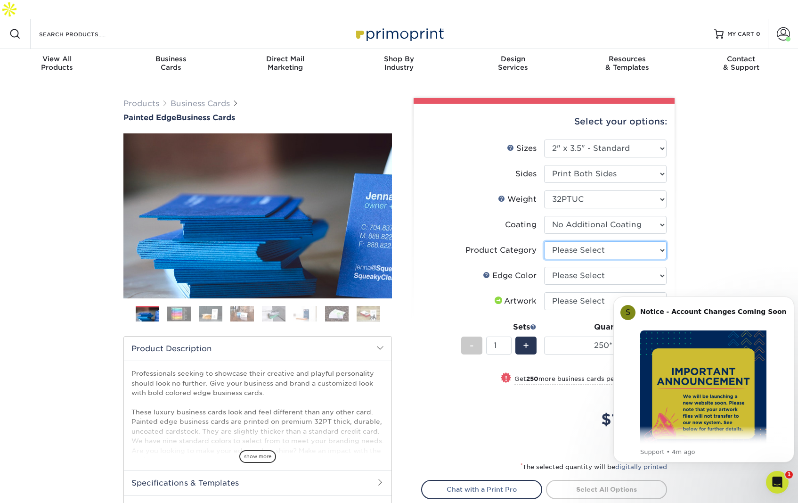
click at [577, 241] on select "Please Select Business Cards" at bounding box center [605, 250] width 122 height 18
select select "3b5148f1-0588-4f88-a218-97bcfdce65c1"
click at [544, 241] on select "Please Select Business Cards" at bounding box center [605, 250] width 122 height 18
click at [577, 267] on select "Please Select Charcoal Black Brown Blue Pearlescent Blue Pearlescent Gold Pearl…" at bounding box center [605, 276] width 122 height 18
select select "211cd225-22d2-46f5-b9be-c5fa0d34557d"
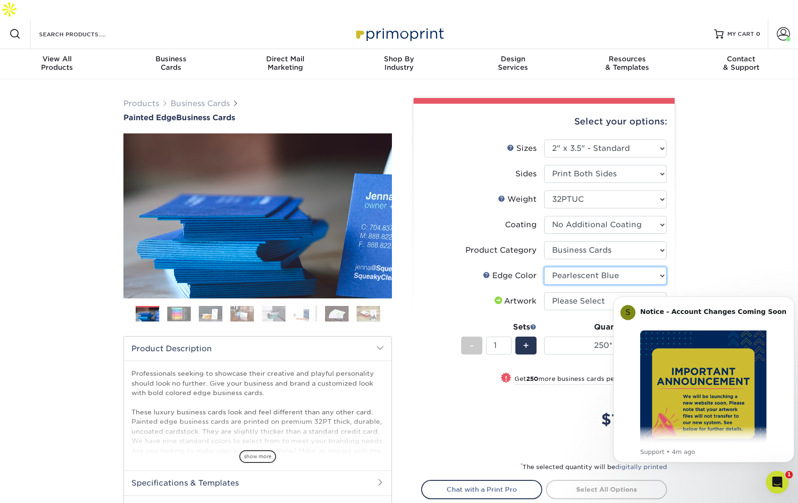
click at [544, 267] on select "Please Select Charcoal Black Brown Blue Pearlescent Blue Pearlescent Gold Pearl…" at bounding box center [605, 276] width 122 height 18
click at [680, 257] on div "Select your options: Sizes Help Sizes Please Select 2" x 3.5" - Standard" at bounding box center [540, 330] width 283 height 465
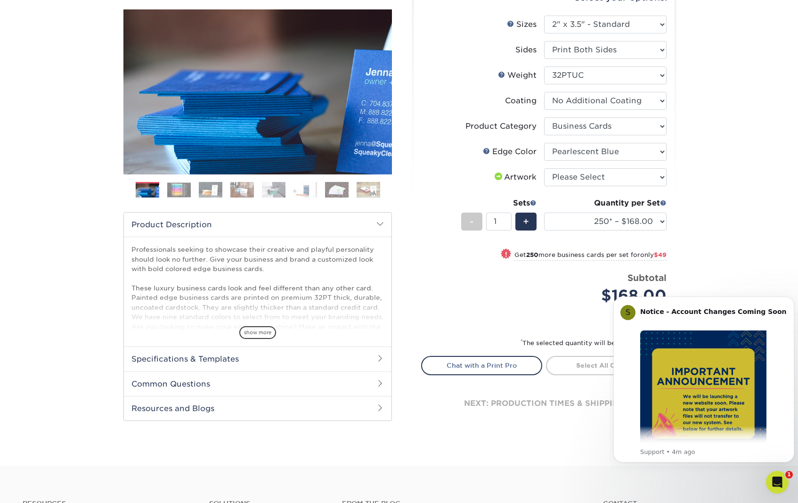
scroll to position [141, 0]
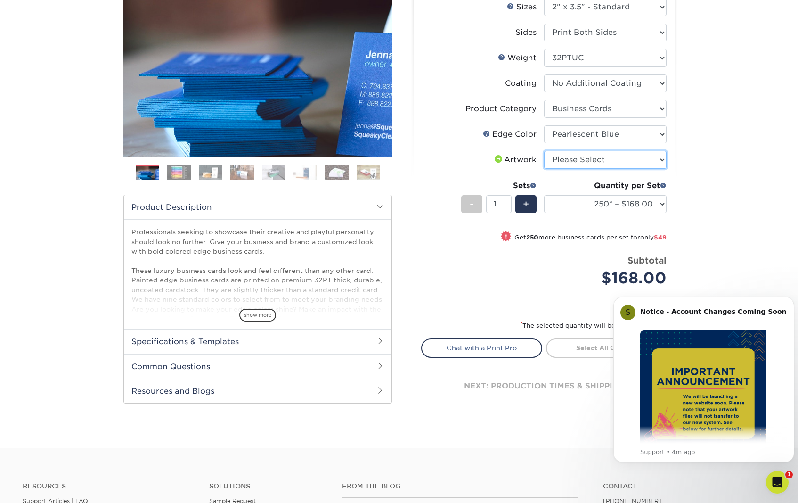
click at [604, 151] on select "Please Select I will upload files I need a design - $100" at bounding box center [605, 160] width 122 height 18
select select "upload"
click at [544, 151] on select "Please Select I will upload files I need a design - $100" at bounding box center [605, 160] width 122 height 18
click at [530, 195] on div "+" at bounding box center [525, 204] width 21 height 18
type input "2"
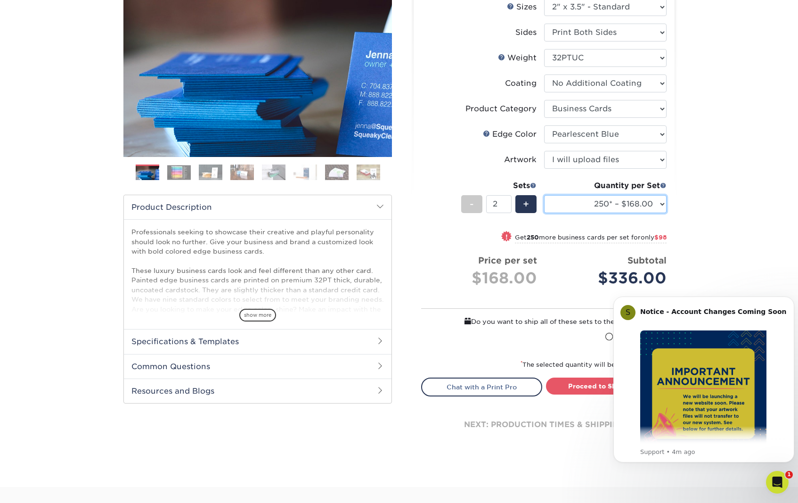
click at [592, 195] on select "250* – $168.00 500* – $217.00 1000* – $339.00" at bounding box center [605, 204] width 122 height 18
select select "500* – $217.00"
click at [544, 195] on select "250* – $168.00 500* – $217.00 1000* – $339.00" at bounding box center [605, 204] width 122 height 18
click at [445, 254] on div "Price per set $217.00" at bounding box center [483, 272] width 108 height 36
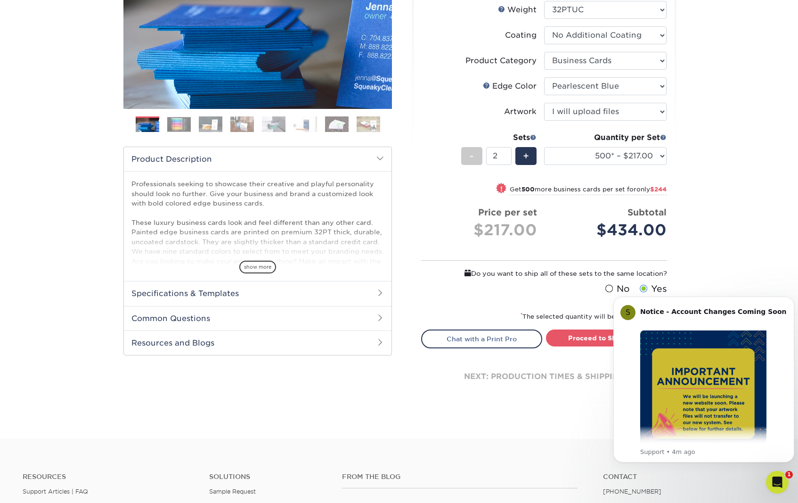
scroll to position [283, 0]
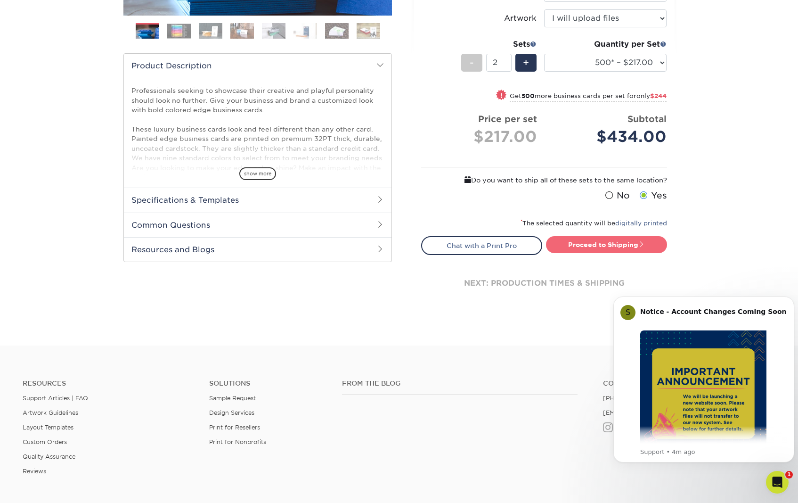
click at [581, 236] on link "Proceed to Shipping" at bounding box center [606, 244] width 121 height 17
type input "Set 1"
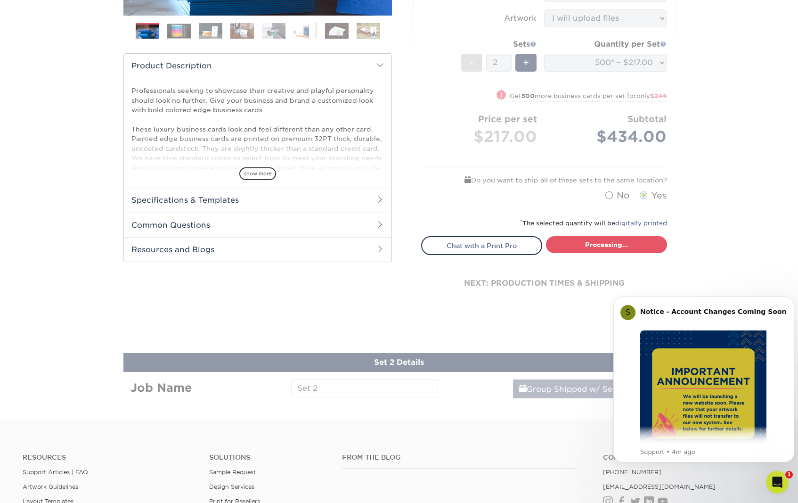
select select "31d45b01-d4a6-4b39-b84d-4391606115ca"
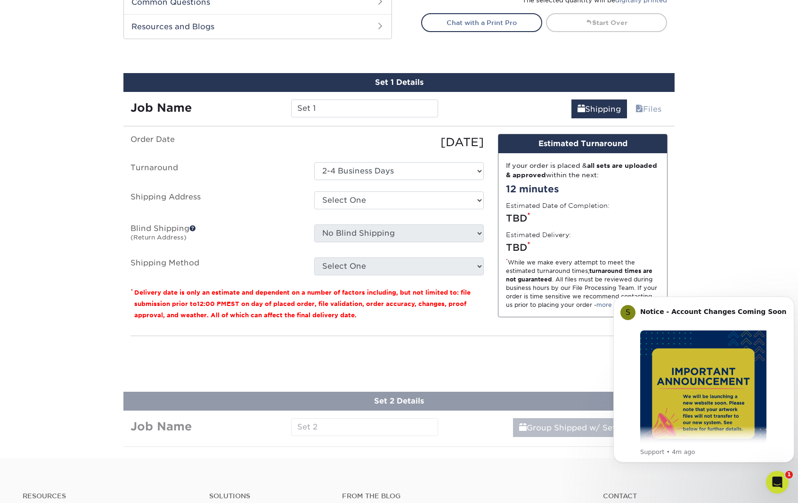
scroll to position [525, 0]
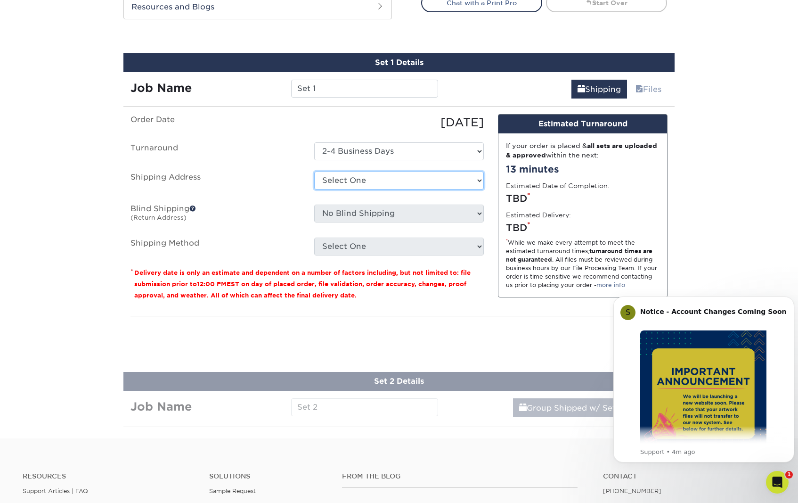
click at [373, 171] on select "Select One office + Add New Address" at bounding box center [399, 180] width 170 height 18
select select "286751"
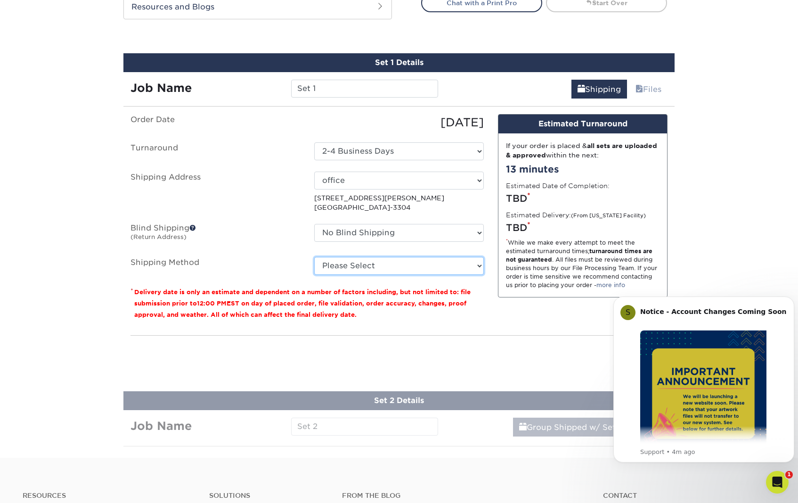
click at [392, 257] on select "Please Select Ground Shipping (+$15.86) 3 Day Shipping Service (+$19.43) 2 Day …" at bounding box center [399, 266] width 170 height 18
select select "13"
click at [314, 257] on select "Please Select Ground Shipping (+$15.86) 3 Day Shipping Service (+$19.43) 2 Day …" at bounding box center [399, 266] width 170 height 18
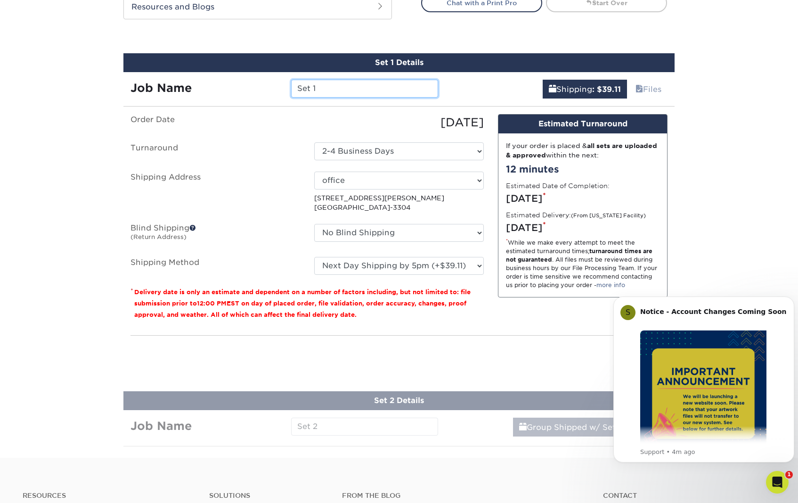
click at [329, 80] on input "Set 1" at bounding box center [364, 89] width 147 height 18
drag, startPoint x: 328, startPoint y: 70, endPoint x: 272, endPoint y: 66, distance: 56.2
click at [272, 80] on div "Job Name Set 1" at bounding box center [284, 89] width 322 height 18
type input "TT"
click at [384, 296] on p "* Delivery date is only an estimate and dependent on a number of factors includ…" at bounding box center [307, 303] width 353 height 34
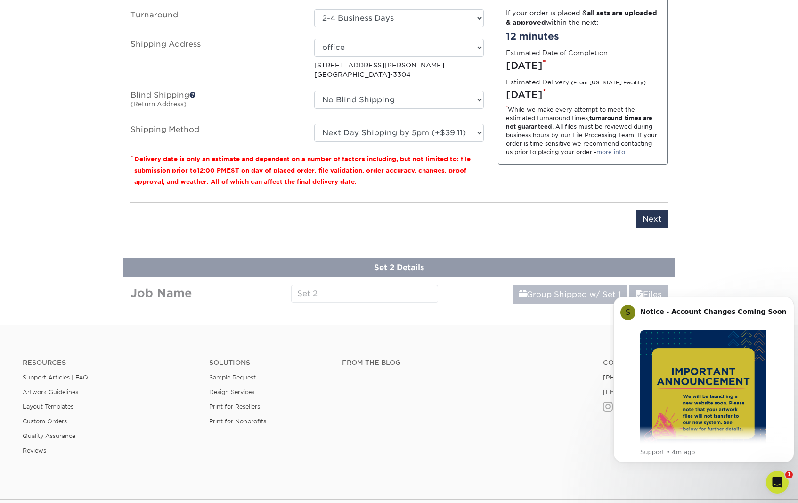
scroll to position [667, 0]
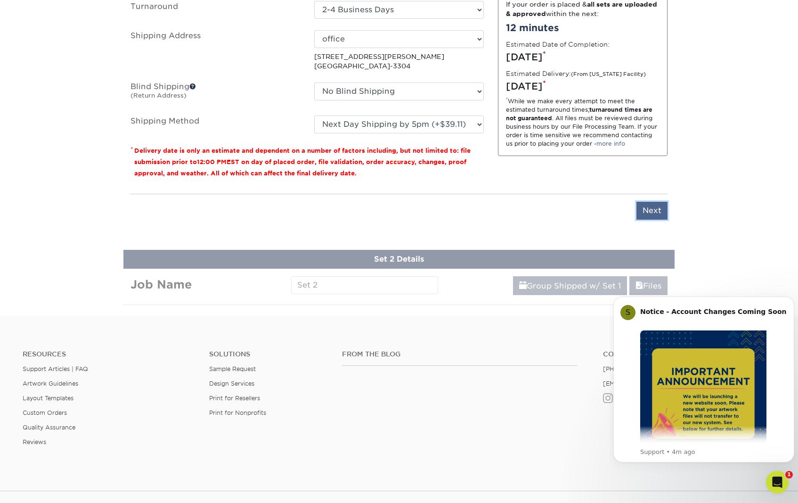
click at [653, 202] on input "Next" at bounding box center [651, 211] width 31 height 18
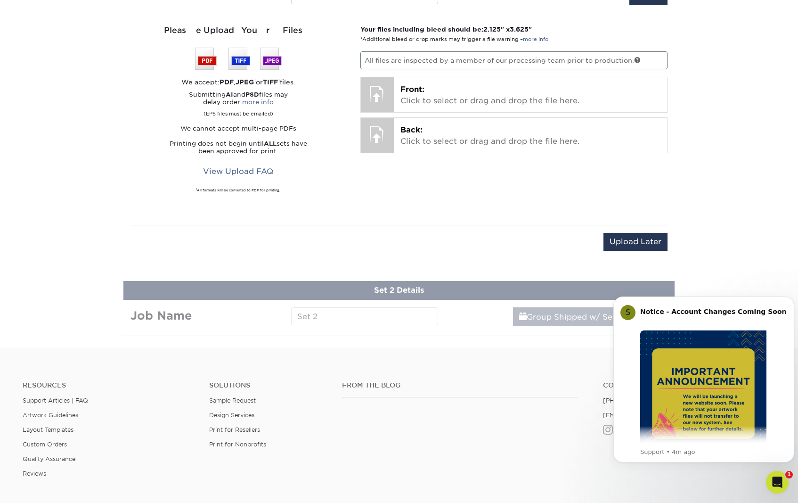
scroll to position [572, 0]
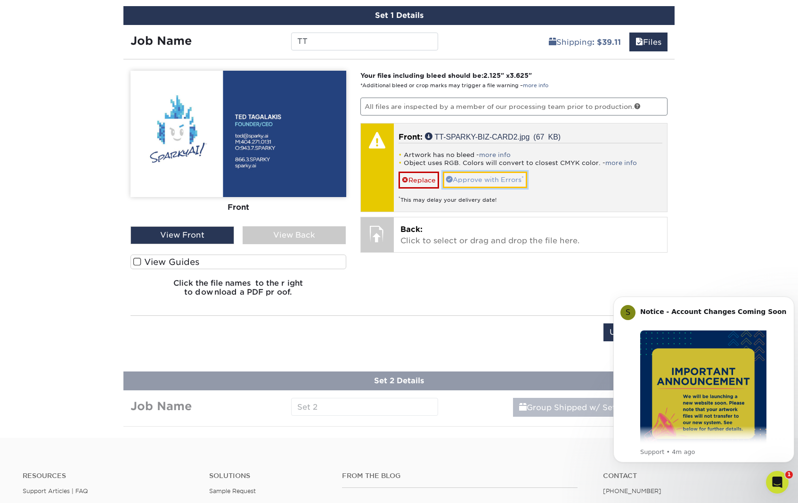
click at [477, 171] on link "Approve with Errors *" at bounding box center [485, 179] width 84 height 16
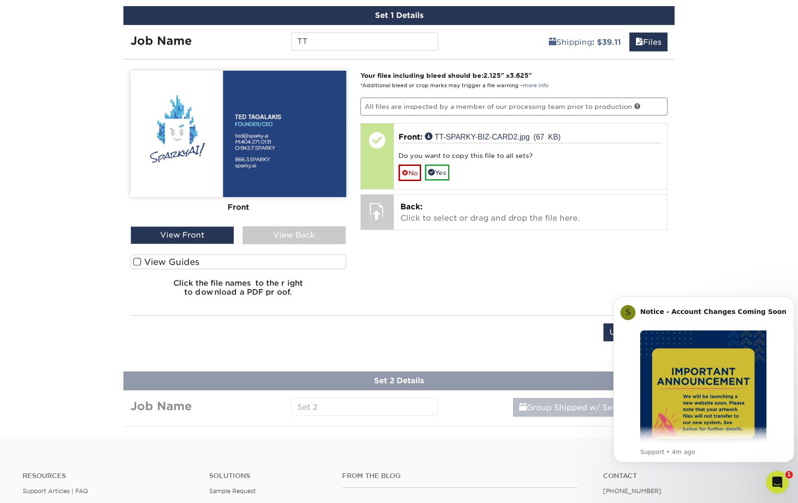
click at [137, 257] on span at bounding box center [137, 261] width 8 height 9
click at [0, 0] on input "View Guides" at bounding box center [0, 0] width 0 height 0
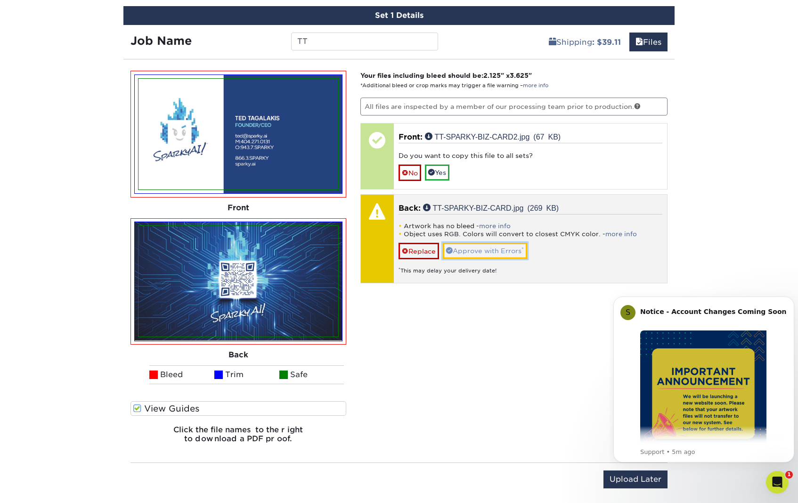
click at [479, 243] on link "Approve with Errors *" at bounding box center [485, 251] width 84 height 16
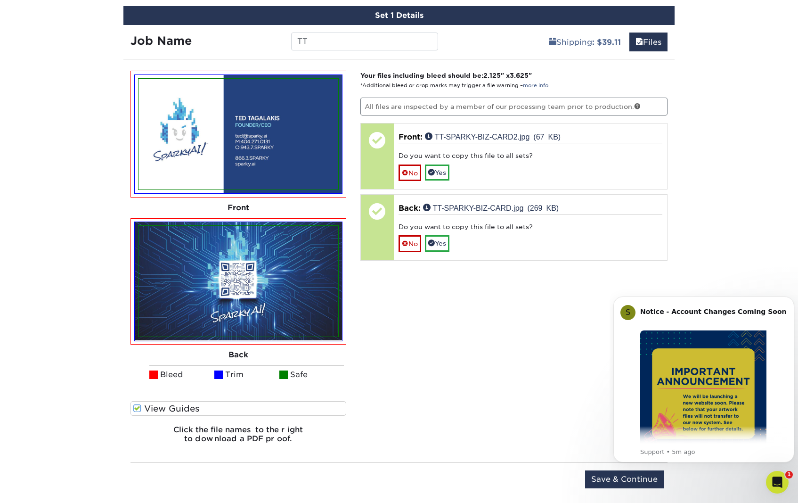
click at [445, 295] on div "Your files including bleed should be: 2.125 " x 3.625 " *Additional bleed or cr…" at bounding box center [514, 261] width 322 height 380
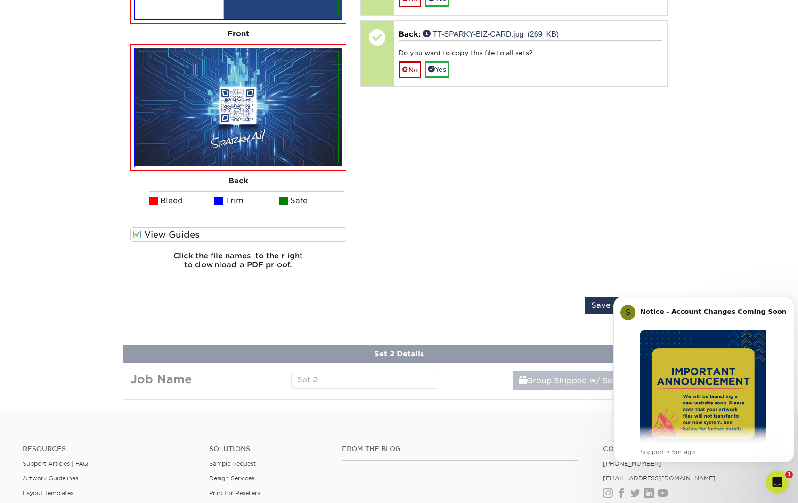
scroll to position [761, 0]
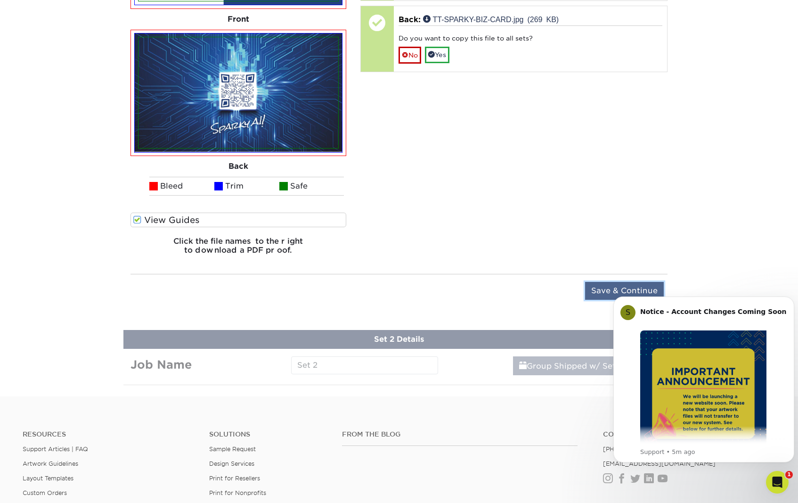
click at [630, 282] on input "Save & Continue" at bounding box center [624, 291] width 79 height 18
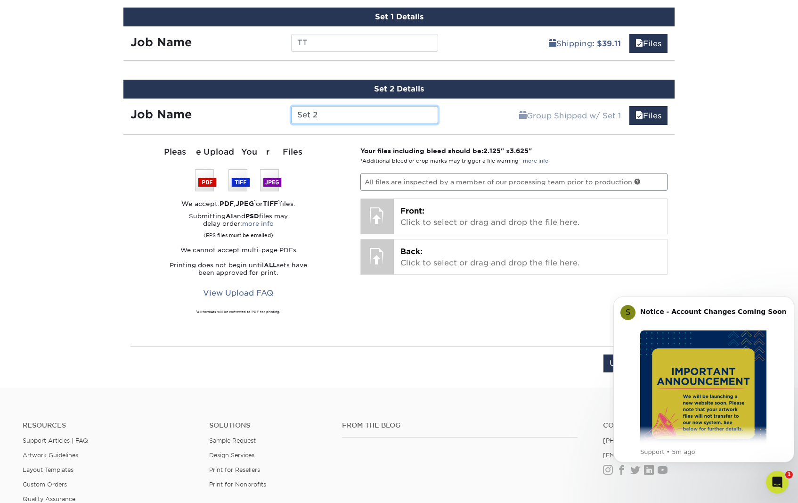
scroll to position [564, 0]
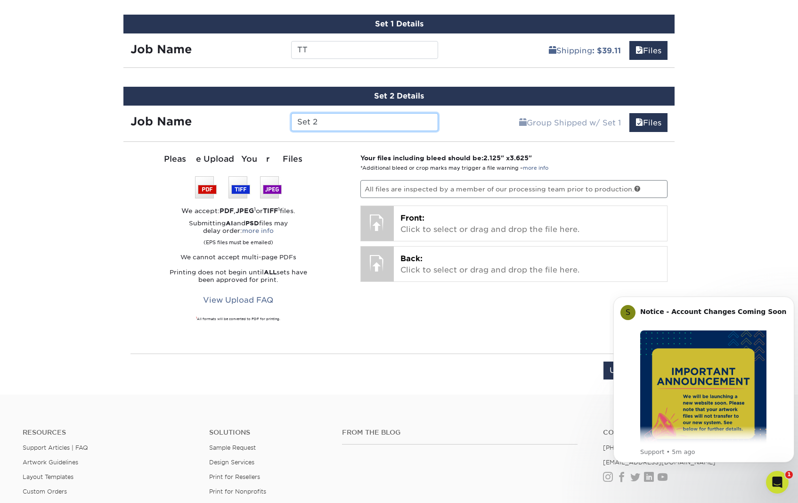
drag, startPoint x: 328, startPoint y: 102, endPoint x: 276, endPoint y: 103, distance: 52.3
click at [276, 113] on div "Job Name Set 2" at bounding box center [284, 122] width 322 height 18
type input "AL"
click at [324, 224] on p "Submitting AI and PSD files may delay order: more info (EPS files must be email…" at bounding box center [239, 233] width 216 height 26
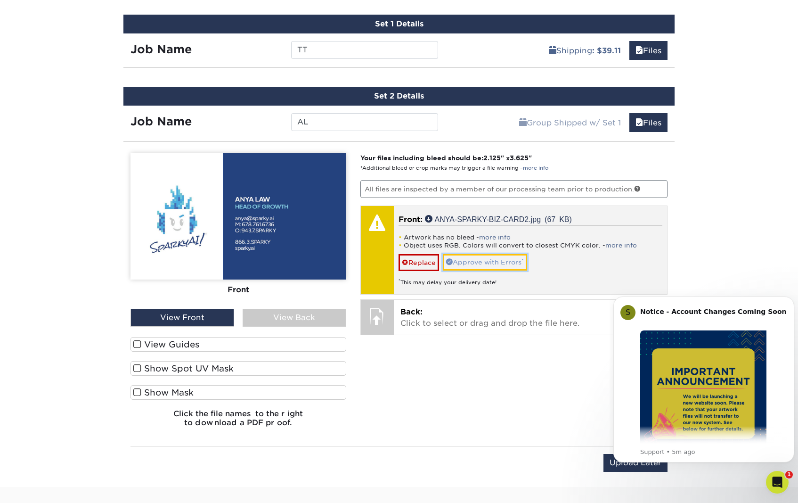
click at [484, 254] on link "Approve with Errors *" at bounding box center [485, 262] width 84 height 16
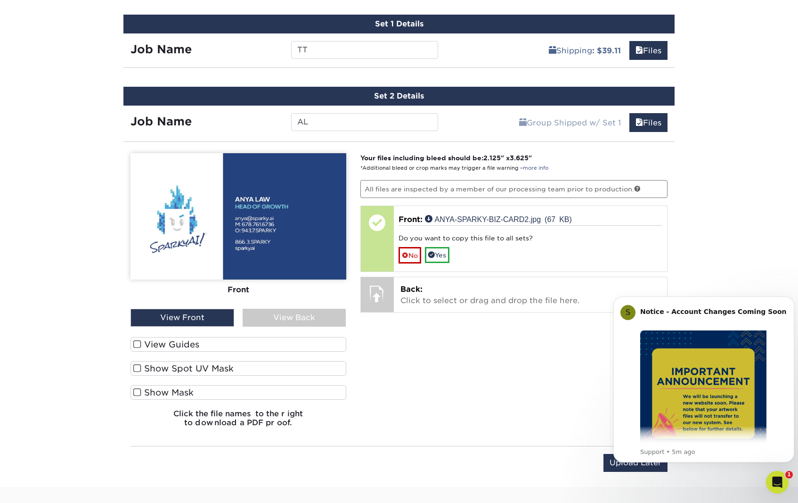
click at [138, 340] on span at bounding box center [137, 344] width 8 height 9
click at [0, 0] on input "View Guides" at bounding box center [0, 0] width 0 height 0
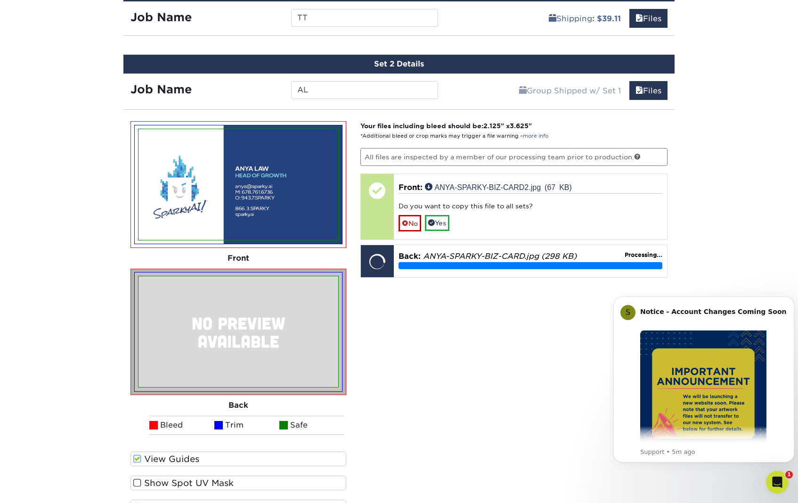
scroll to position [611, 0]
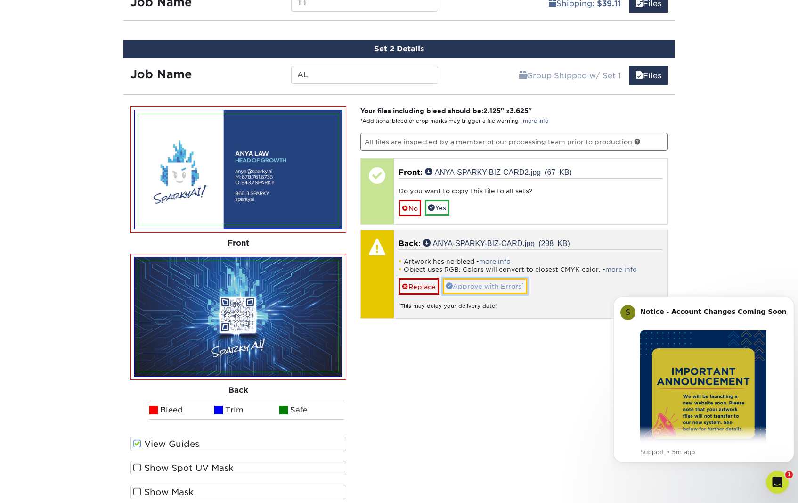
click at [476, 278] on link "Approve with Errors *" at bounding box center [485, 286] width 84 height 16
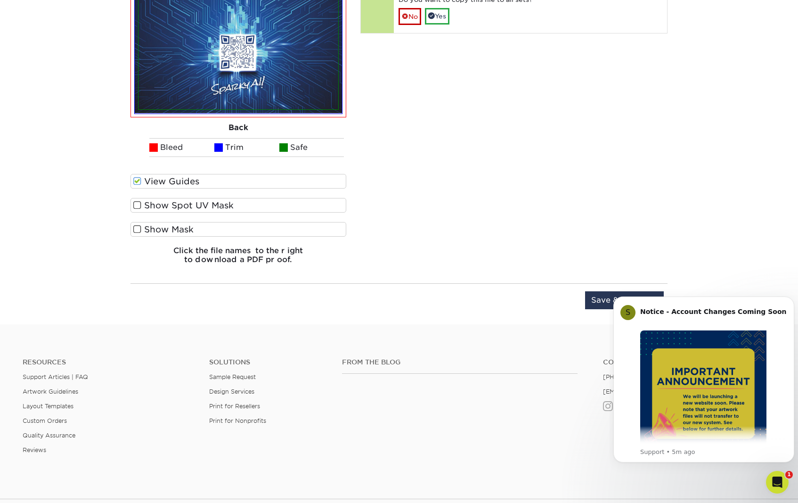
scroll to position [894, 0]
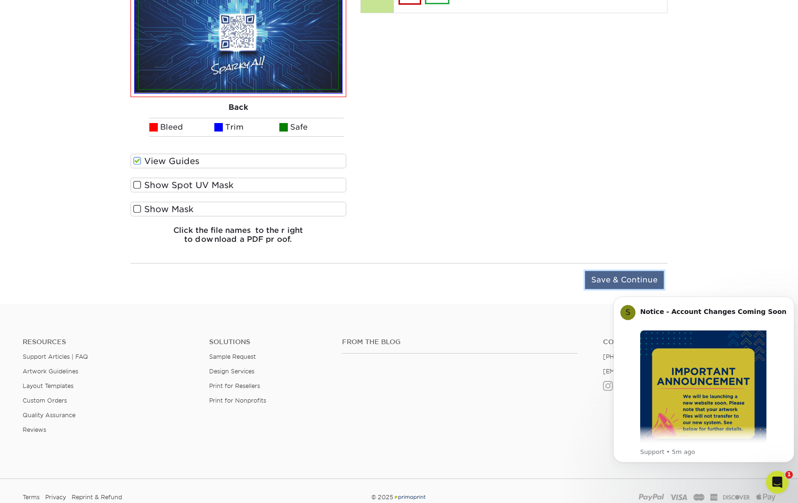
click at [617, 271] on input "Save & Continue" at bounding box center [624, 280] width 79 height 18
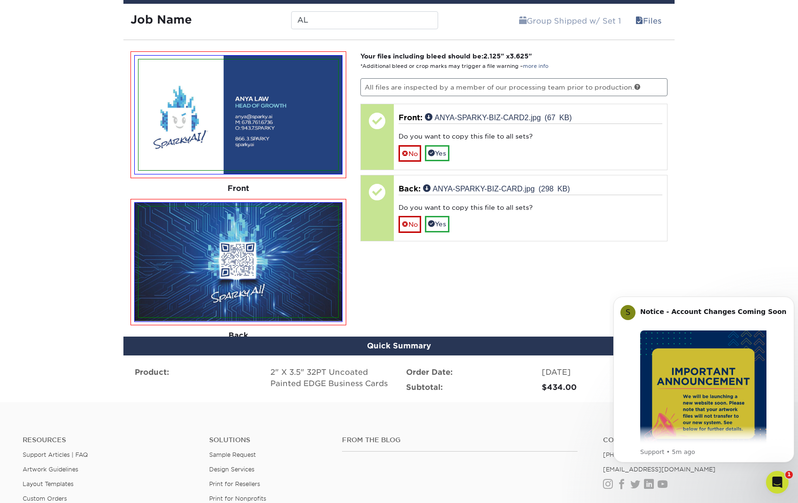
scroll to position [633, 0]
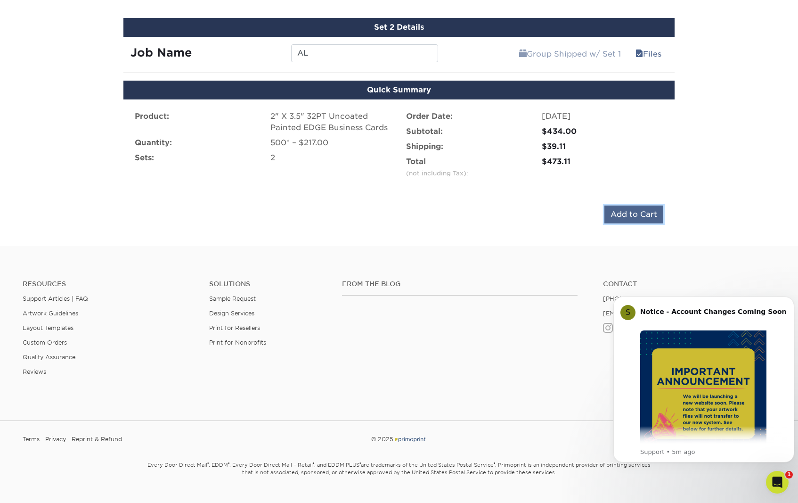
click at [646, 205] on input "Add to Cart" at bounding box center [633, 214] width 59 height 18
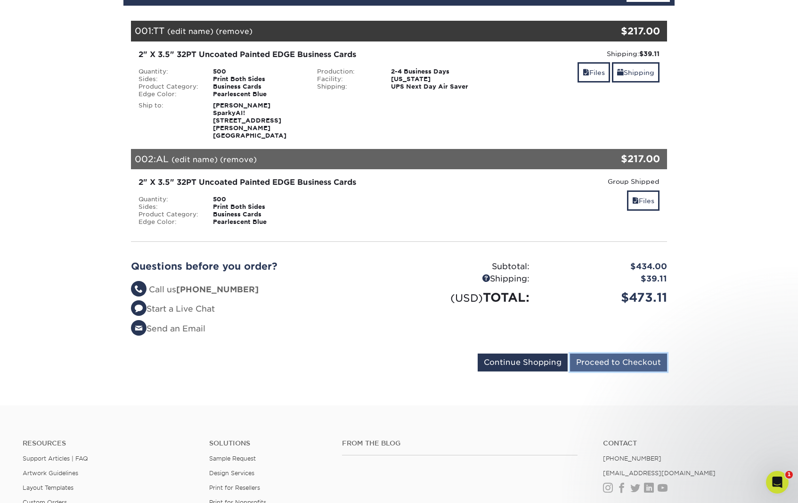
click at [606, 353] on input "Proceed to Checkout" at bounding box center [618, 362] width 97 height 18
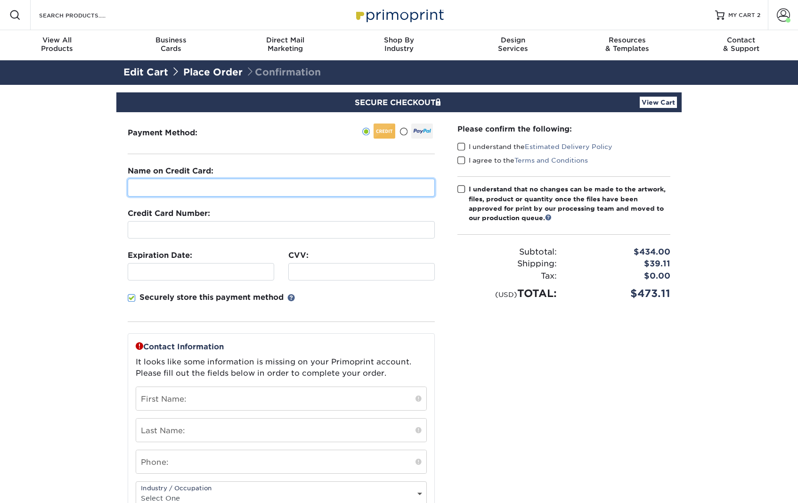
click at [153, 189] on input "text" at bounding box center [281, 188] width 307 height 18
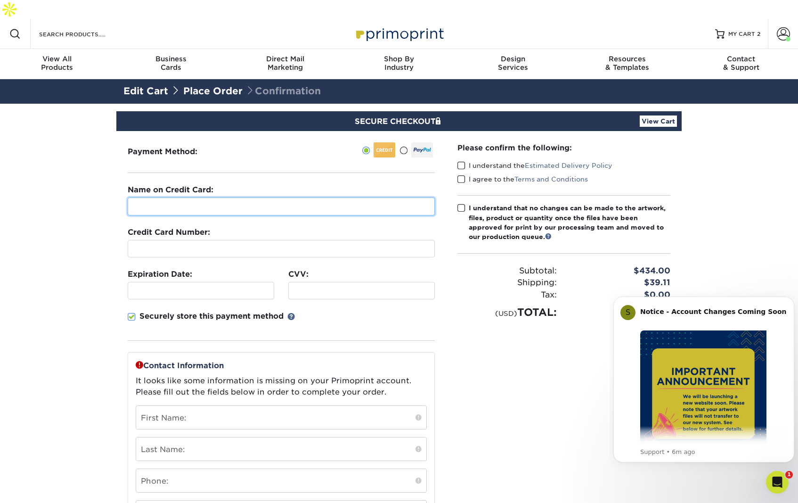
click at [162, 197] on input "text" at bounding box center [281, 206] width 307 height 18
type input "[PERSON_NAME]"
click at [77, 210] on section "SECURE CHECKOUT View Cart Payment Method: Name on Credit Card:" at bounding box center [399, 394] width 798 height 580
click at [77, 327] on section "SECURE CHECKOUT View Cart Payment Method: Name on Credit Card:" at bounding box center [399, 394] width 798 height 580
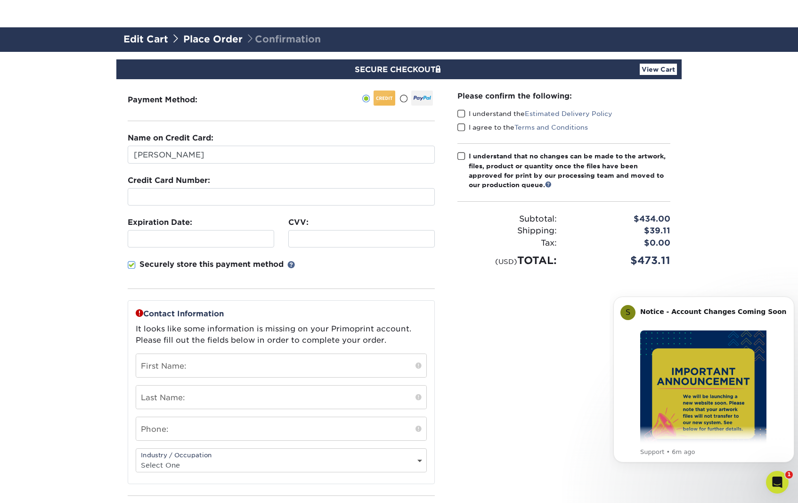
scroll to position [188, 0]
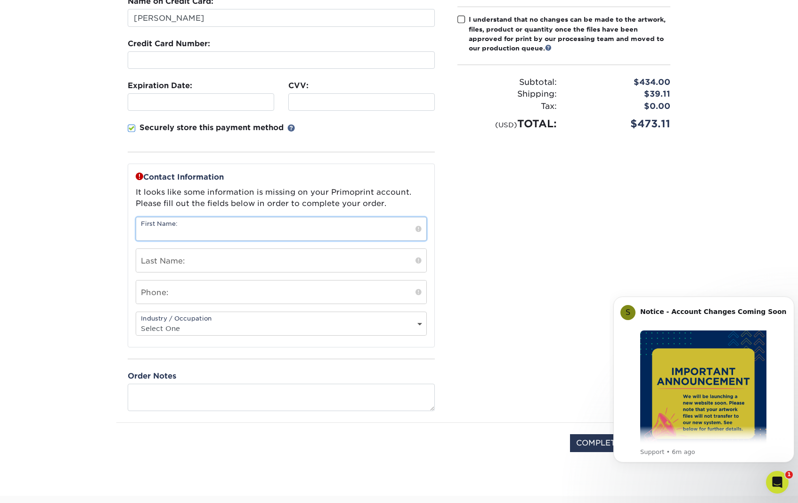
click at [160, 217] on input "text" at bounding box center [281, 228] width 290 height 23
type input "[PERSON_NAME]"
click at [169, 280] on input "text" at bounding box center [281, 291] width 290 height 23
type input "4042710131"
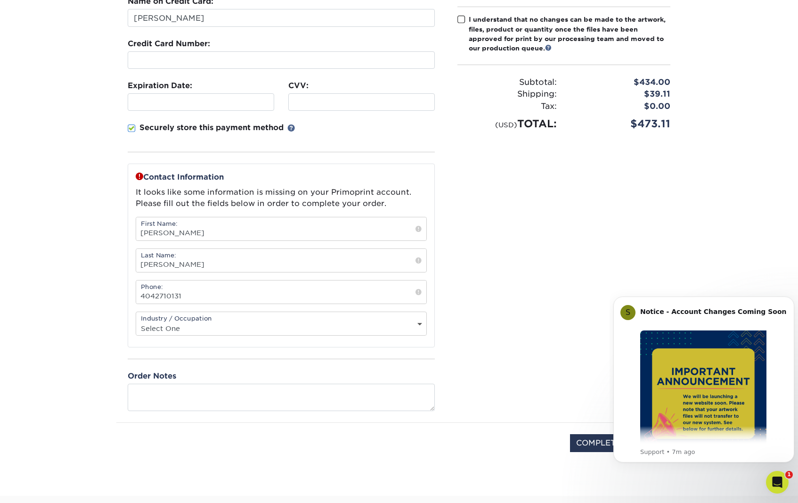
click at [164, 321] on select "Select One Administrative Executive Human Resources Construction Education Ente…" at bounding box center [281, 328] width 290 height 14
select select "28"
click at [136, 321] on select "Select One Administrative Executive Human Resources Construction Education Ente…" at bounding box center [281, 328] width 290 height 14
click at [130, 434] on img at bounding box center [146, 448] width 47 height 28
click at [492, 239] on div "Please confirm the following: I understand the Estimated Delivery Policy I agre…" at bounding box center [564, 183] width 236 height 480
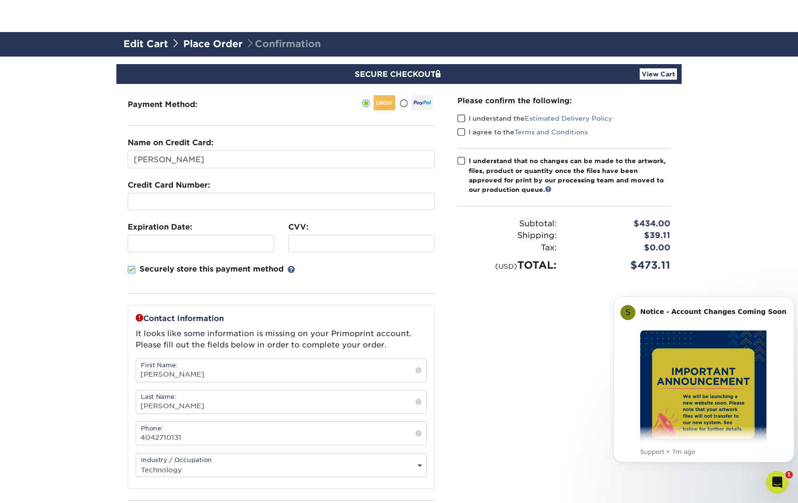
scroll to position [94, 0]
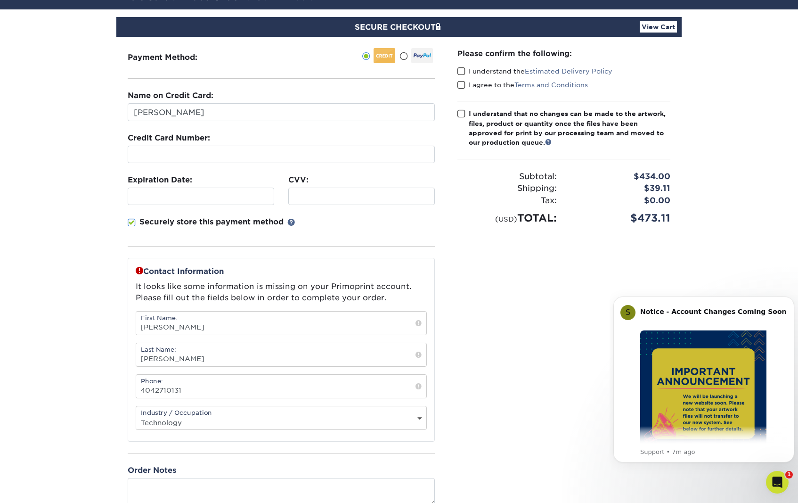
click at [462, 66] on label "I understand the Estimated Delivery Policy" at bounding box center [534, 70] width 155 height 9
click at [0, 0] on input "I understand the Estimated Delivery Policy" at bounding box center [0, 0] width 0 height 0
click at [463, 81] on span at bounding box center [461, 85] width 8 height 9
click at [0, 0] on input "I agree to the Terms and Conditions" at bounding box center [0, 0] width 0 height 0
click at [464, 109] on span at bounding box center [461, 113] width 8 height 9
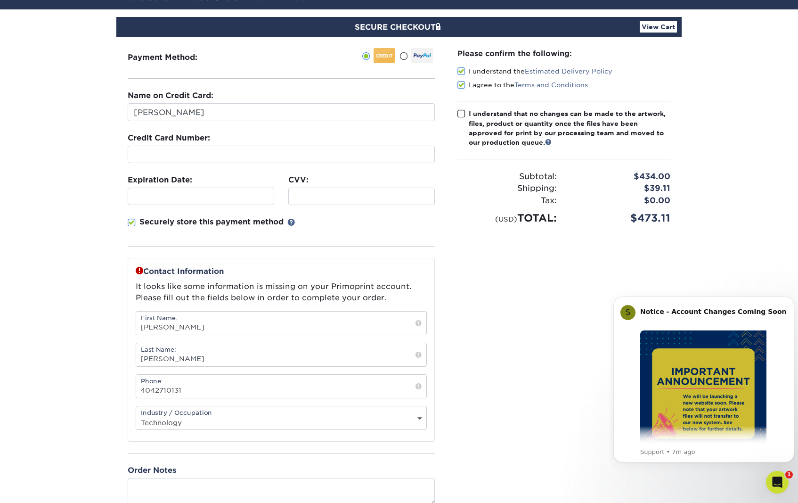
click at [0, 0] on input "I understand that no changes can be made to the artwork, files, product or quan…" at bounding box center [0, 0] width 0 height 0
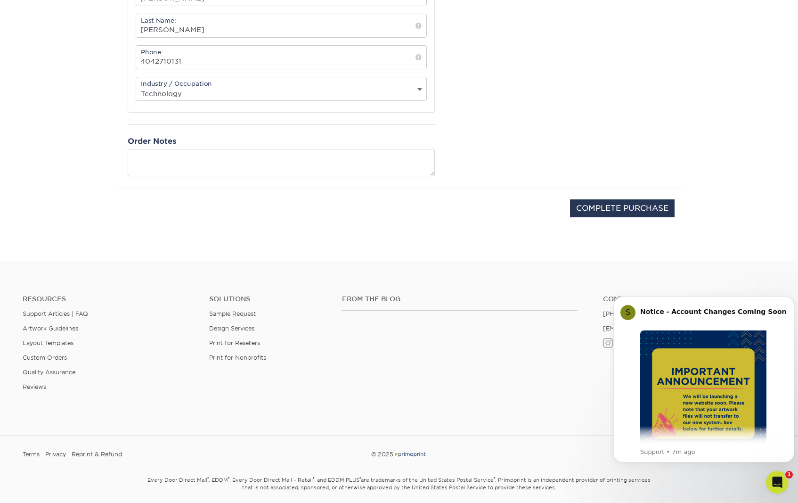
scroll to position [424, 0]
click at [616, 198] on input "COMPLETE PURCHASE" at bounding box center [622, 207] width 105 height 18
type input "PROCESSING, PLEASE WAIT..."
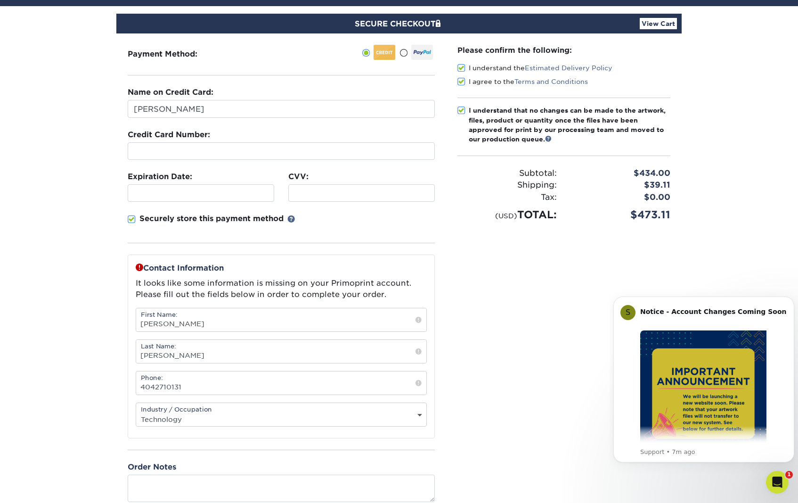
scroll to position [94, 0]
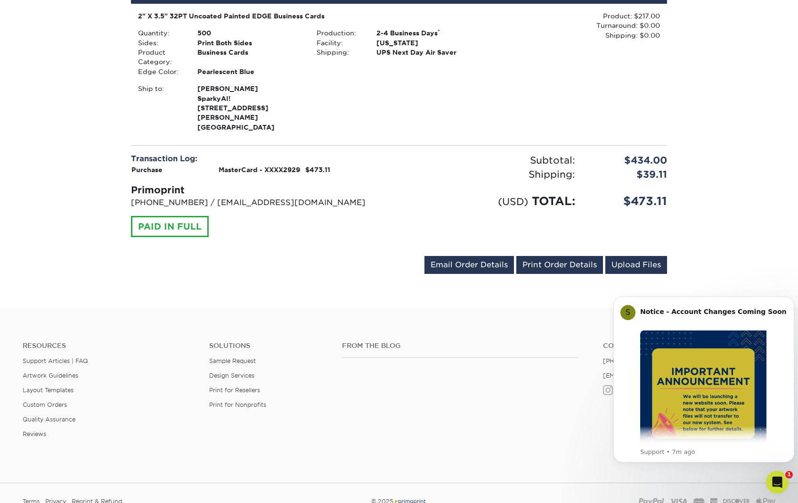
scroll to position [497, 0]
